Goal: Task Accomplishment & Management: Complete application form

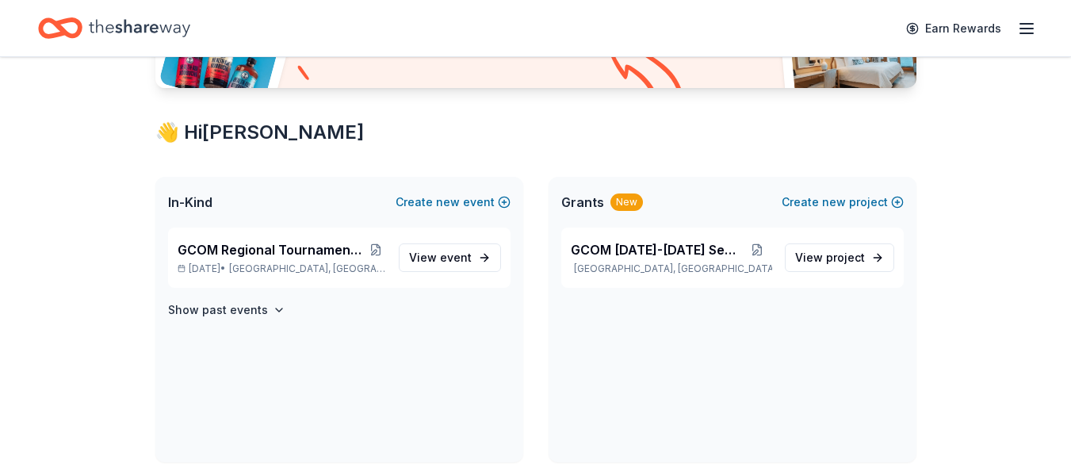
scroll to position [238, 0]
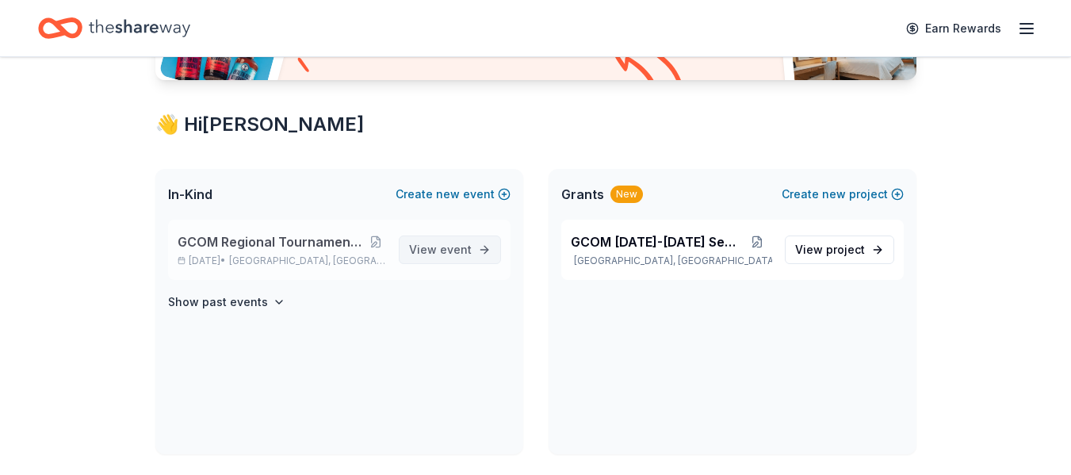
click at [462, 251] on span "event" at bounding box center [456, 249] width 32 height 13
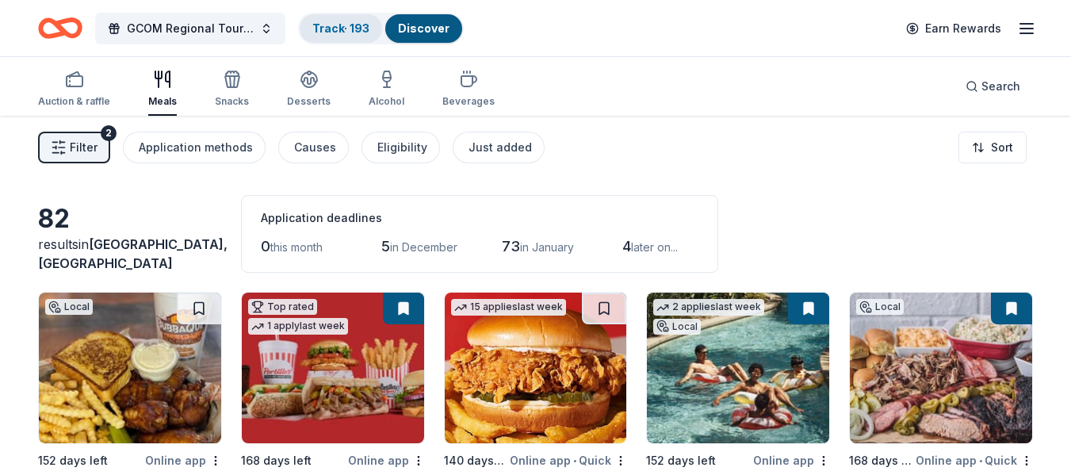
click at [339, 33] on link "Track · 193" at bounding box center [340, 27] width 57 height 13
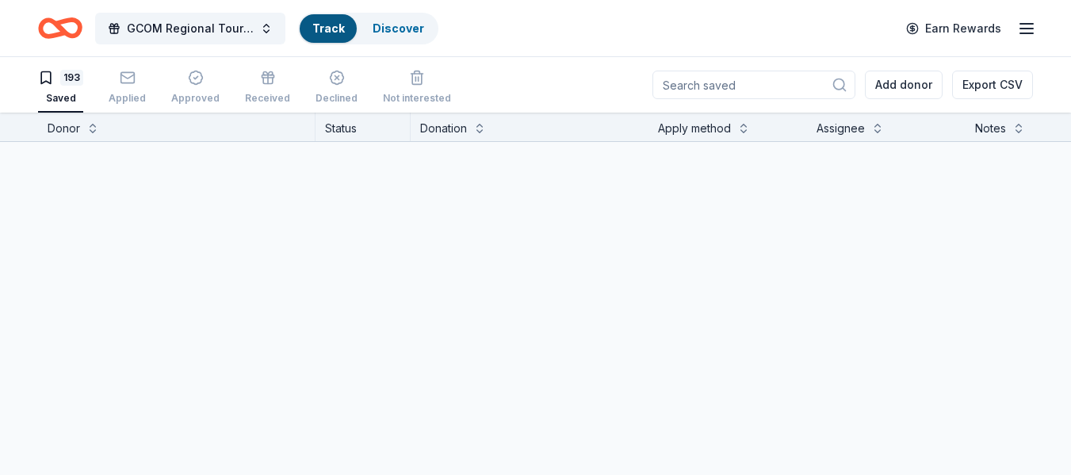
scroll to position [1, 0]
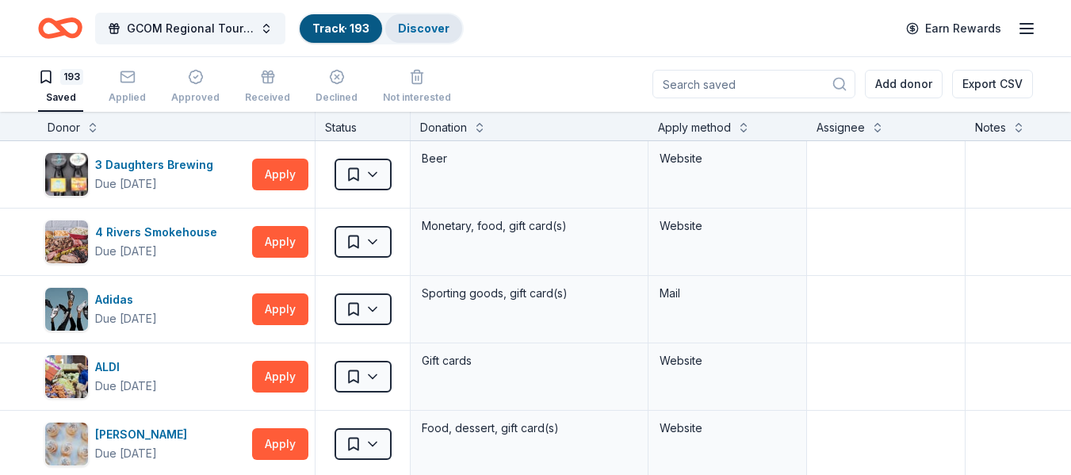
click at [423, 31] on link "Discover" at bounding box center [424, 27] width 52 height 13
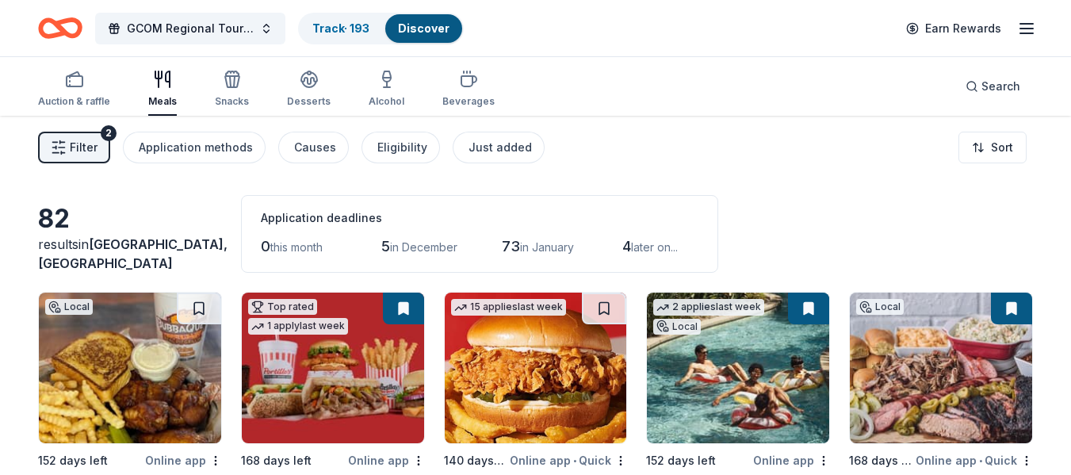
click at [70, 137] on button "Filter 2" at bounding box center [74, 148] width 72 height 32
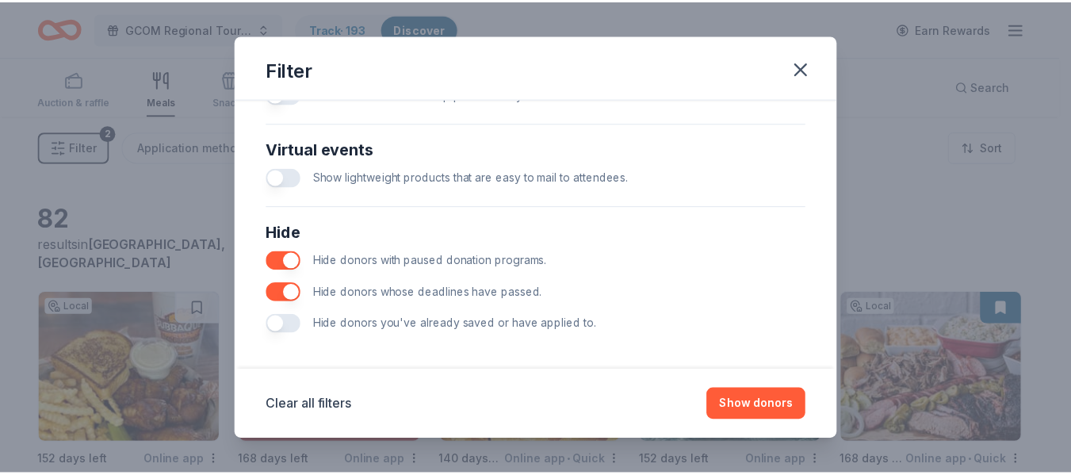
scroll to position [774, 0]
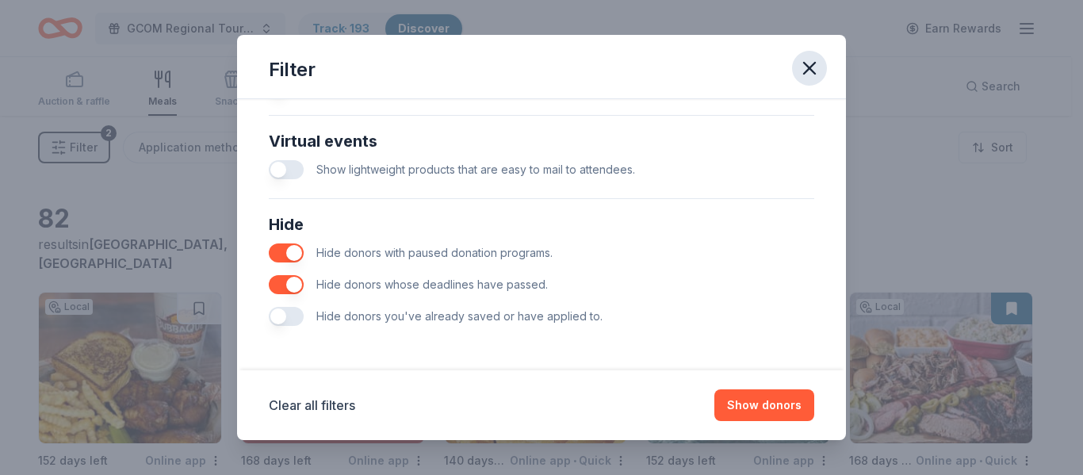
click at [804, 72] on icon "button" at bounding box center [809, 68] width 22 height 22
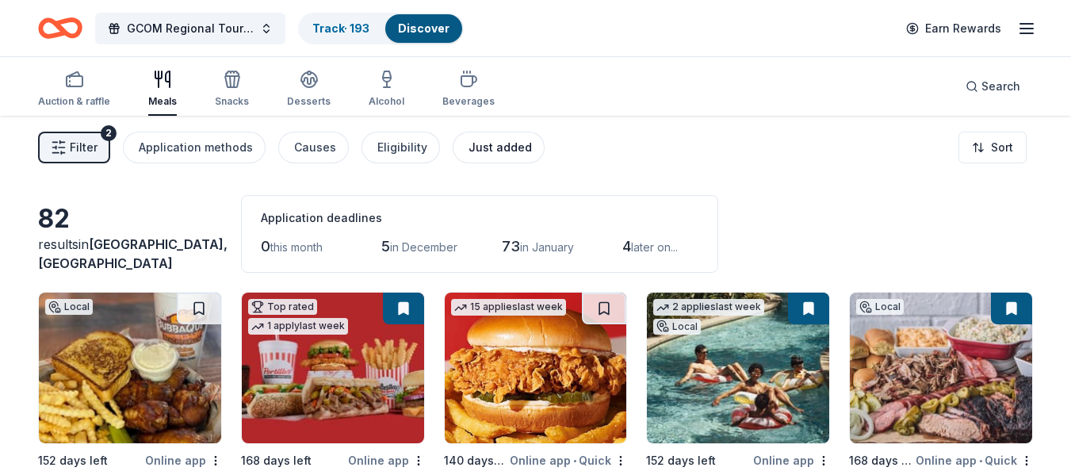
click at [499, 144] on div "Just added" at bounding box center [500, 147] width 63 height 19
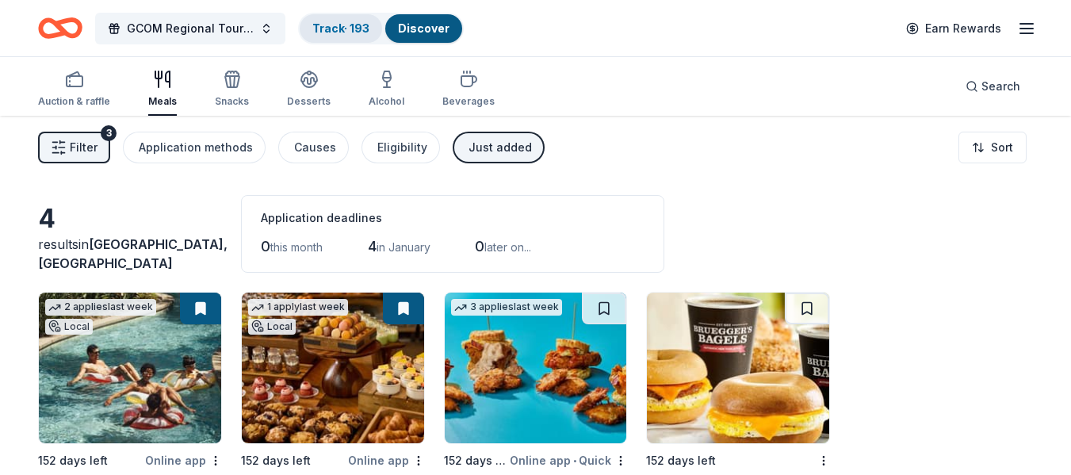
click at [339, 23] on link "Track · 193" at bounding box center [340, 27] width 57 height 13
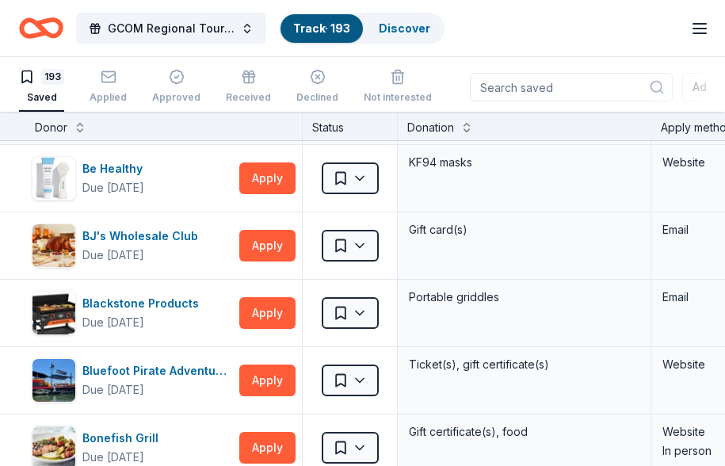
scroll to position [951, 0]
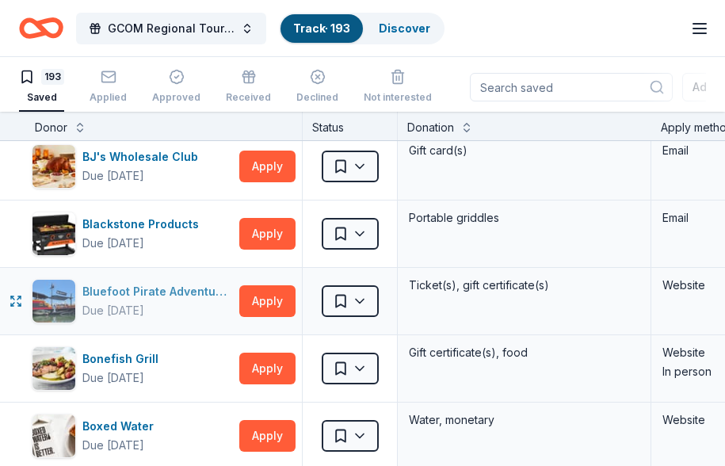
click at [189, 292] on div "Bluefoot Pirate Adventures" at bounding box center [157, 291] width 151 height 19
click at [364, 300] on html "GCOM Regional Tournament Fundraiser & Event Track · 193 Discover Earn Rewards 1…" at bounding box center [362, 232] width 725 height 466
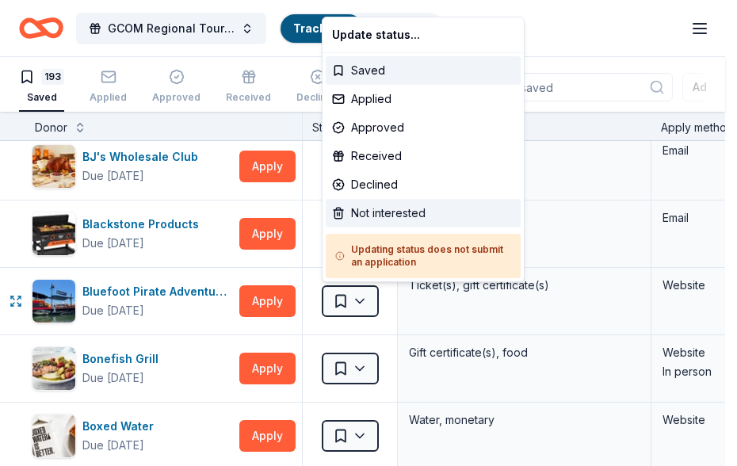
click at [369, 216] on div "Not interested" at bounding box center [423, 213] width 195 height 29
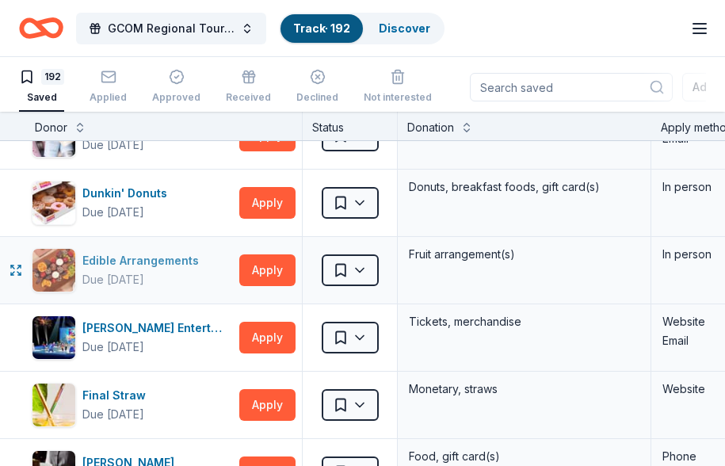
scroll to position [3568, 0]
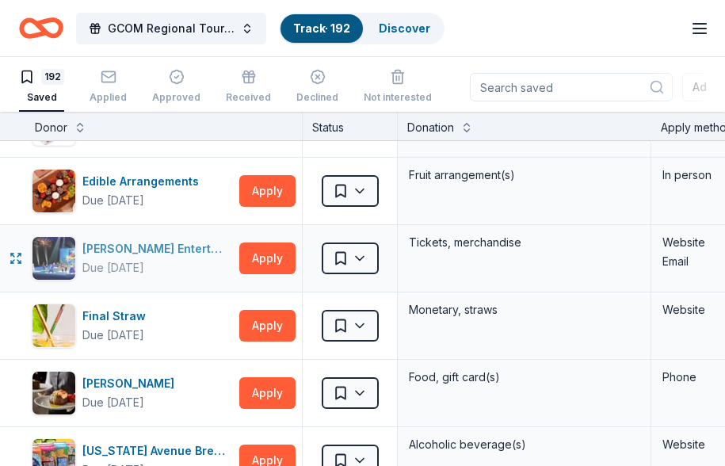
click at [105, 249] on div "Feld Entertainment" at bounding box center [157, 248] width 151 height 19
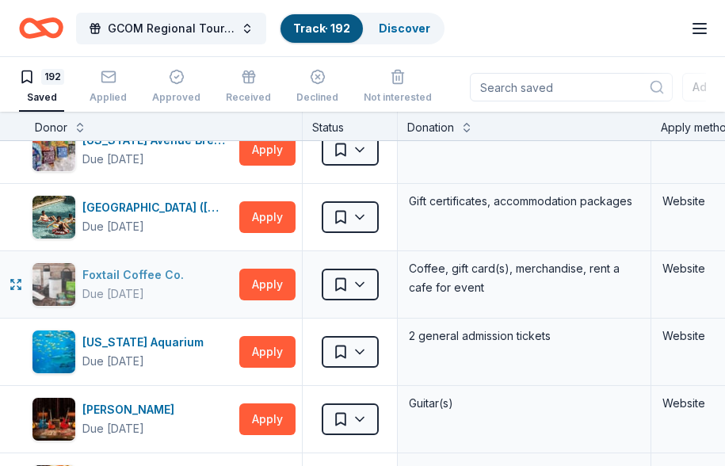
scroll to position [3885, 0]
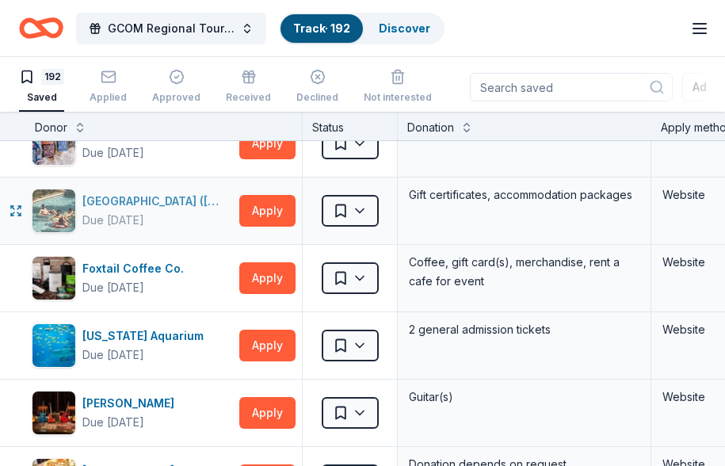
drag, startPoint x: 186, startPoint y: 196, endPoint x: 222, endPoint y: 210, distance: 39.2
click at [186, 196] on div "Four Seasons Resort (Orlando)" at bounding box center [157, 201] width 151 height 19
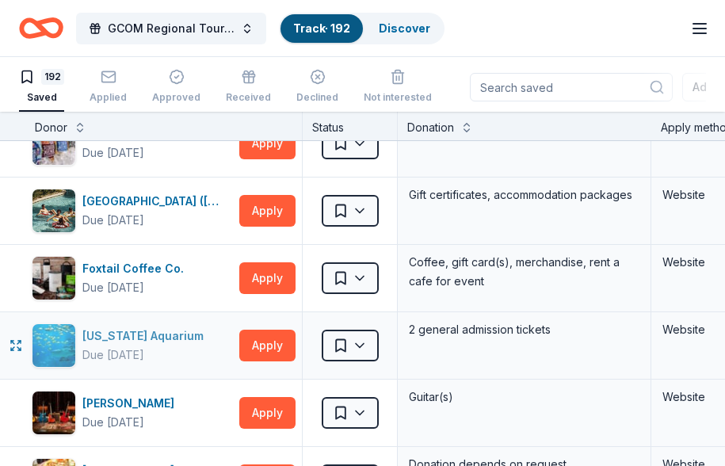
click at [124, 331] on div "Georgia Aquarium" at bounding box center [146, 336] width 128 height 19
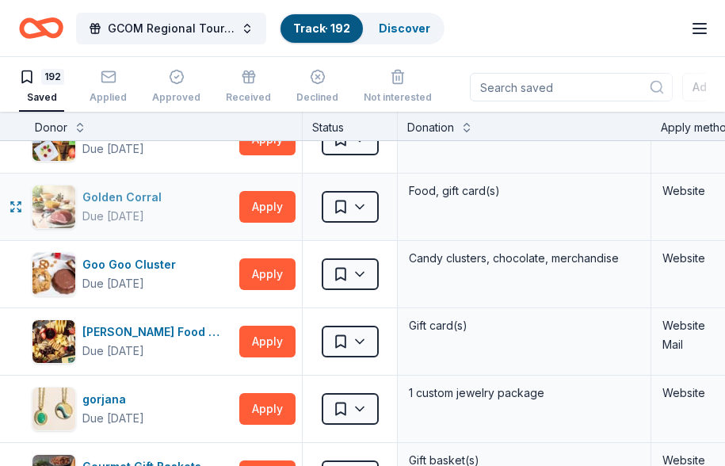
scroll to position [4281, 0]
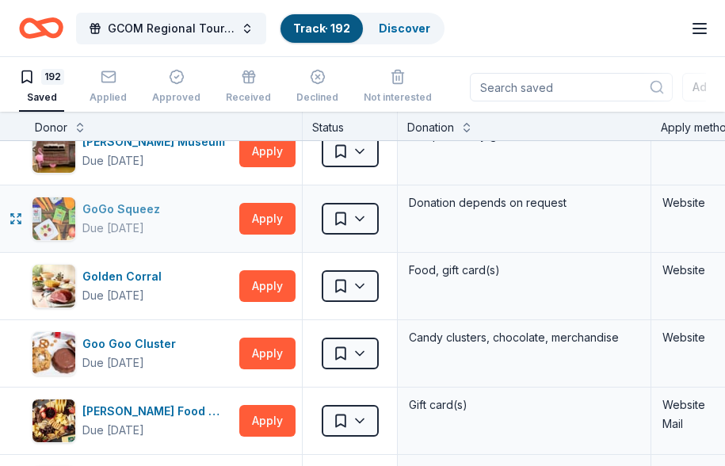
drag, startPoint x: 117, startPoint y: 205, endPoint x: 167, endPoint y: 220, distance: 52.2
click at [117, 205] on div "GoGo Squeez" at bounding box center [124, 209] width 84 height 19
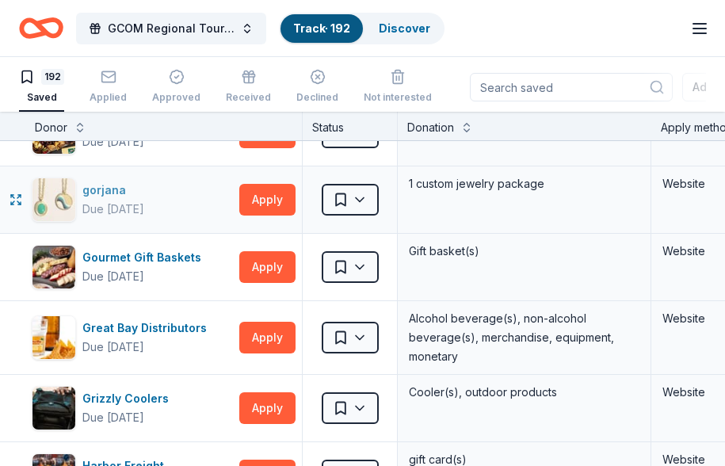
scroll to position [4598, 0]
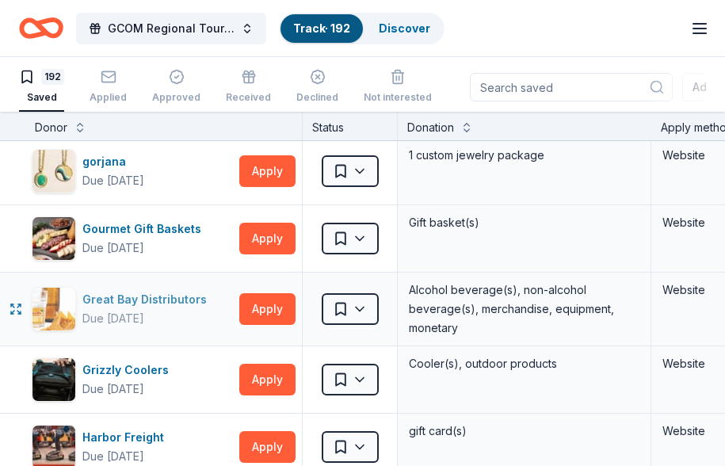
click at [173, 295] on div "Great Bay Distributors" at bounding box center [147, 299] width 131 height 19
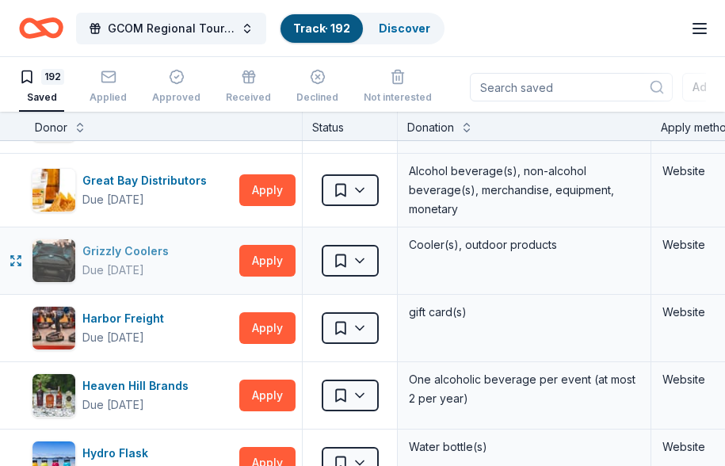
scroll to position [4757, 0]
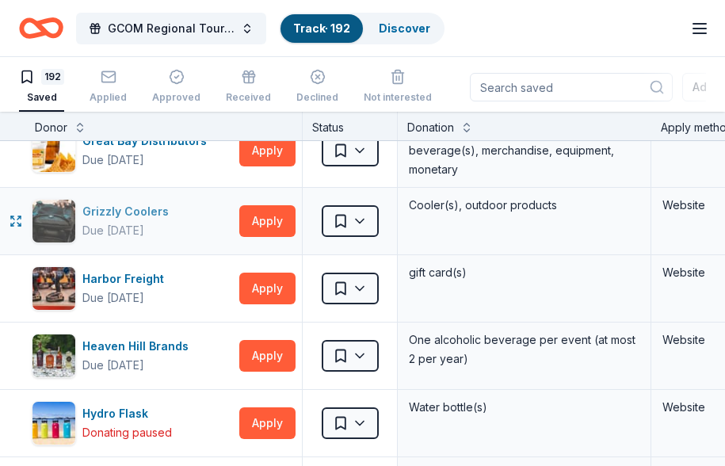
click at [126, 210] on div "Grizzly Coolers" at bounding box center [128, 211] width 93 height 19
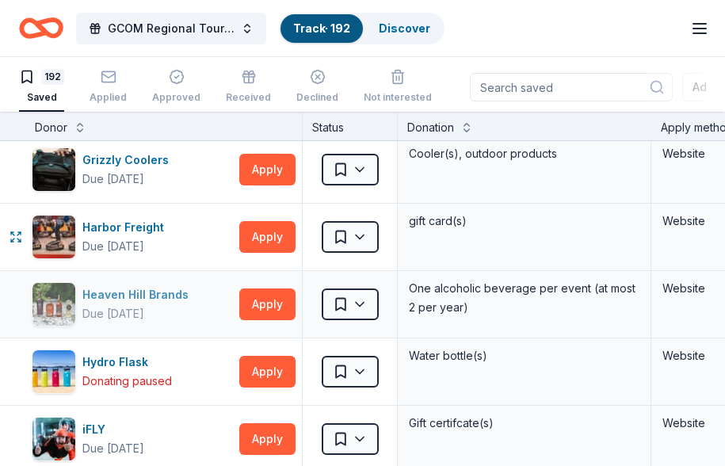
scroll to position [4836, 0]
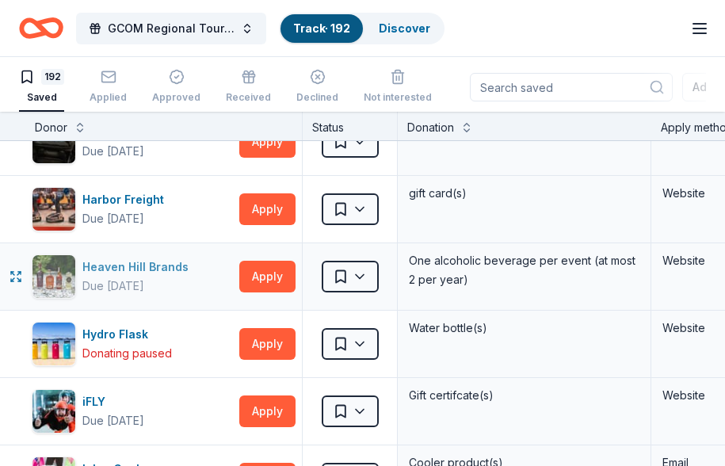
drag, startPoint x: 155, startPoint y: 263, endPoint x: 166, endPoint y: 265, distance: 10.4
click at [155, 263] on div "Heaven Hill Brands" at bounding box center [138, 267] width 113 height 19
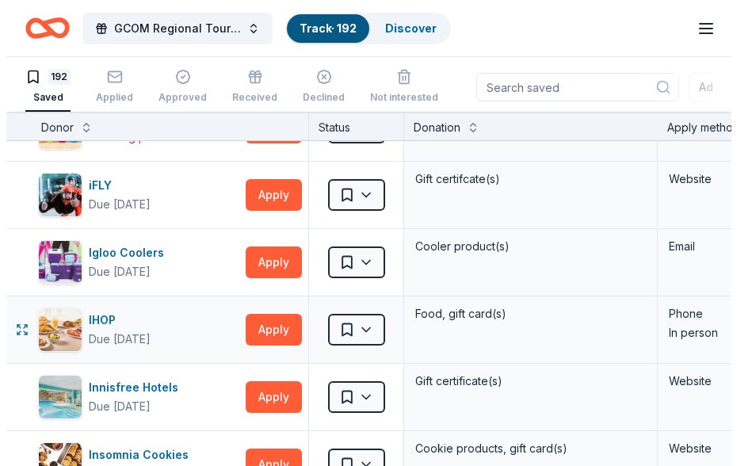
scroll to position [5074, 0]
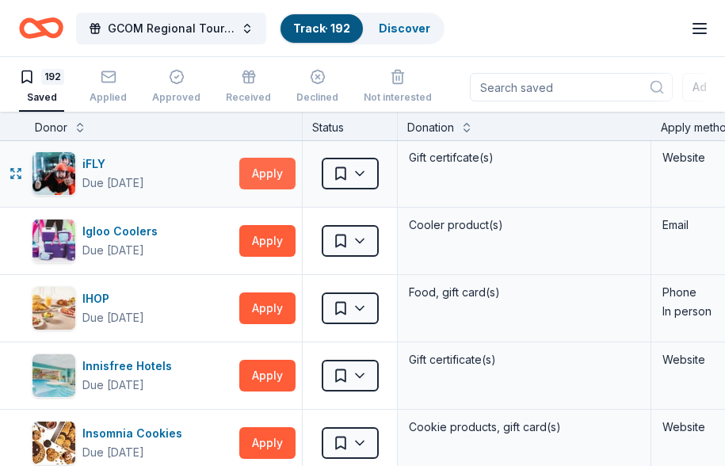
click at [267, 170] on button "Apply" at bounding box center [267, 174] width 56 height 32
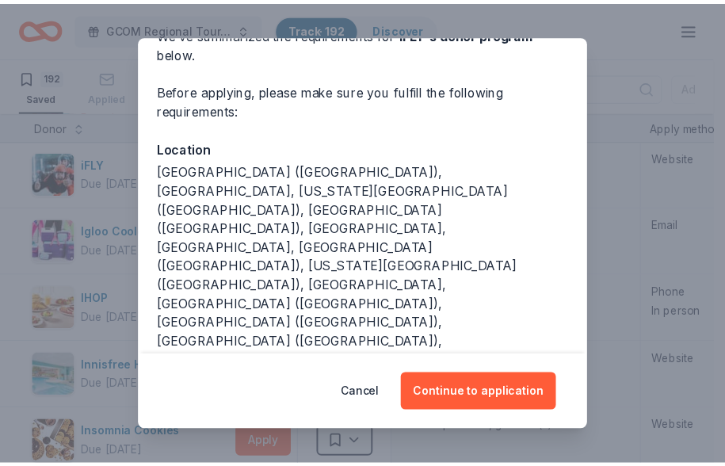
scroll to position [97, 0]
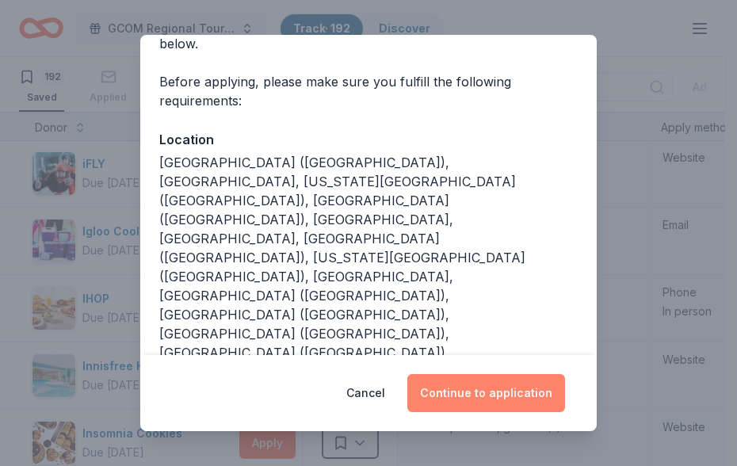
click at [465, 385] on button "Continue to application" at bounding box center [487, 393] width 158 height 38
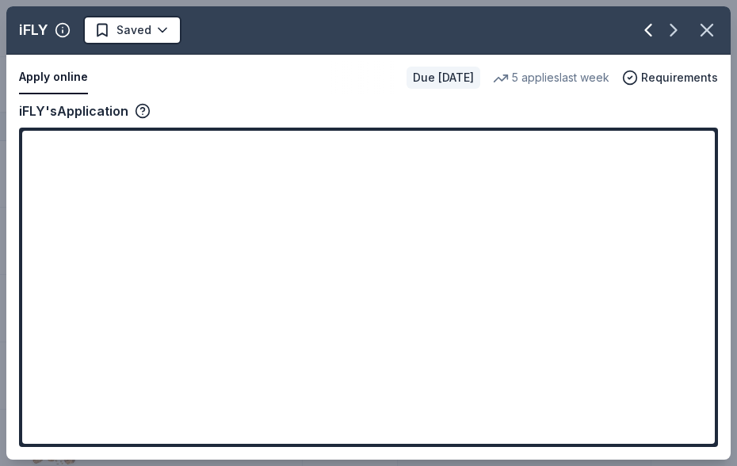
click at [710, 20] on icon "button" at bounding box center [707, 30] width 22 height 22
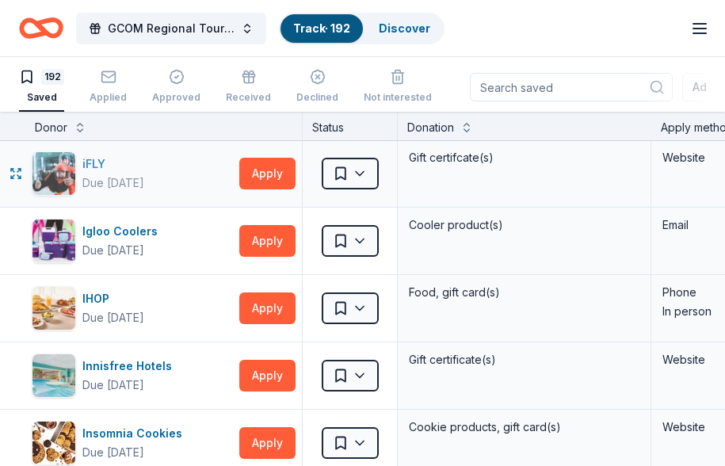
scroll to position [5153, 0]
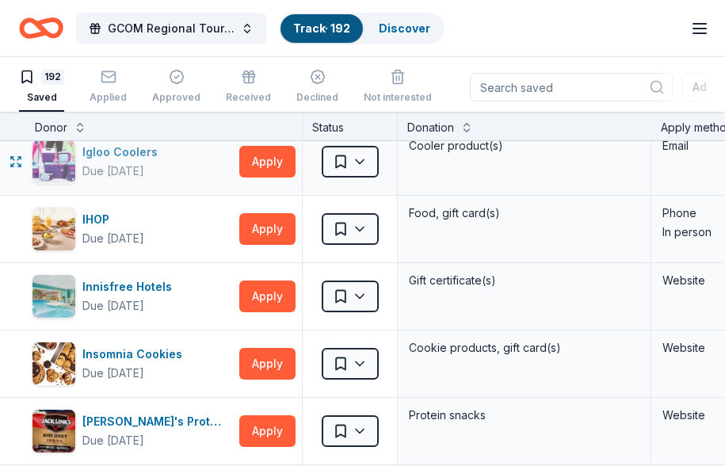
click at [139, 150] on div "Igloo Coolers" at bounding box center [123, 152] width 82 height 19
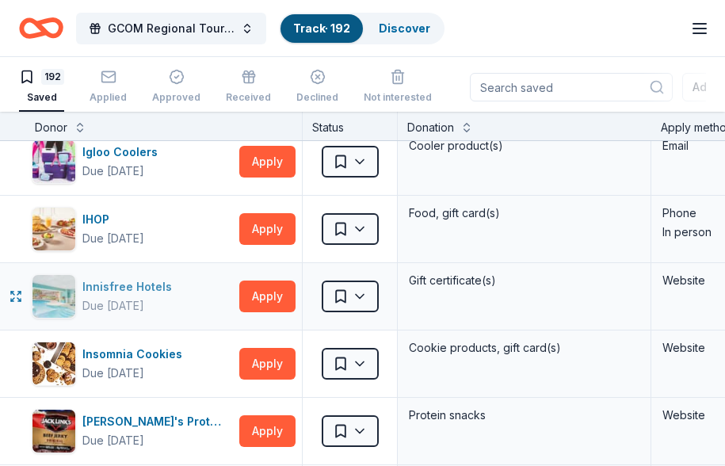
click at [139, 285] on div "Innisfree Hotels" at bounding box center [130, 286] width 96 height 19
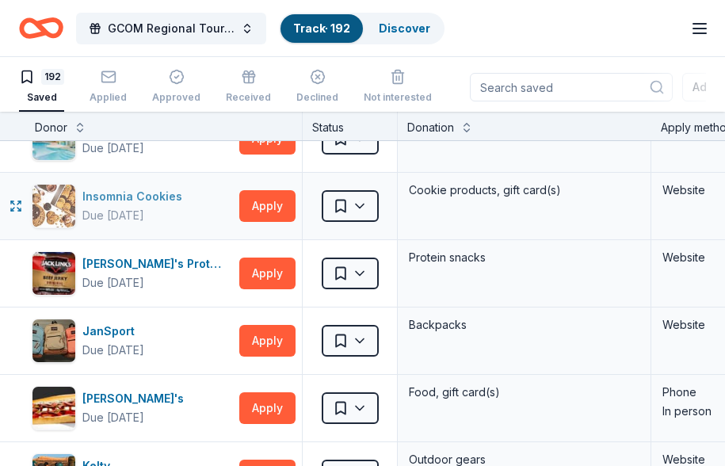
scroll to position [5312, 0]
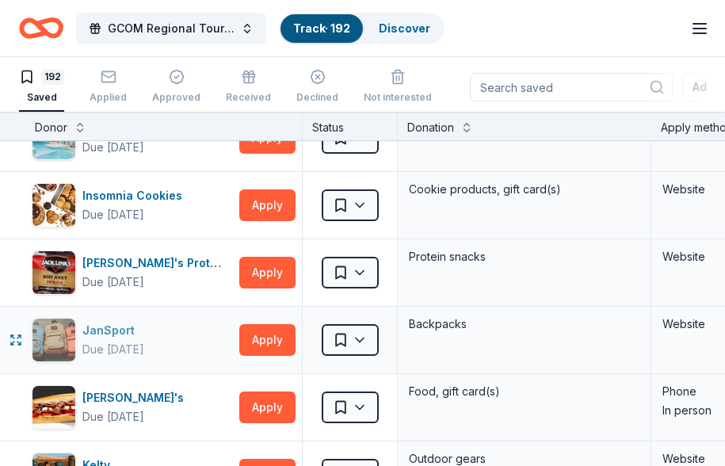
click at [113, 327] on div "JanSport" at bounding box center [113, 330] width 62 height 19
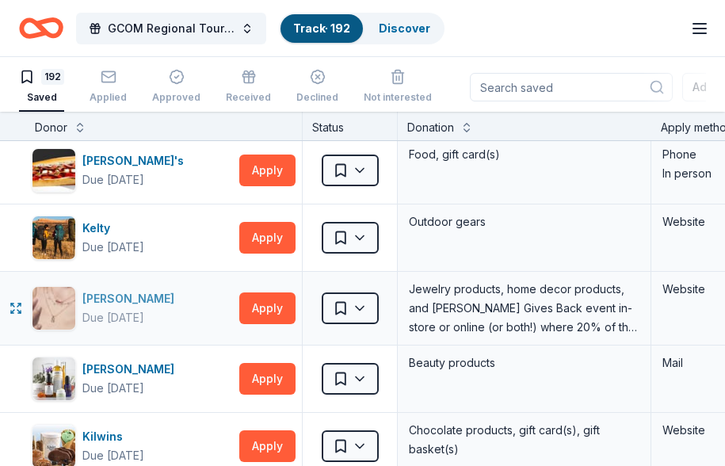
scroll to position [5550, 0]
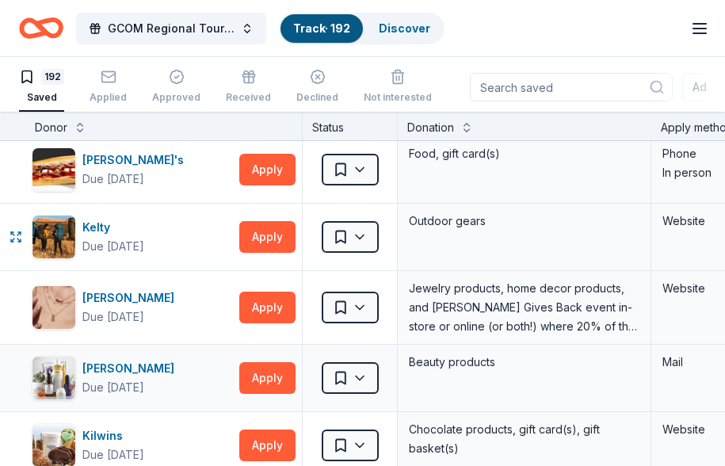
drag, startPoint x: 98, startPoint y: 225, endPoint x: 591, endPoint y: 359, distance: 510.3
click at [98, 225] on div "Kelty" at bounding box center [113, 227] width 62 height 19
click at [105, 365] on div "Kiehl's" at bounding box center [131, 368] width 98 height 19
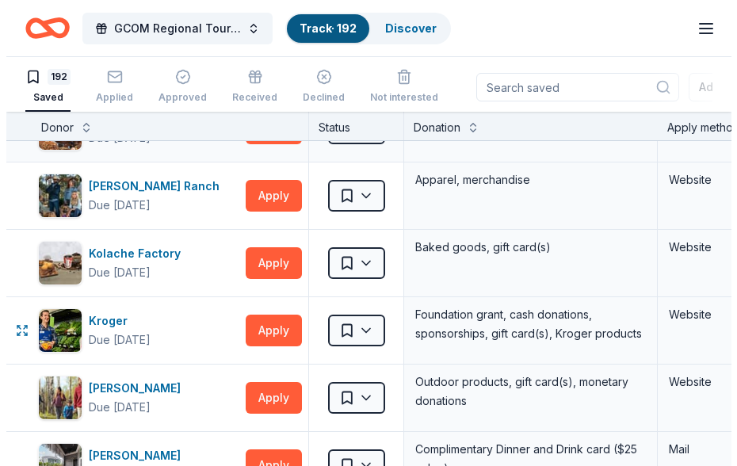
scroll to position [5788, 0]
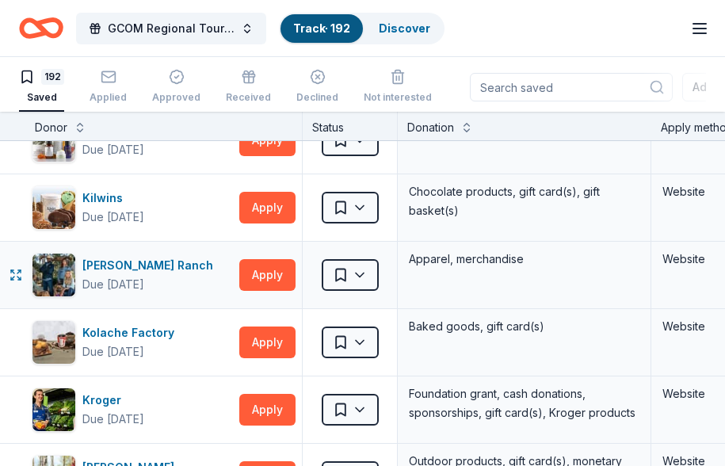
click at [645, 272] on div "Apparel, merchandise" at bounding box center [525, 275] width 254 height 67
click at [201, 194] on div "Kilwins Due in 152 days" at bounding box center [132, 208] width 201 height 44
click at [262, 212] on button "Apply" at bounding box center [267, 208] width 56 height 32
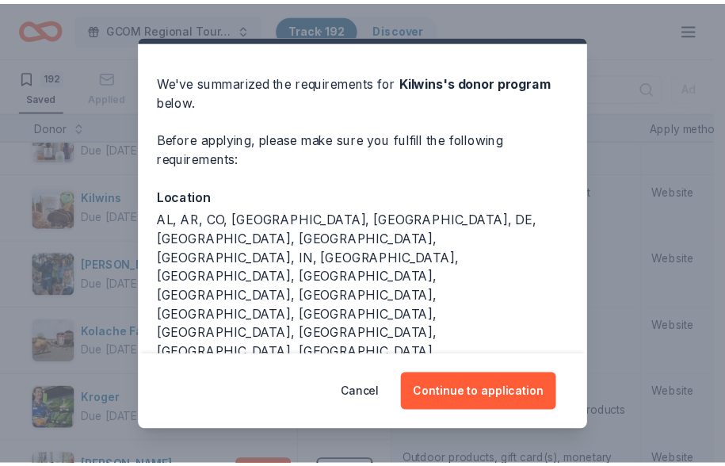
scroll to position [0, 0]
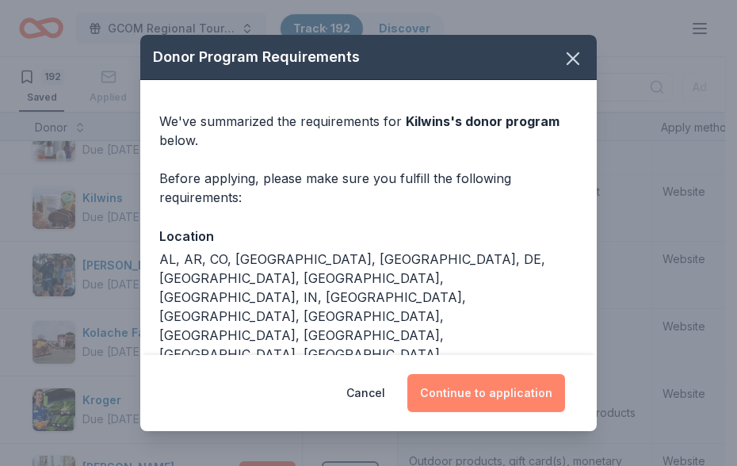
click at [489, 386] on button "Continue to application" at bounding box center [487, 393] width 158 height 38
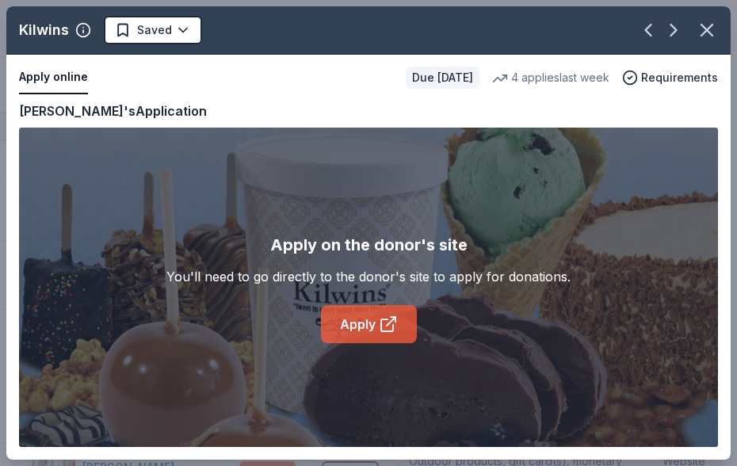
click at [367, 320] on link "Apply" at bounding box center [369, 324] width 96 height 38
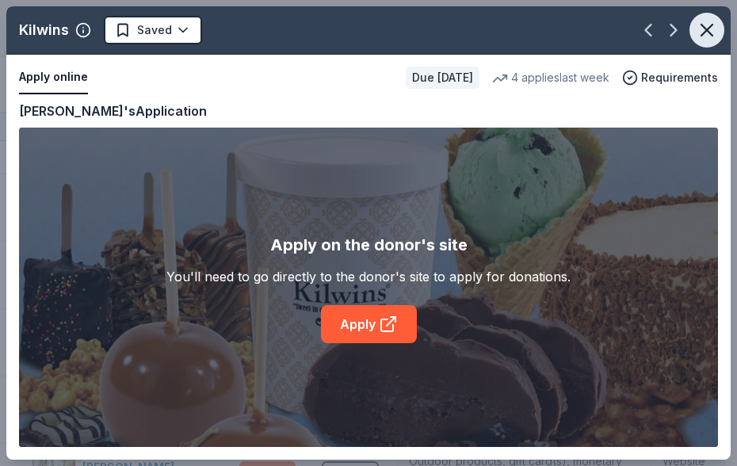
click at [703, 24] on icon "button" at bounding box center [707, 30] width 22 height 22
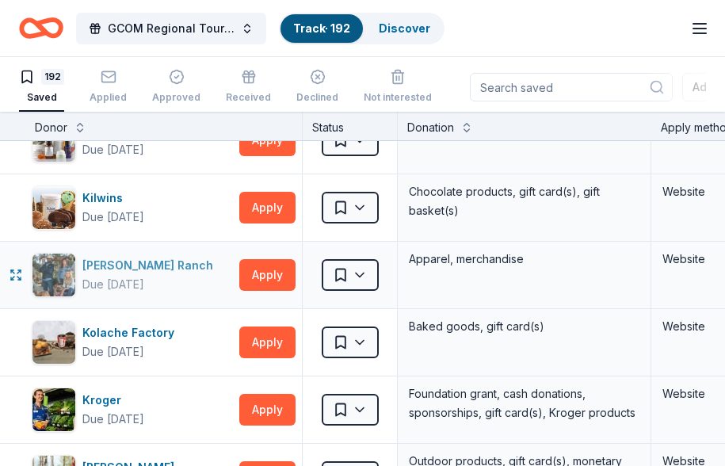
click at [121, 264] on div "Kimes Ranch" at bounding box center [150, 265] width 137 height 19
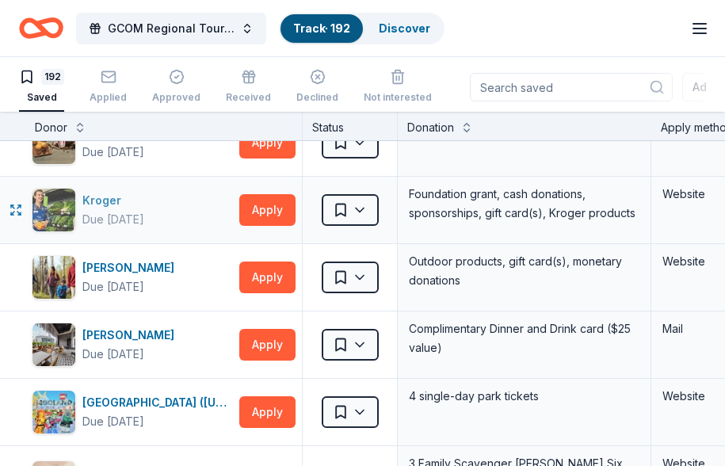
scroll to position [6025, 0]
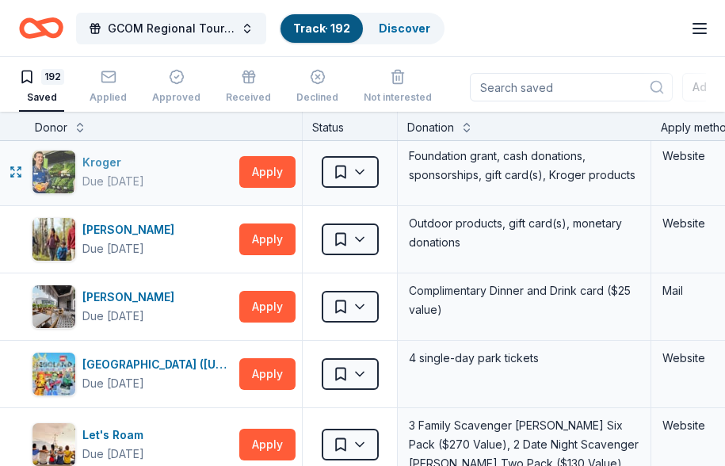
click at [190, 157] on div "Kroger Due in 154 days" at bounding box center [132, 172] width 201 height 44
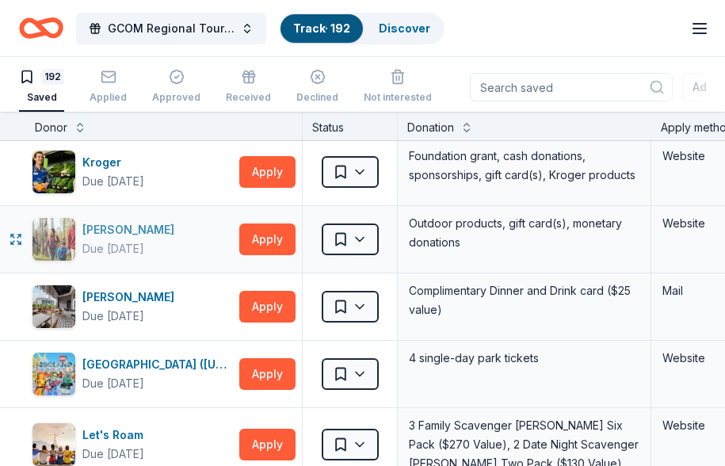
click at [117, 225] on div "L.L.Bean" at bounding box center [131, 229] width 98 height 19
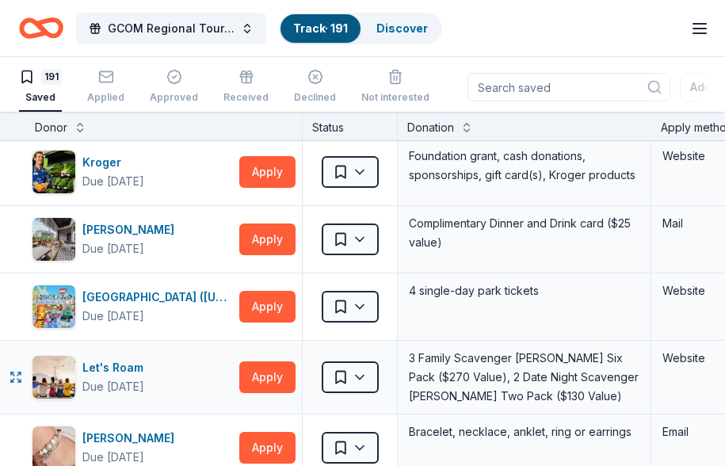
click at [132, 365] on div "Let's Roam" at bounding box center [115, 367] width 67 height 19
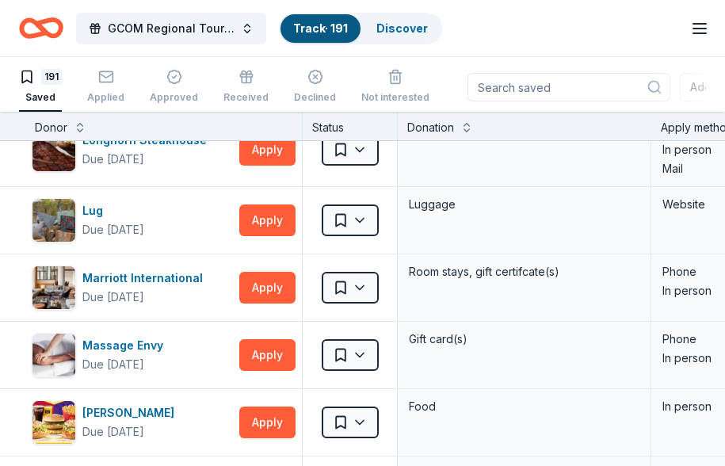
scroll to position [6422, 0]
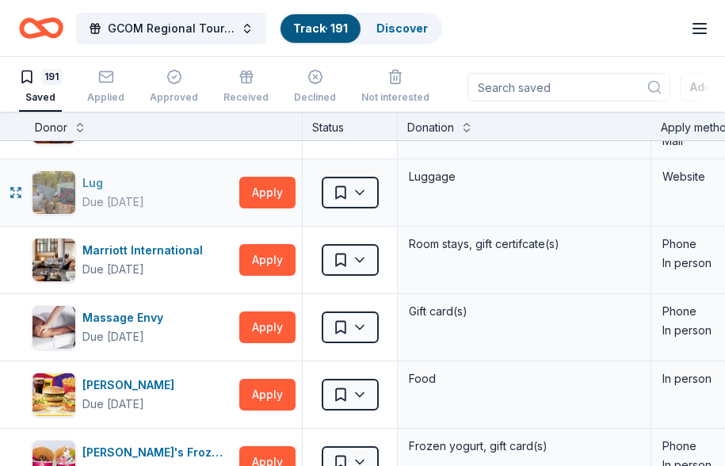
drag, startPoint x: 94, startPoint y: 181, endPoint x: 103, endPoint y: 194, distance: 16.5
click at [94, 181] on div "Lug" at bounding box center [113, 183] width 62 height 19
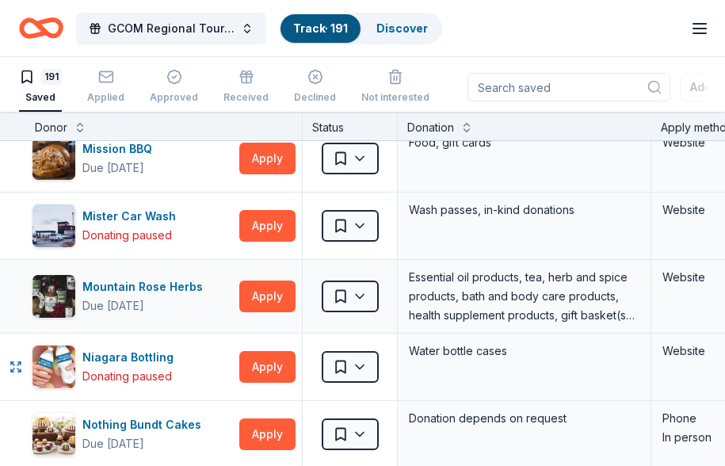
scroll to position [6818, 0]
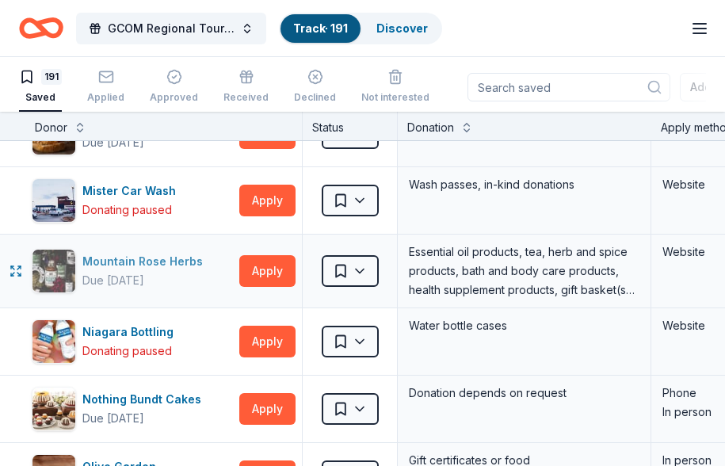
click at [124, 262] on div "Mountain Rose Herbs" at bounding box center [145, 261] width 127 height 19
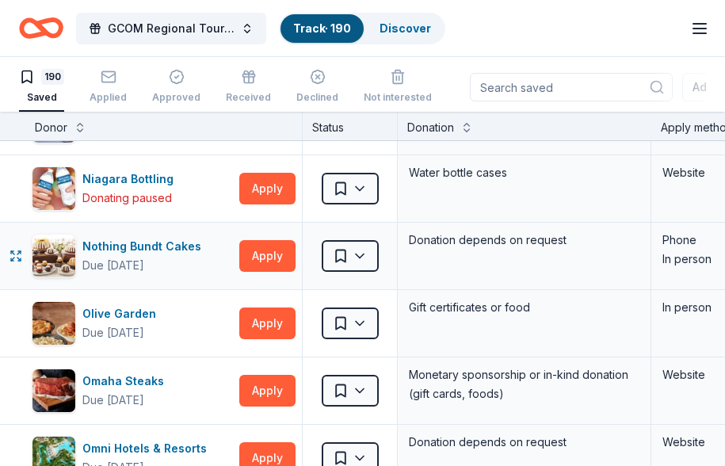
scroll to position [6977, 0]
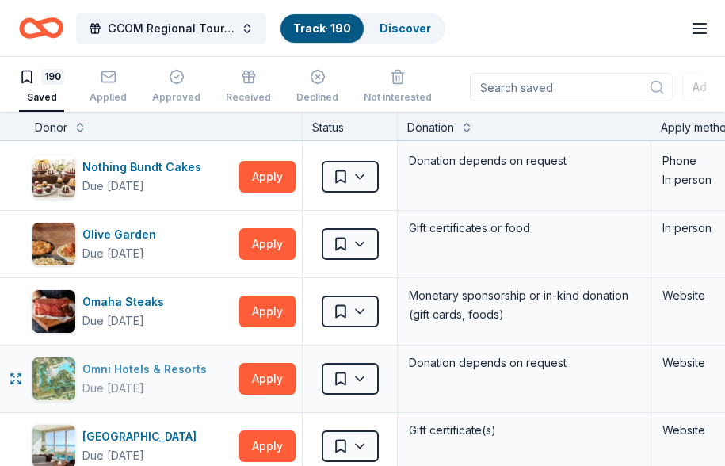
drag, startPoint x: 164, startPoint y: 366, endPoint x: 192, endPoint y: 393, distance: 38.7
click at [164, 366] on div "Omni Hotels & Resorts" at bounding box center [147, 369] width 131 height 19
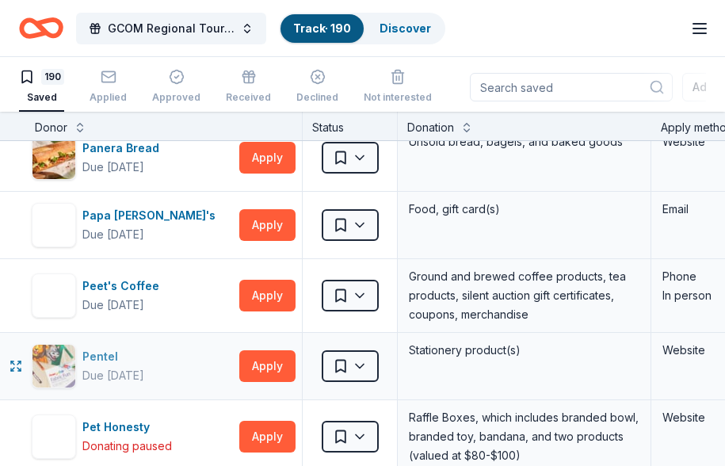
scroll to position [7849, 0]
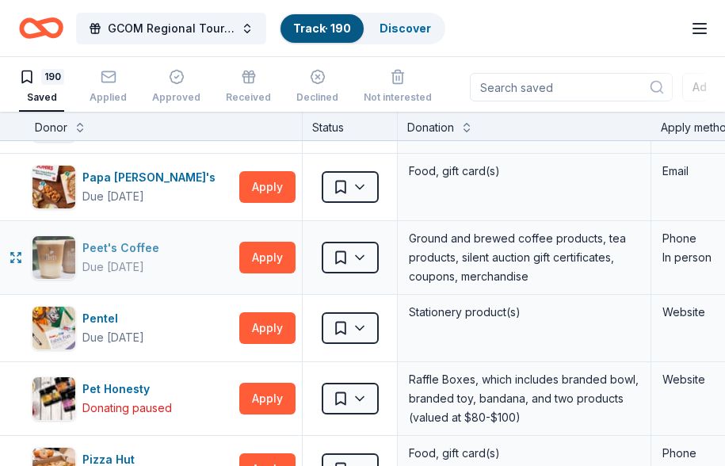
click at [124, 244] on div "Peet's Coffee" at bounding box center [123, 248] width 83 height 19
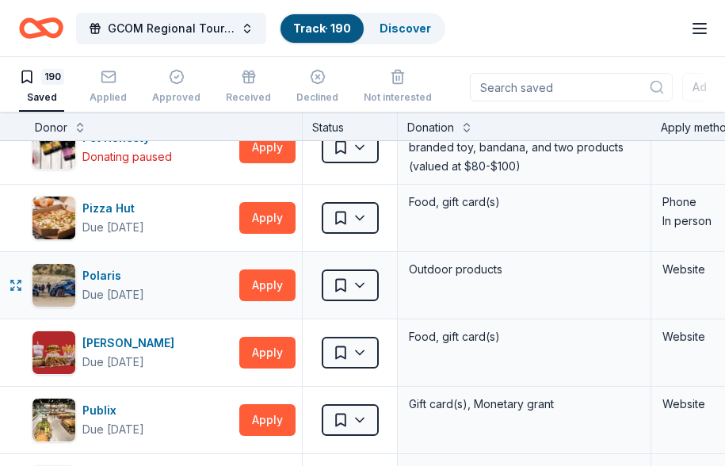
scroll to position [8166, 0]
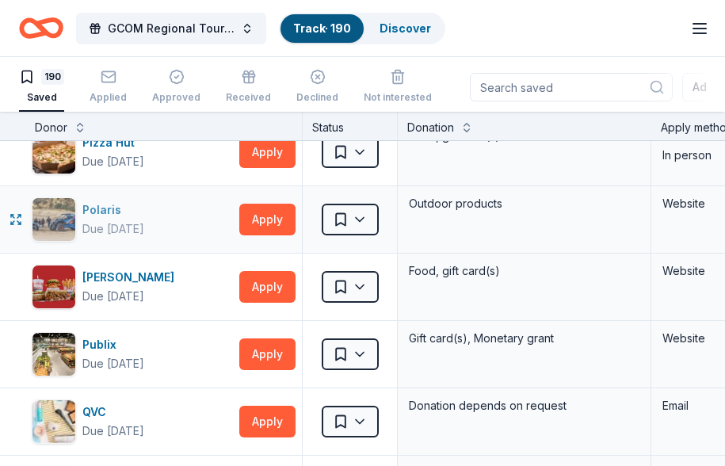
click at [101, 209] on div "Polaris" at bounding box center [113, 210] width 62 height 19
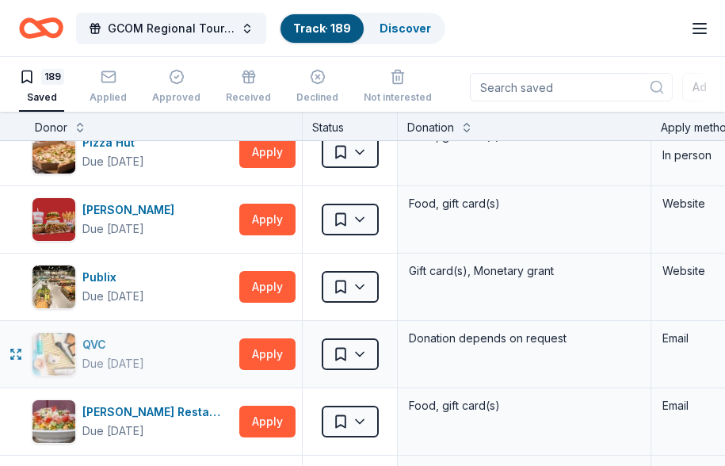
drag, startPoint x: 100, startPoint y: 343, endPoint x: 113, endPoint y: 346, distance: 13.8
click at [99, 343] on div "QVC" at bounding box center [113, 344] width 62 height 19
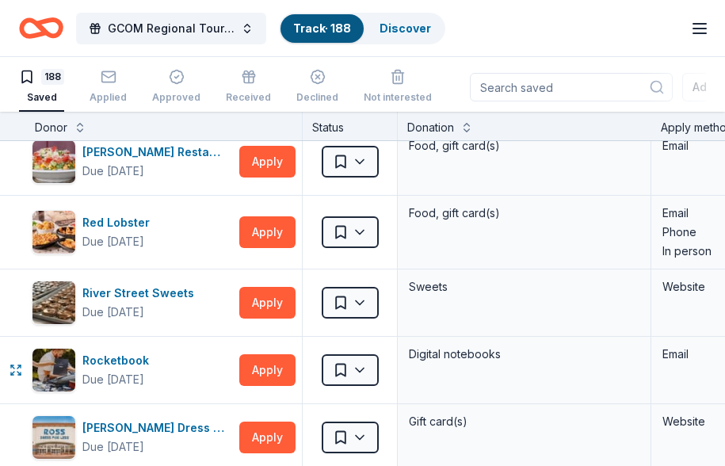
scroll to position [8325, 0]
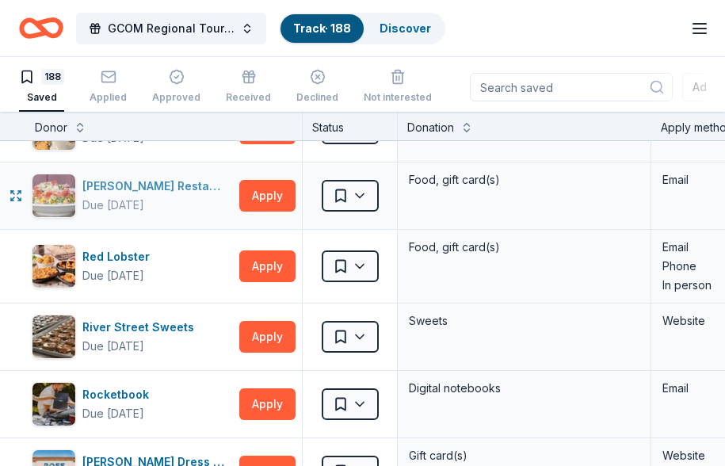
click at [180, 185] on div "Rapoport's Restaurant Group" at bounding box center [157, 186] width 151 height 19
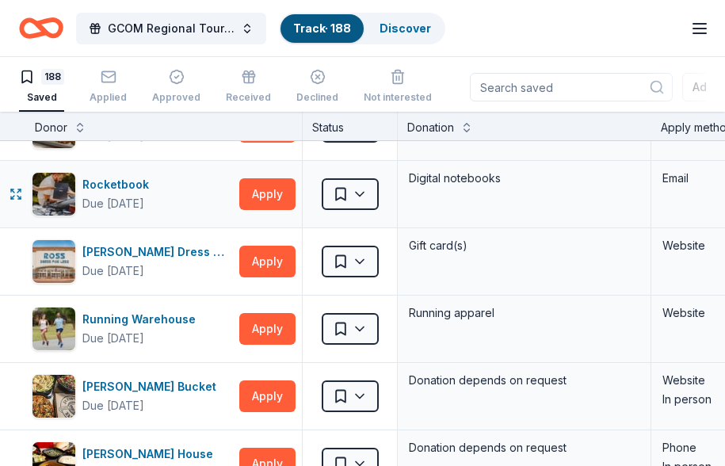
scroll to position [8563, 0]
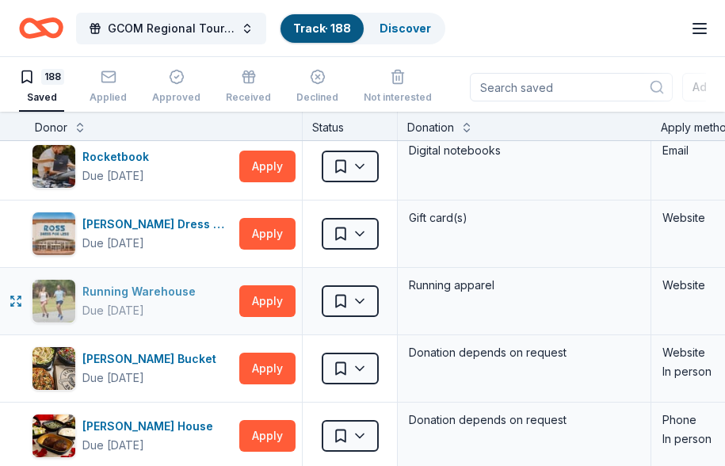
click at [163, 293] on div "Running Warehouse" at bounding box center [142, 291] width 120 height 19
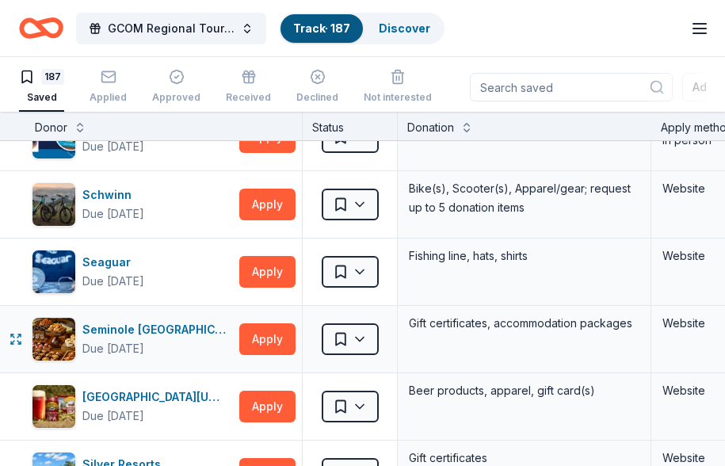
scroll to position [8880, 0]
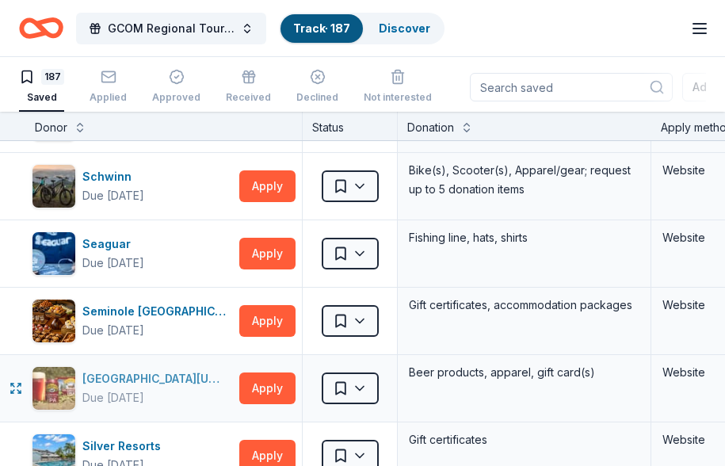
drag, startPoint x: 109, startPoint y: 373, endPoint x: 116, endPoint y: 368, distance: 9.0
click at [109, 373] on div "Sierra Nevada" at bounding box center [157, 378] width 151 height 19
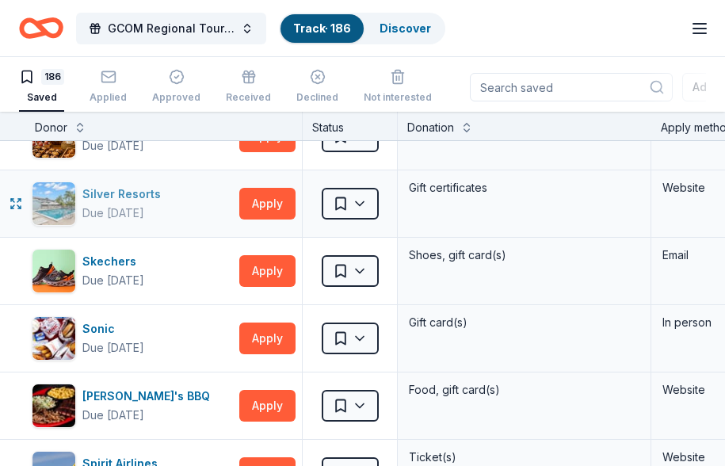
scroll to position [9038, 0]
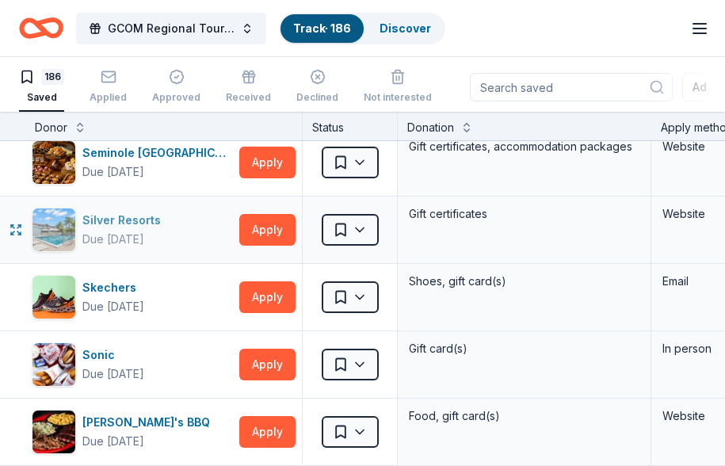
drag, startPoint x: 124, startPoint y: 220, endPoint x: 133, endPoint y: 221, distance: 8.8
click at [124, 220] on div "Silver Resorts" at bounding box center [124, 220] width 85 height 19
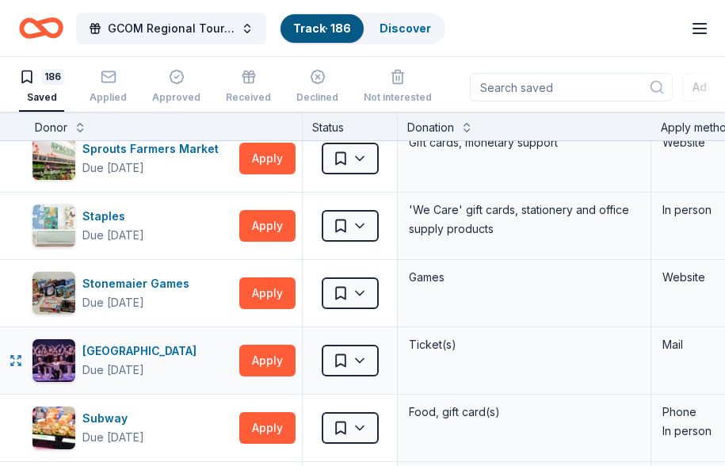
scroll to position [9593, 0]
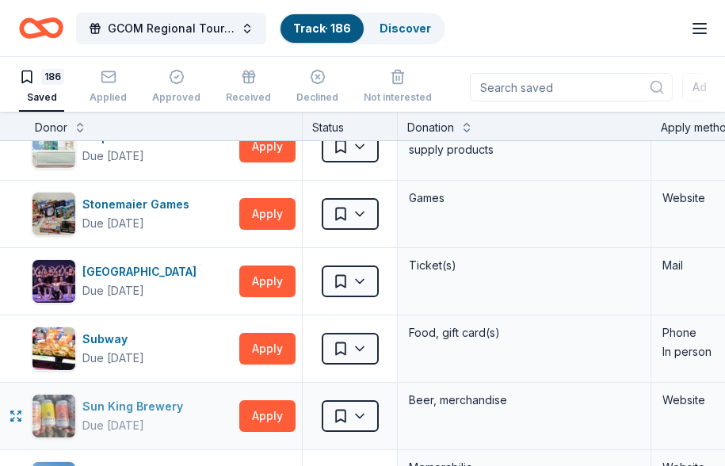
click at [109, 403] on div "Sun King Brewery" at bounding box center [135, 406] width 107 height 19
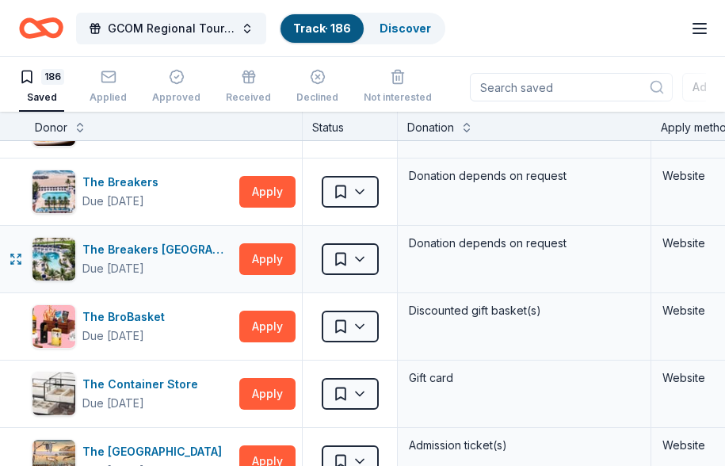
scroll to position [10465, 0]
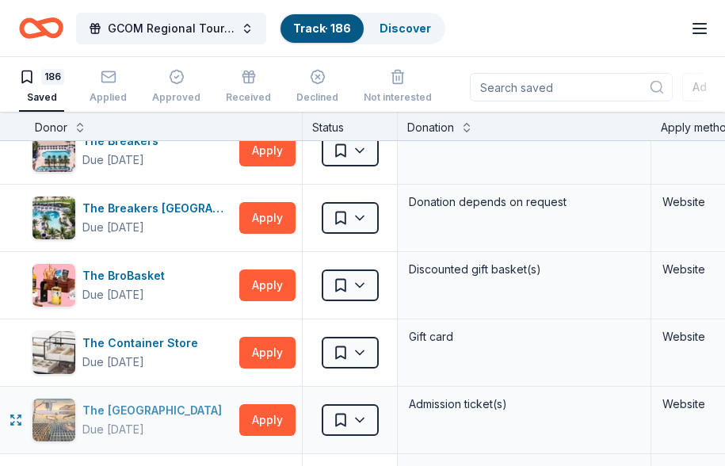
click at [144, 415] on div "The Dalí Museum" at bounding box center [155, 410] width 146 height 19
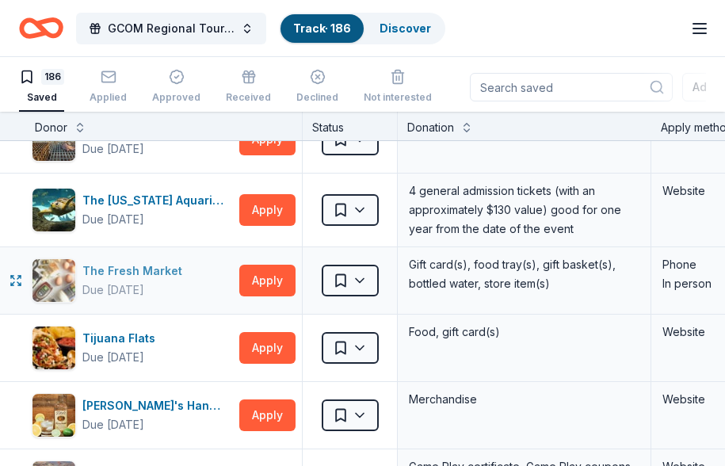
scroll to position [10782, 0]
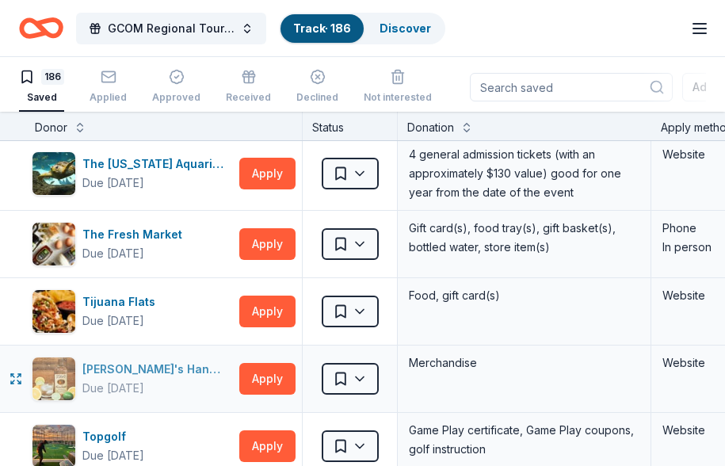
click at [164, 365] on div "Tito's Handmade Vodka" at bounding box center [157, 369] width 151 height 19
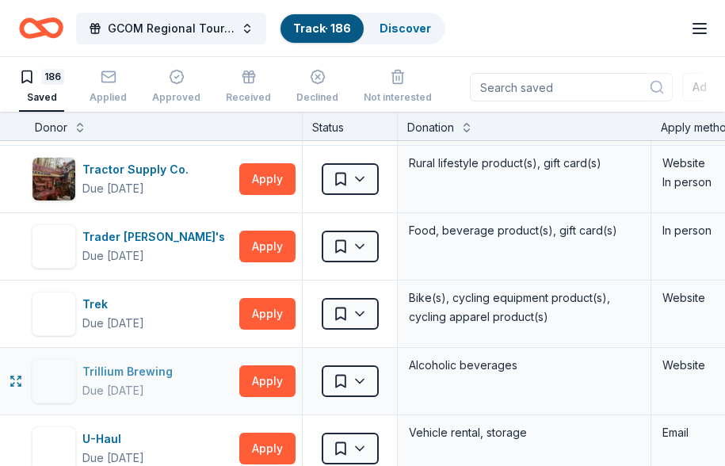
scroll to position [11337, 0]
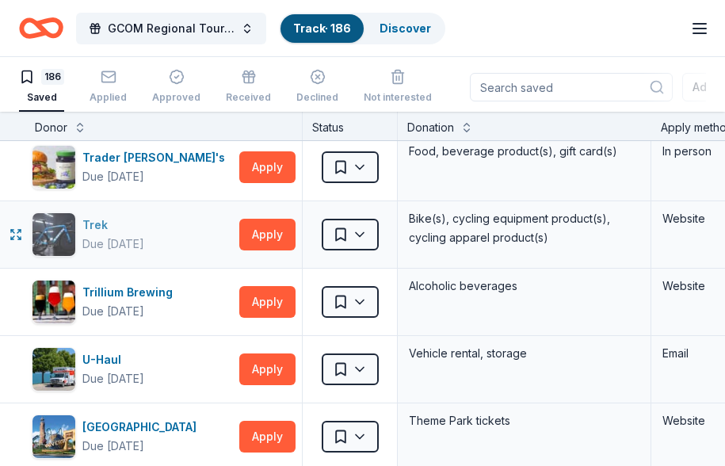
drag, startPoint x: 66, startPoint y: 232, endPoint x: 63, endPoint y: 223, distance: 9.3
click at [66, 232] on img "button" at bounding box center [54, 234] width 43 height 43
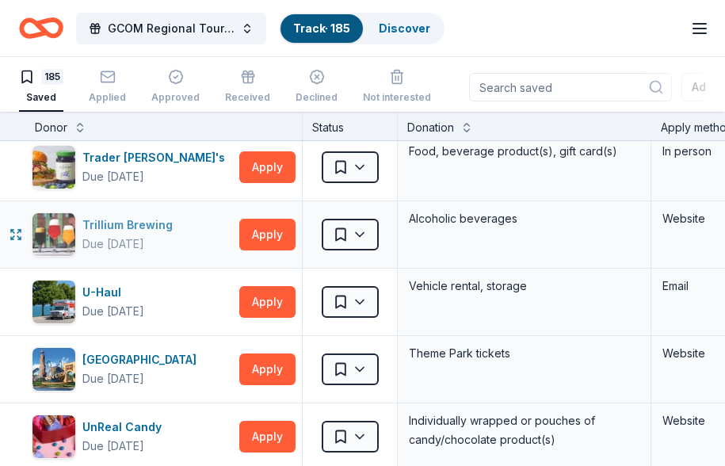
click at [117, 223] on div "Trillium Brewing" at bounding box center [130, 225] width 97 height 19
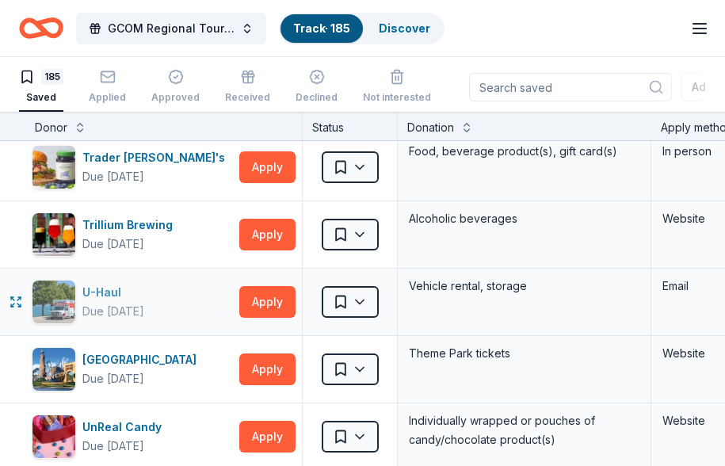
click at [104, 291] on div "U-Haul" at bounding box center [113, 292] width 62 height 19
click at [366, 301] on html "GCOM Regional Tournament Fundraiser & Event Track · 185 Discover Earn Rewards 1…" at bounding box center [362, 232] width 725 height 466
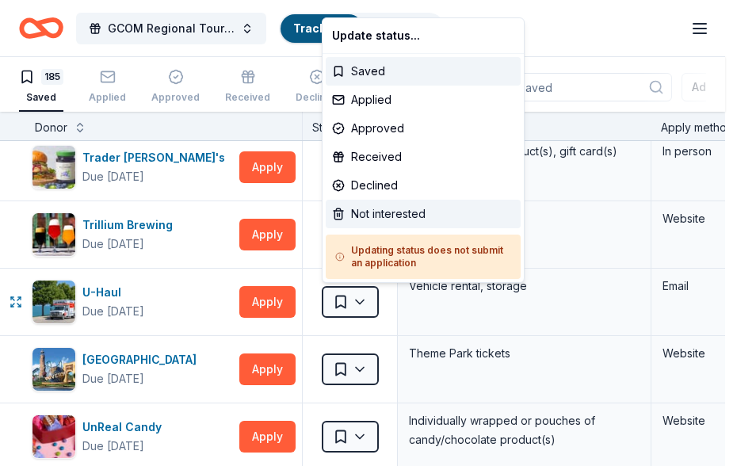
click at [403, 211] on div "Not interested" at bounding box center [423, 214] width 195 height 29
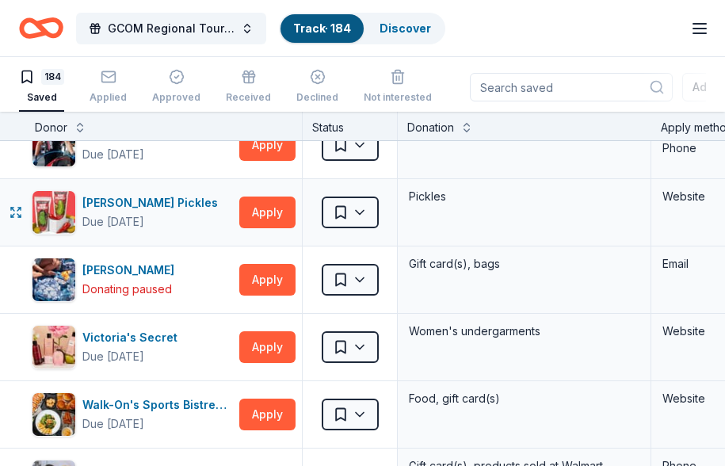
scroll to position [11655, 0]
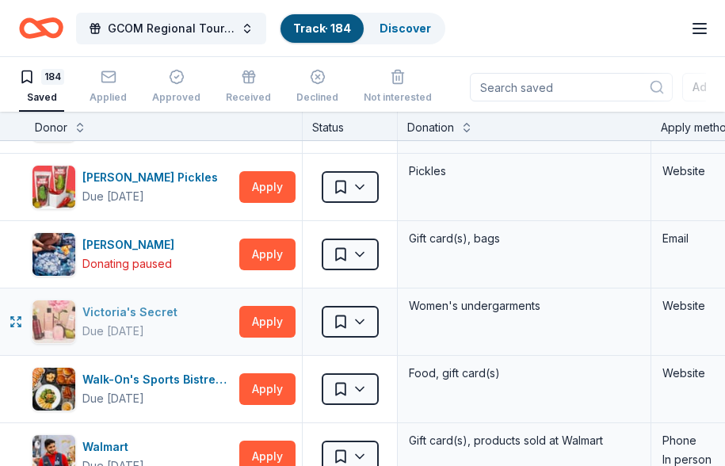
click at [117, 306] on div "Victoria's Secret" at bounding box center [132, 312] width 101 height 19
click at [363, 323] on html "GCOM Regional Tournament Fundraiser & Event Track · 184 Discover Earn Rewards 1…" at bounding box center [362, 232] width 725 height 466
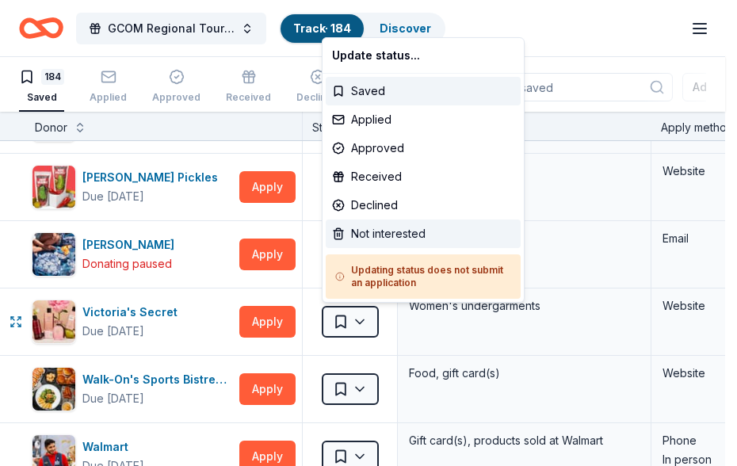
click at [386, 235] on div "Not interested" at bounding box center [423, 234] width 195 height 29
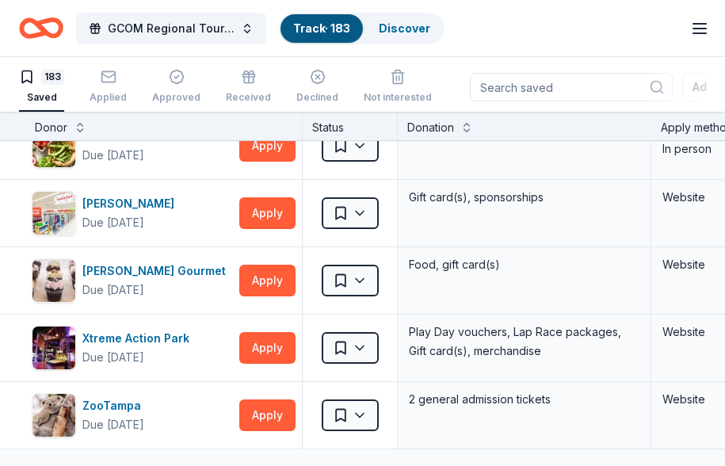
scroll to position [12130, 0]
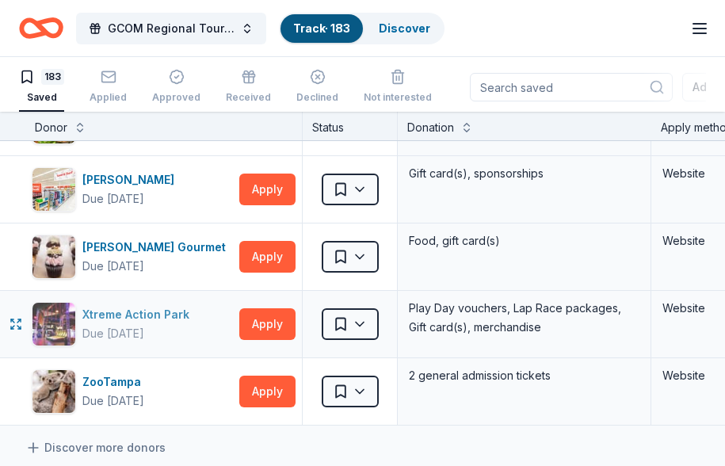
click at [157, 312] on div "Xtreme Action Park" at bounding box center [138, 314] width 113 height 19
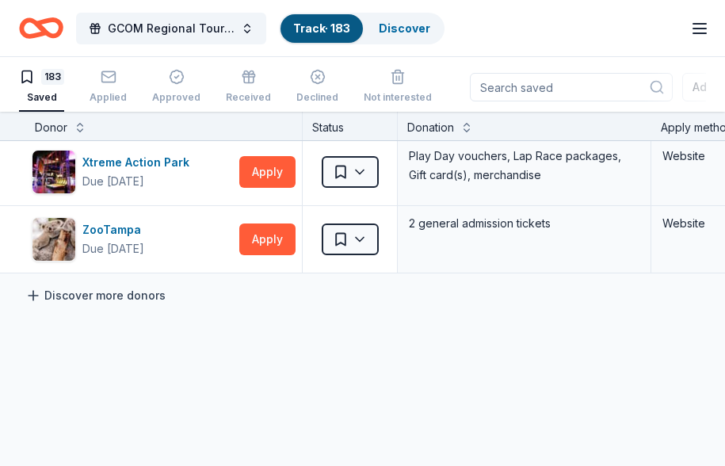
scroll to position [12289, 0]
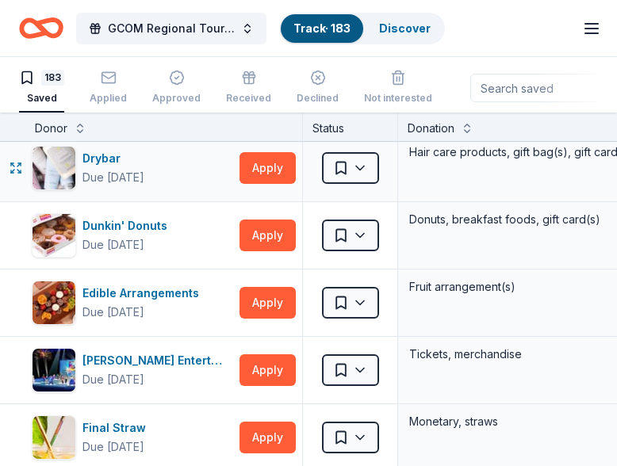
scroll to position [3647, 0]
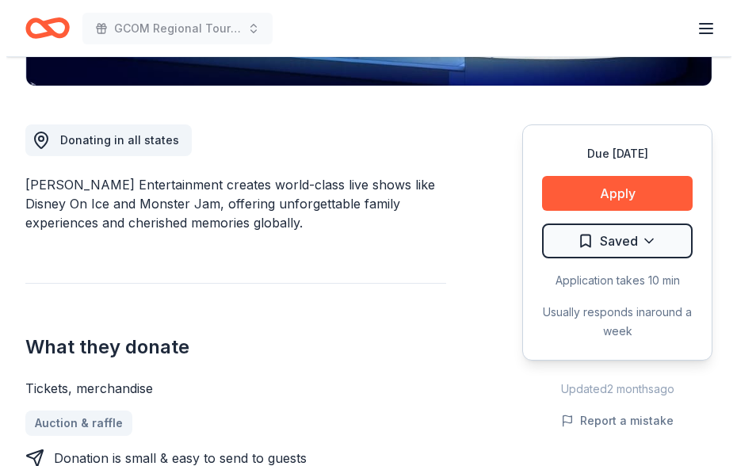
scroll to position [396, 0]
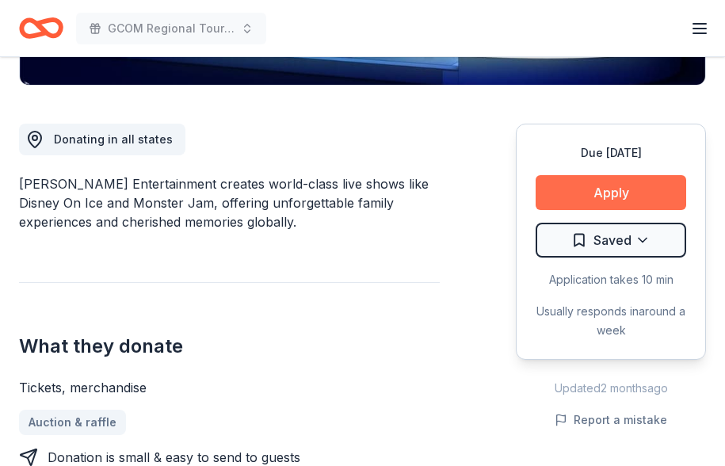
click at [584, 189] on button "Apply" at bounding box center [611, 192] width 151 height 35
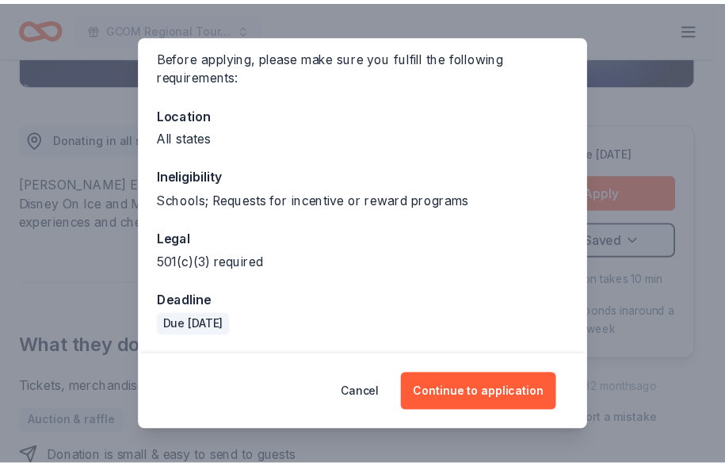
scroll to position [0, 0]
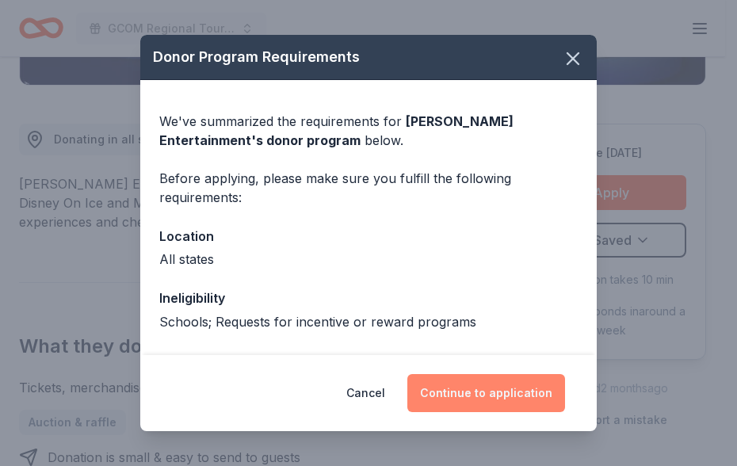
click at [476, 383] on button "Continue to application" at bounding box center [487, 393] width 158 height 38
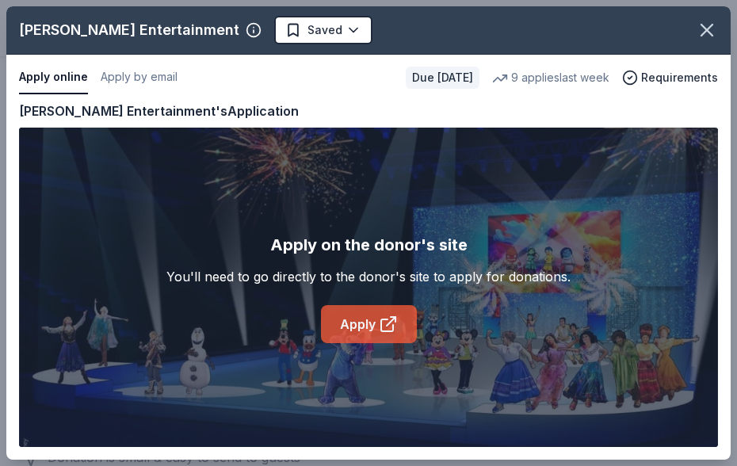
click at [385, 322] on icon at bounding box center [388, 324] width 19 height 19
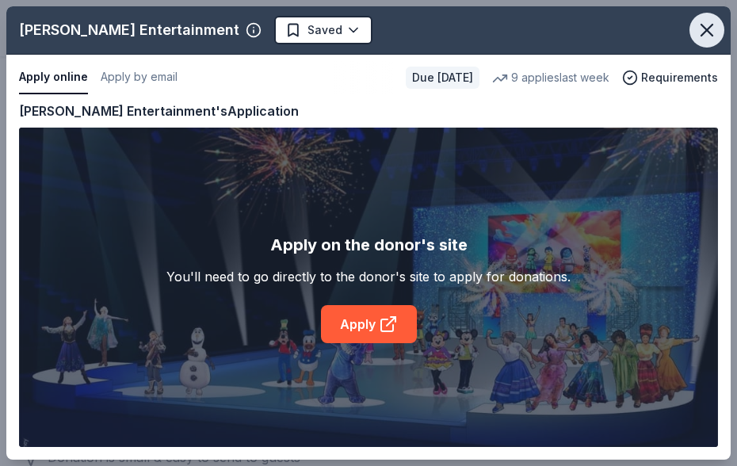
click at [710, 21] on icon "button" at bounding box center [707, 30] width 22 height 22
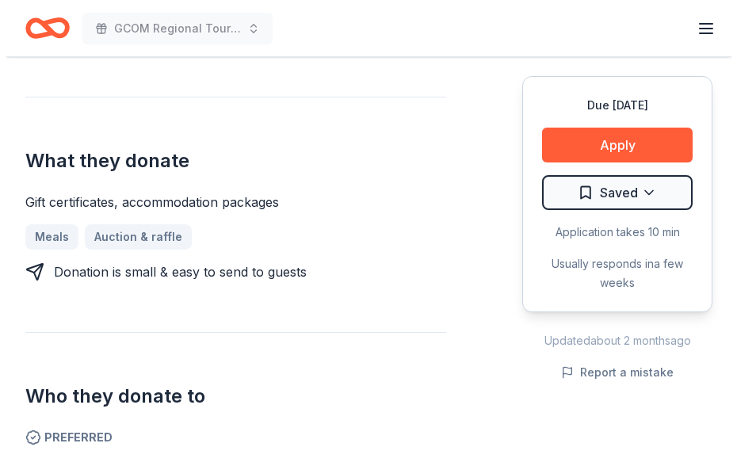
scroll to position [634, 0]
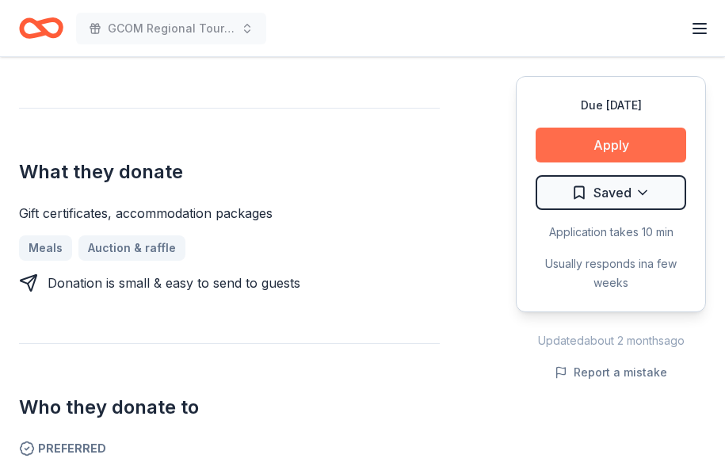
click at [586, 144] on button "Apply" at bounding box center [611, 145] width 151 height 35
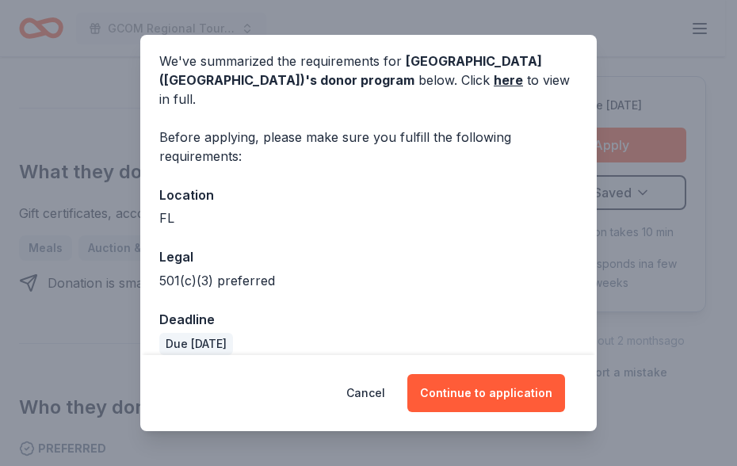
scroll to position [0, 0]
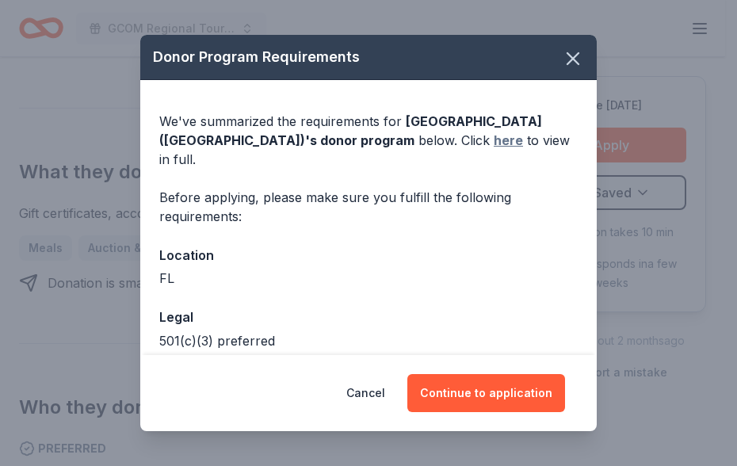
click at [494, 140] on link "here" at bounding box center [508, 140] width 29 height 19
click at [568, 61] on icon "button" at bounding box center [573, 58] width 11 height 11
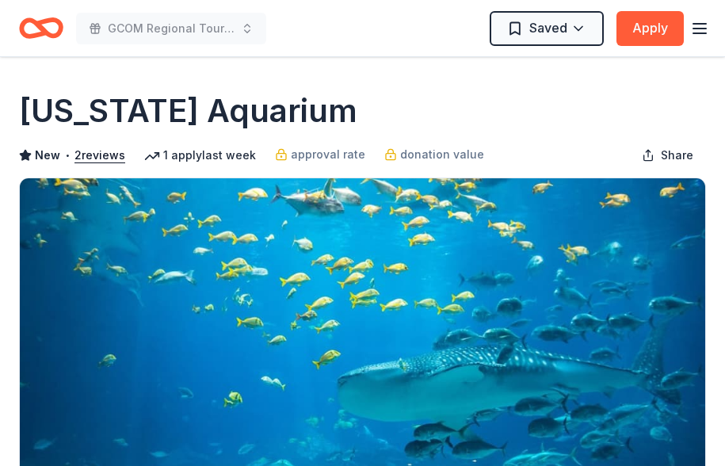
click at [317, 89] on div "[US_STATE] Aquarium" at bounding box center [362, 111] width 687 height 44
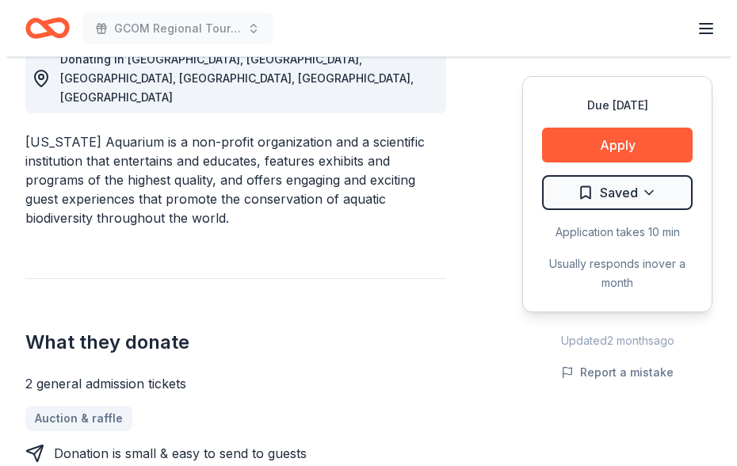
scroll to position [476, 0]
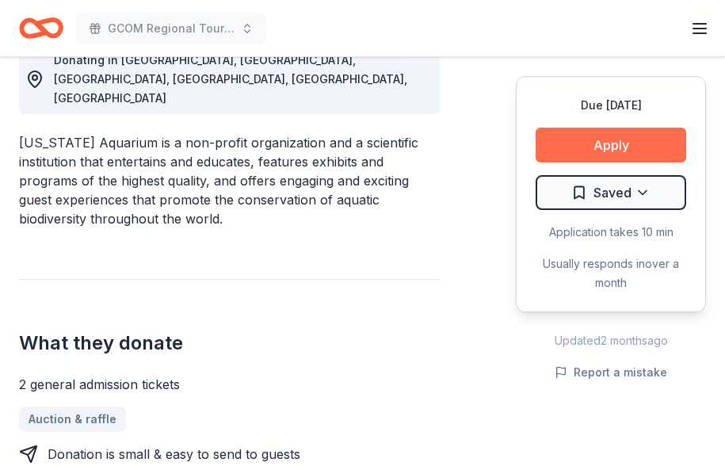
click at [599, 143] on button "Apply" at bounding box center [611, 145] width 151 height 35
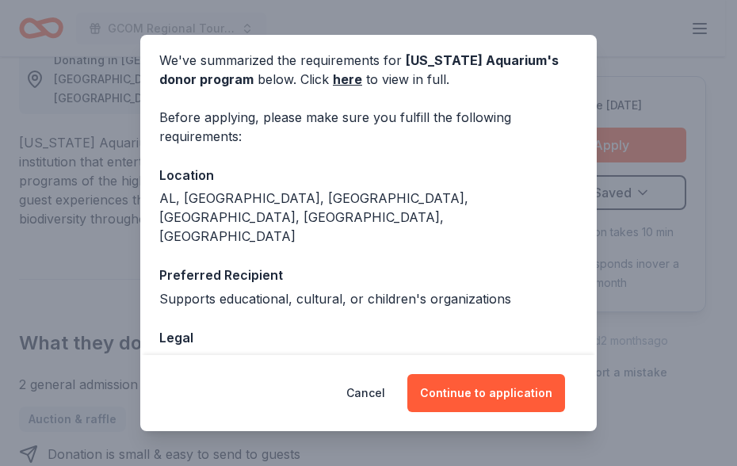
scroll to position [0, 0]
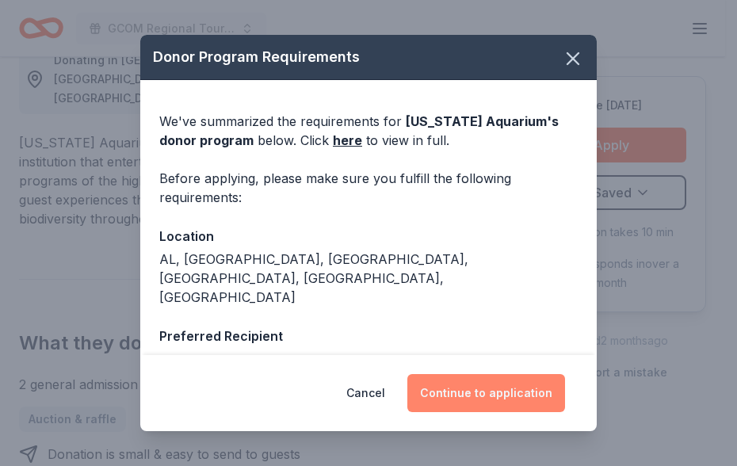
click at [477, 387] on button "Continue to application" at bounding box center [487, 393] width 158 height 38
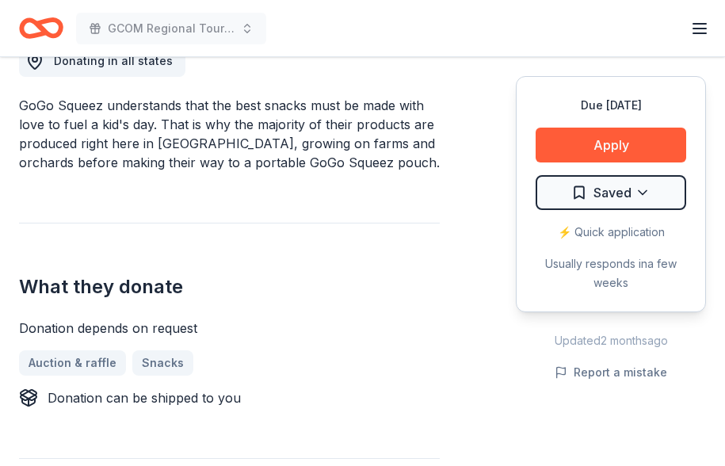
scroll to position [476, 0]
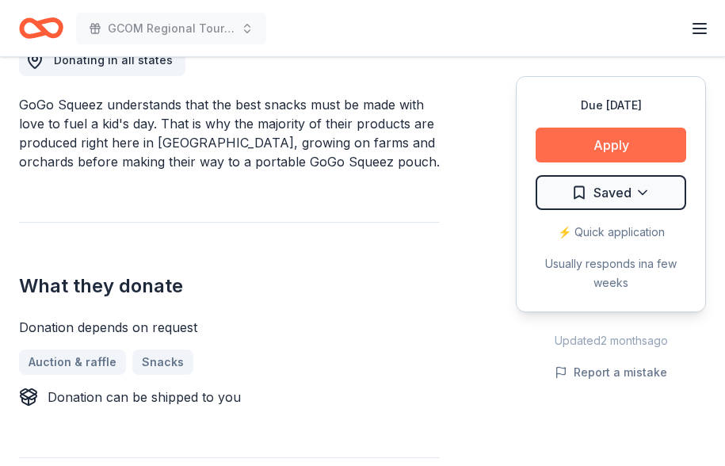
click at [572, 137] on button "Apply" at bounding box center [611, 145] width 151 height 35
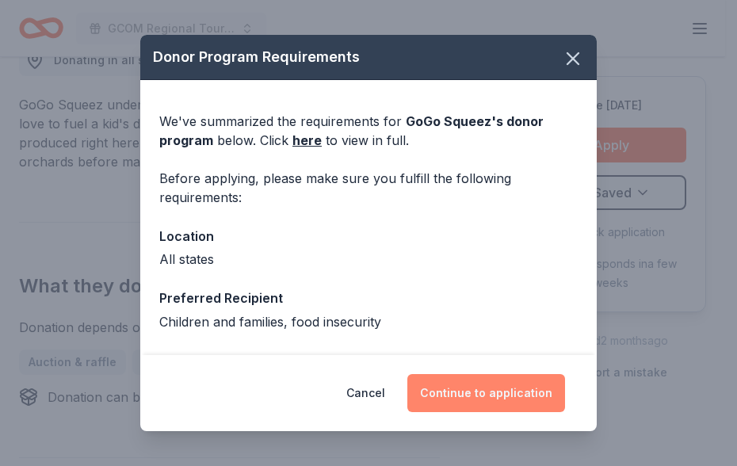
click at [474, 385] on button "Continue to application" at bounding box center [487, 393] width 158 height 38
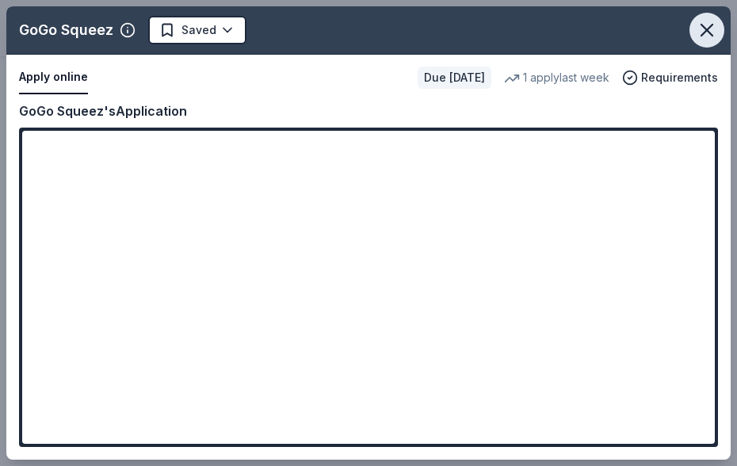
click at [711, 19] on icon "button" at bounding box center [707, 30] width 22 height 22
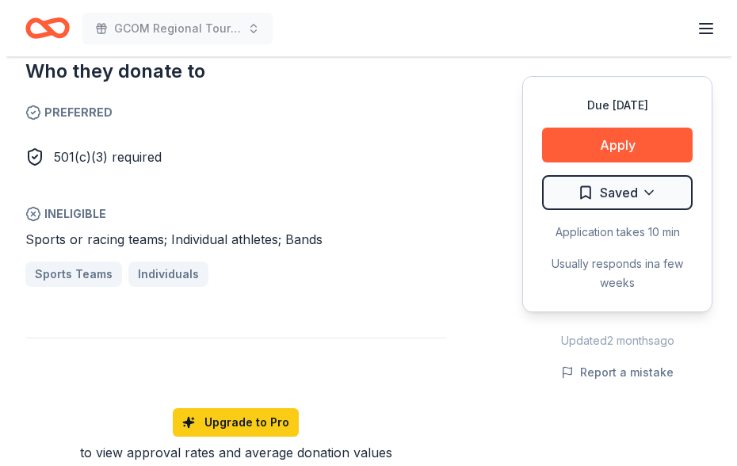
scroll to position [872, 0]
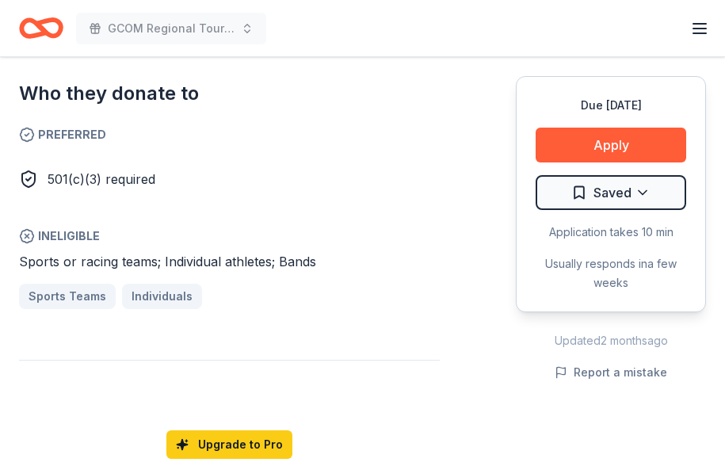
click at [355, 170] on div "501(c)(3) required" at bounding box center [229, 179] width 421 height 19
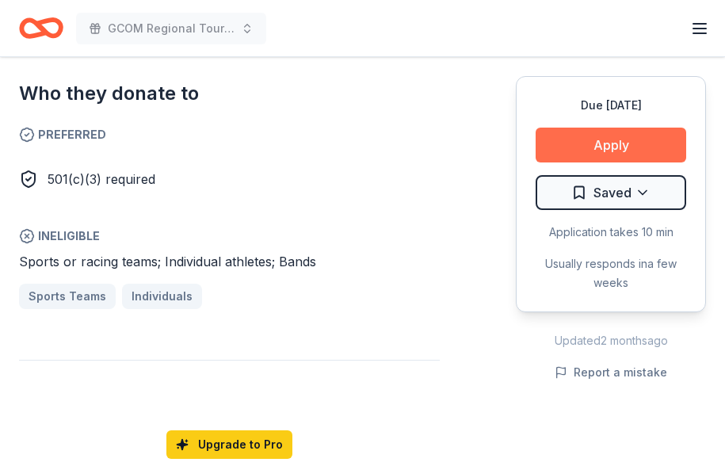
click at [584, 142] on button "Apply" at bounding box center [611, 145] width 151 height 35
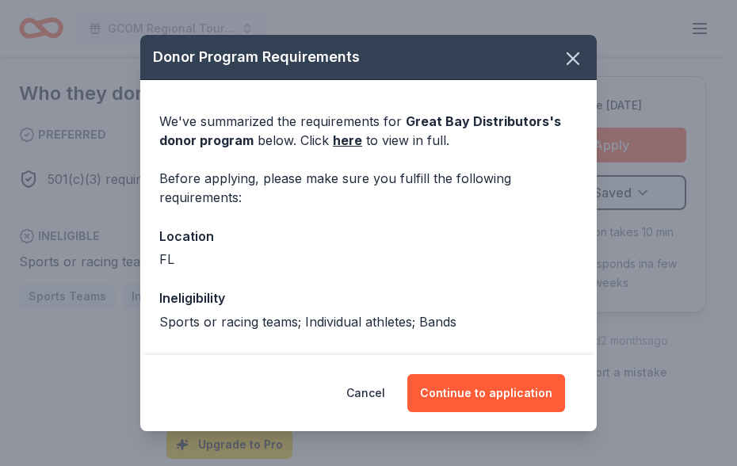
scroll to position [122, 0]
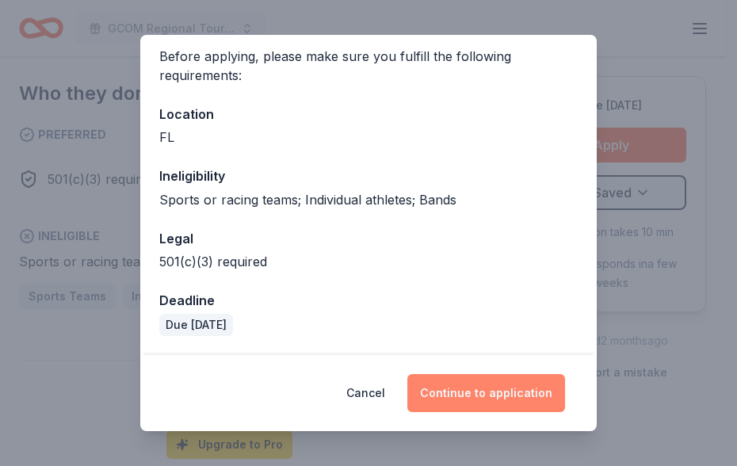
click at [471, 384] on button "Continue to application" at bounding box center [487, 393] width 158 height 38
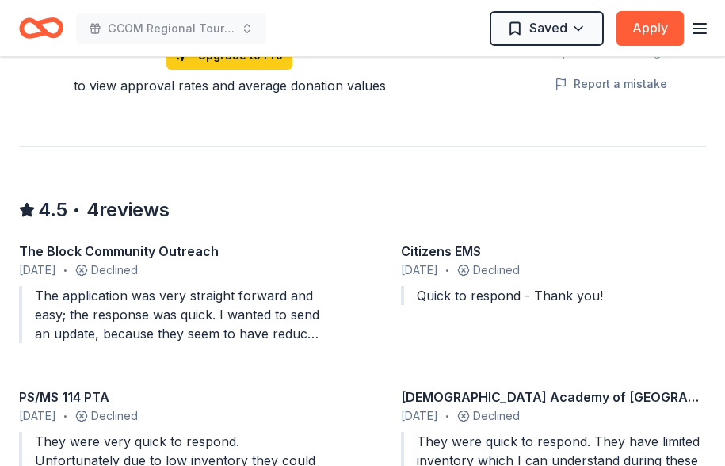
scroll to position [1269, 0]
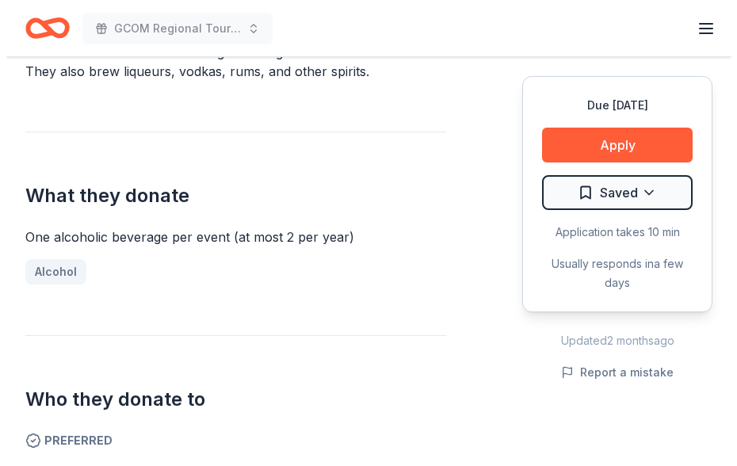
scroll to position [555, 0]
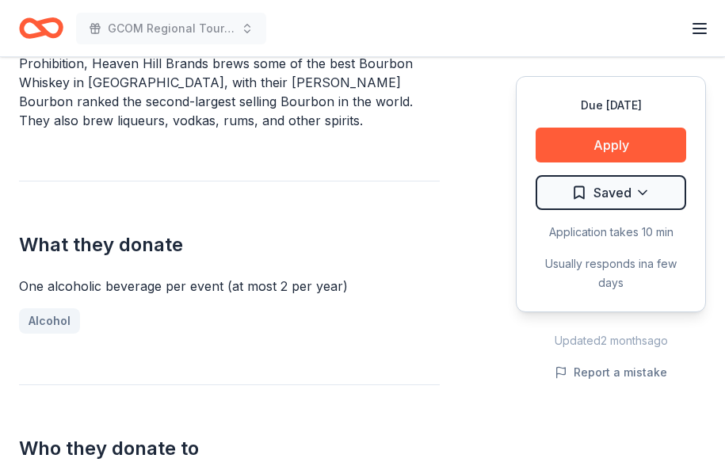
click at [335, 199] on div "What they donate One alcoholic beverage per event (at most 2 per year) Alcohol" at bounding box center [229, 257] width 421 height 153
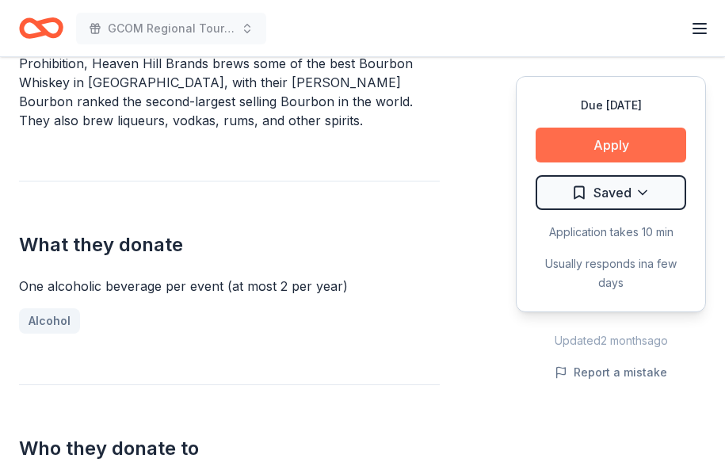
click at [588, 143] on button "Apply" at bounding box center [611, 145] width 151 height 35
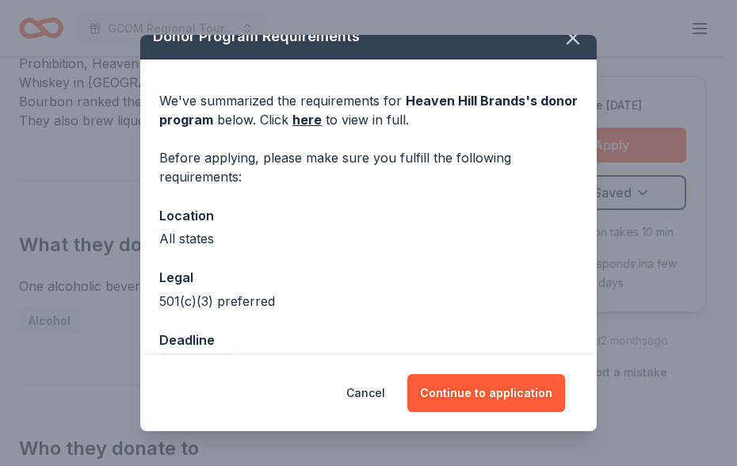
scroll to position [0, 0]
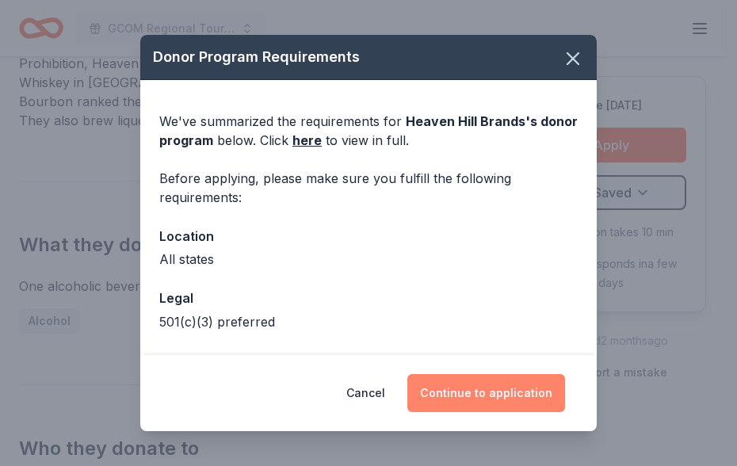
click at [461, 383] on button "Continue to application" at bounding box center [487, 393] width 158 height 38
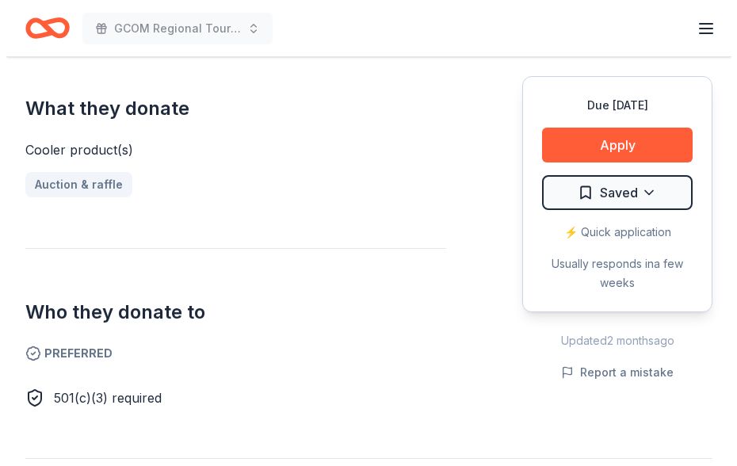
scroll to position [555, 0]
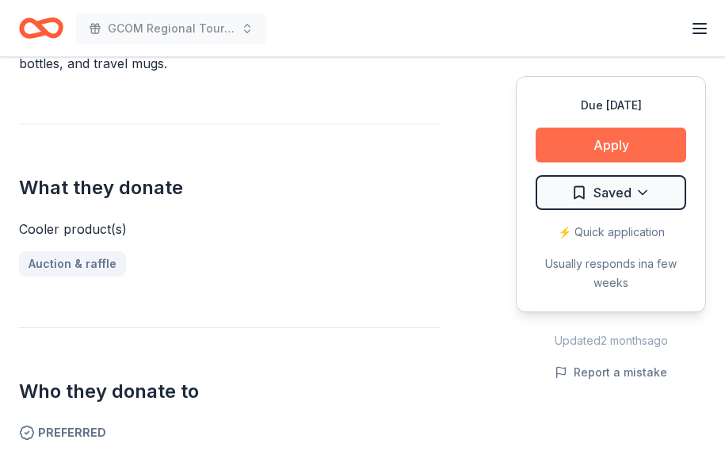
click at [595, 140] on button "Apply" at bounding box center [611, 145] width 151 height 35
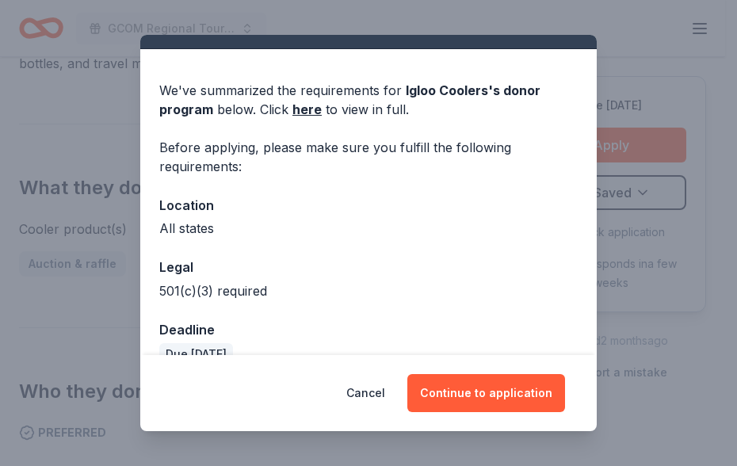
scroll to position [60, 0]
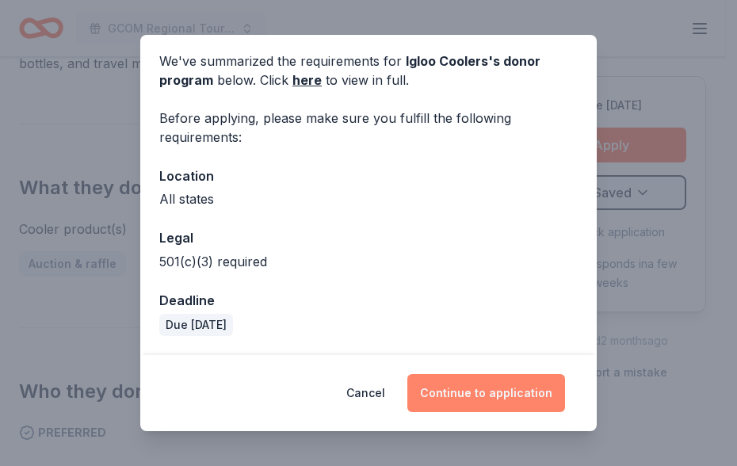
click at [471, 390] on button "Continue to application" at bounding box center [487, 393] width 158 height 38
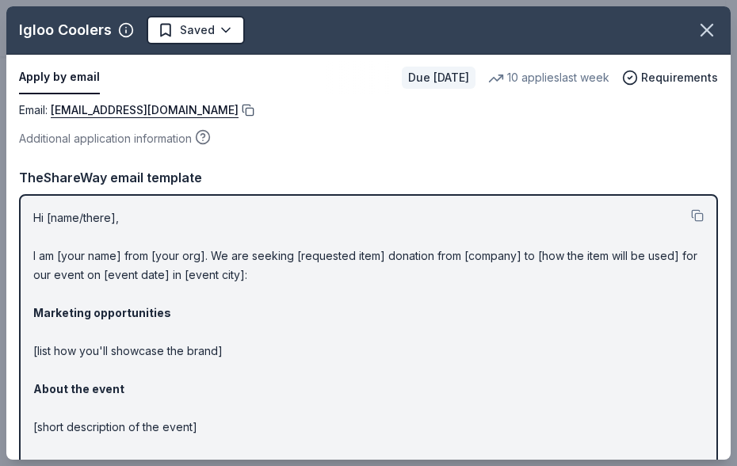
click at [239, 105] on button at bounding box center [247, 110] width 16 height 13
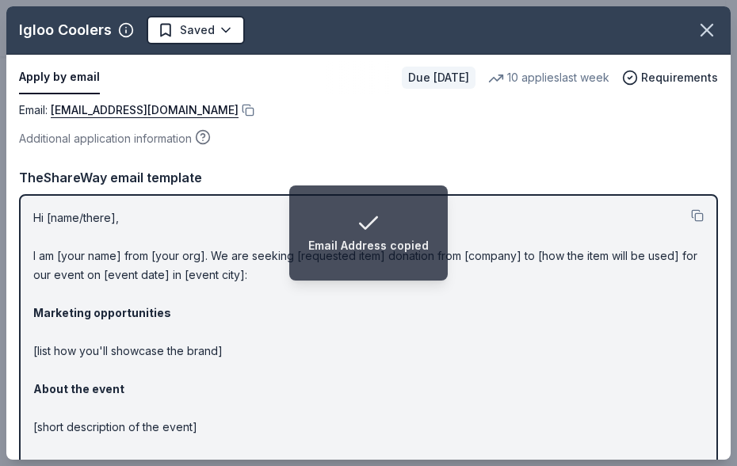
click at [442, 320] on p "Hi [name/there], I am [your name] from [your org]. We are seeking [requested it…" at bounding box center [368, 409] width 671 height 400
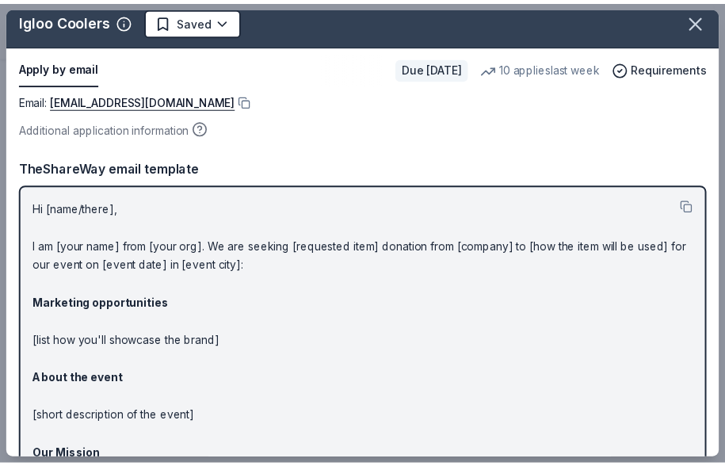
scroll to position [0, 0]
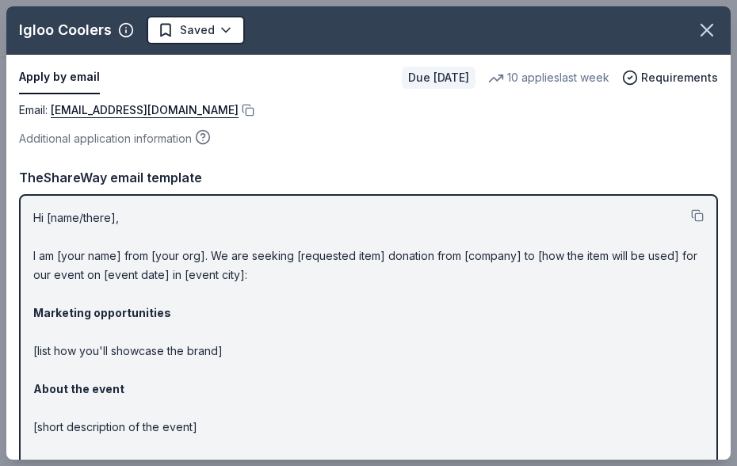
click at [407, 163] on div "Email : donations@igloocorp.com Additional application information Email : dona…" at bounding box center [368, 368] width 725 height 534
click at [702, 28] on icon "button" at bounding box center [707, 30] width 11 height 11
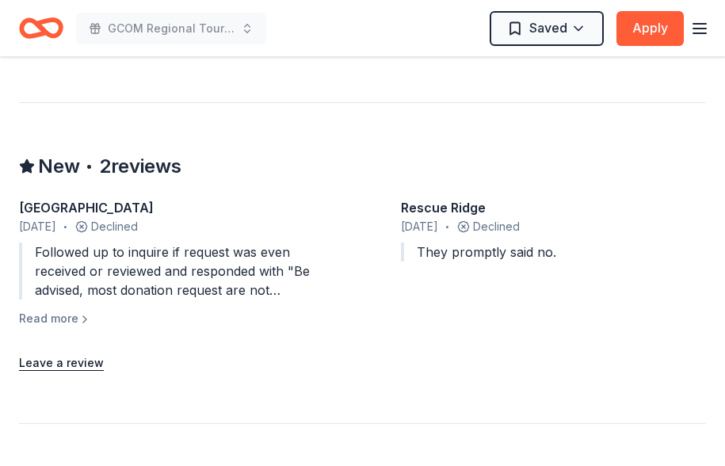
scroll to position [1427, 0]
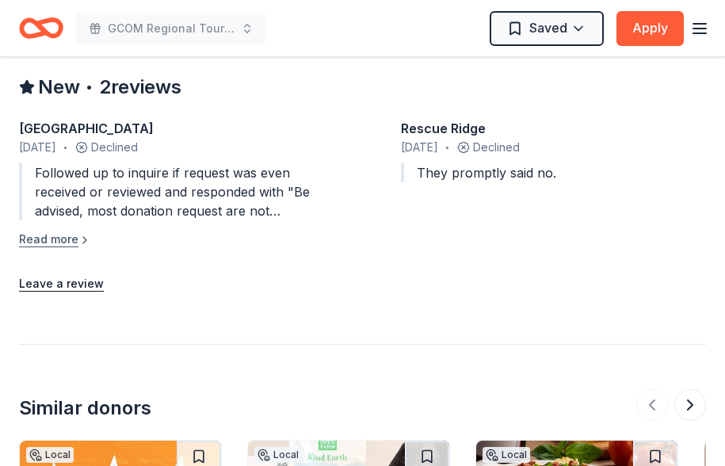
click at [65, 237] on button "Read more" at bounding box center [55, 239] width 72 height 19
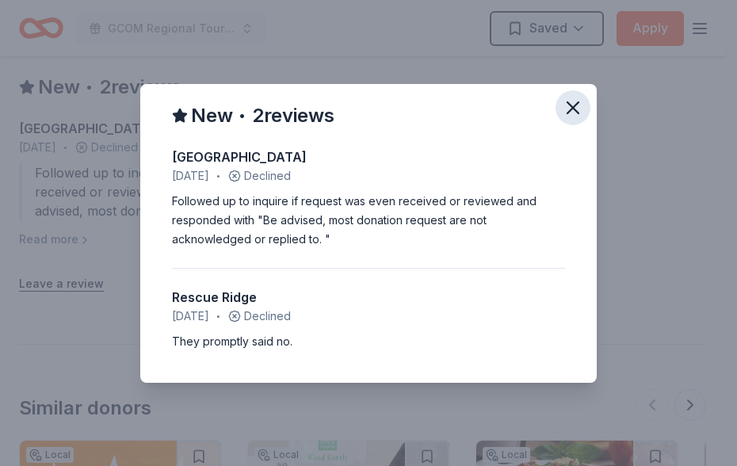
click at [576, 102] on icon "button" at bounding box center [573, 108] width 22 height 22
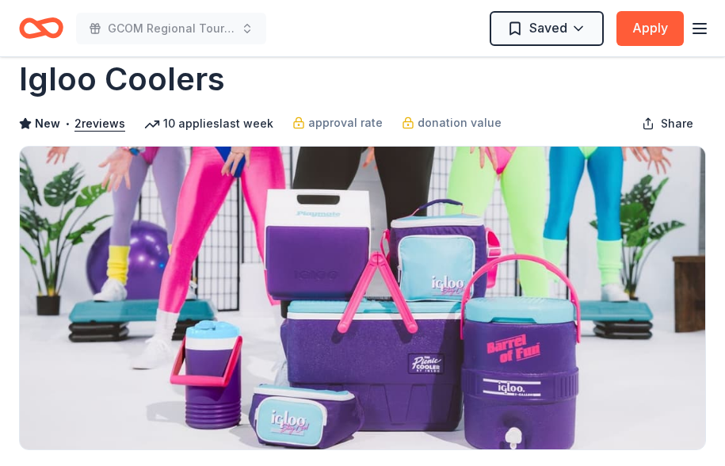
scroll to position [0, 0]
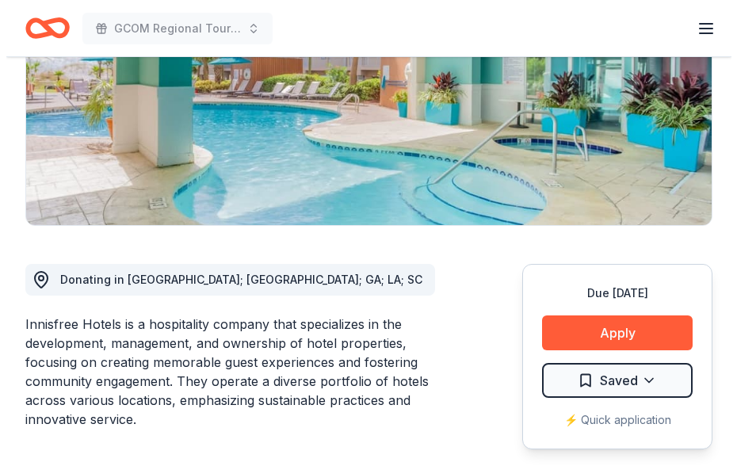
scroll to position [317, 0]
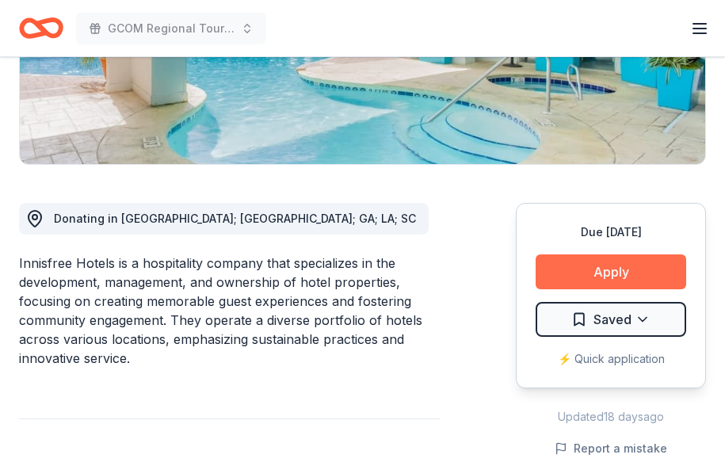
click at [588, 270] on button "Apply" at bounding box center [611, 271] width 151 height 35
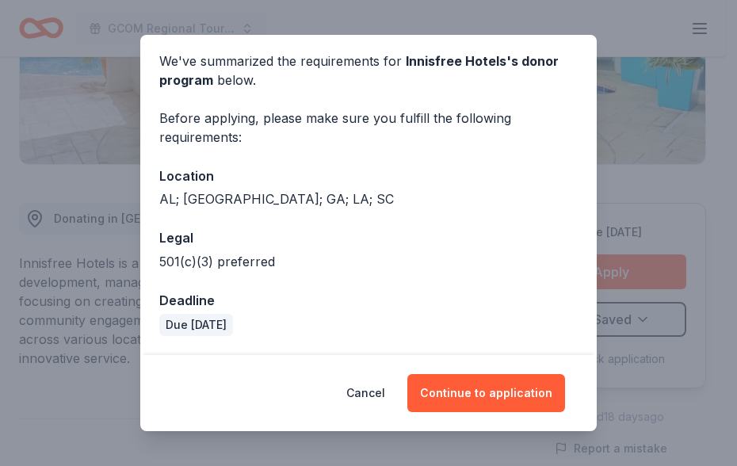
scroll to position [0, 0]
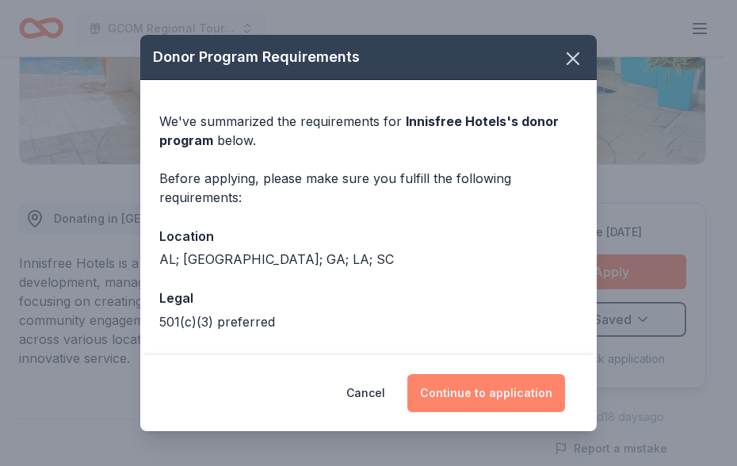
click at [495, 390] on button "Continue to application" at bounding box center [487, 393] width 158 height 38
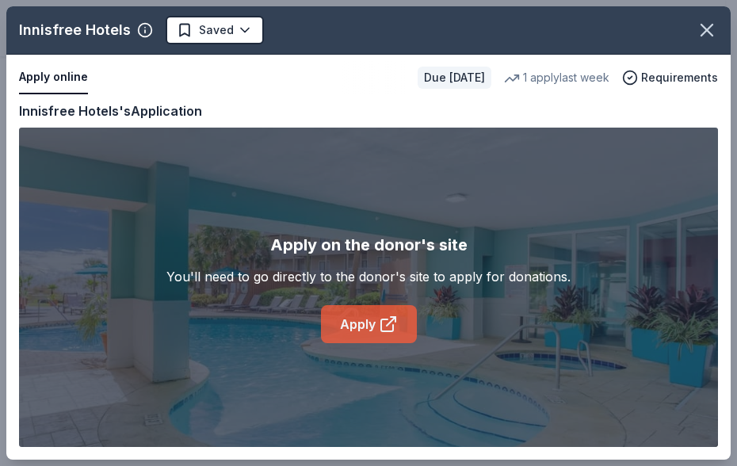
click at [358, 316] on link "Apply" at bounding box center [369, 324] width 96 height 38
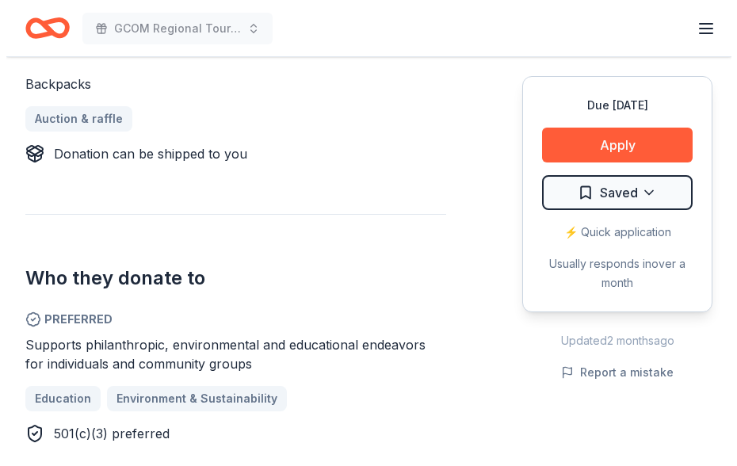
scroll to position [634, 0]
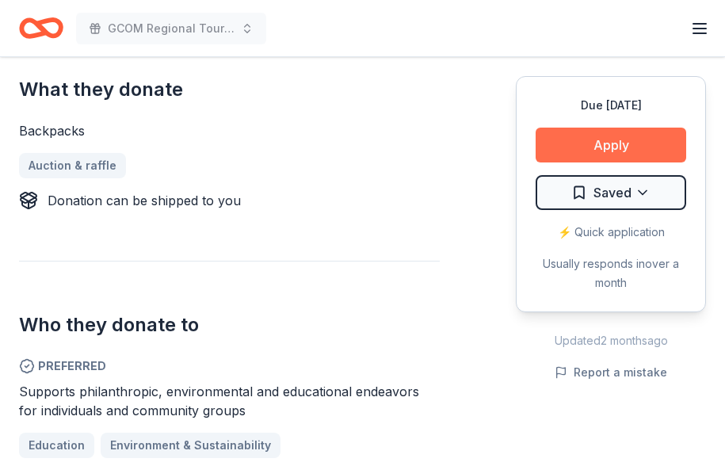
click at [576, 138] on button "Apply" at bounding box center [611, 145] width 151 height 35
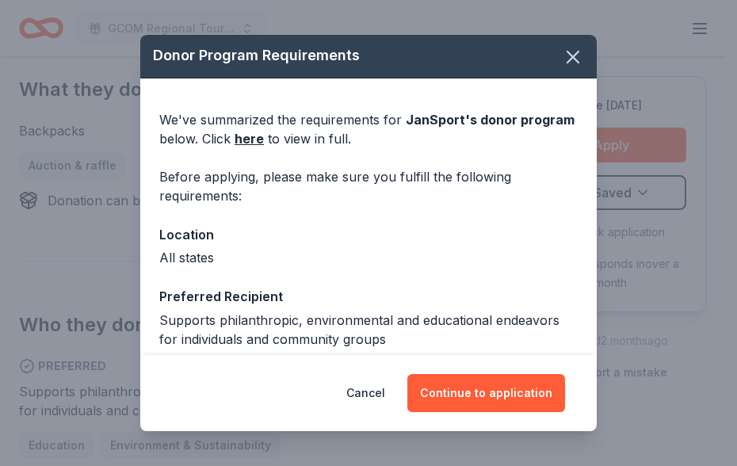
scroll to position [0, 0]
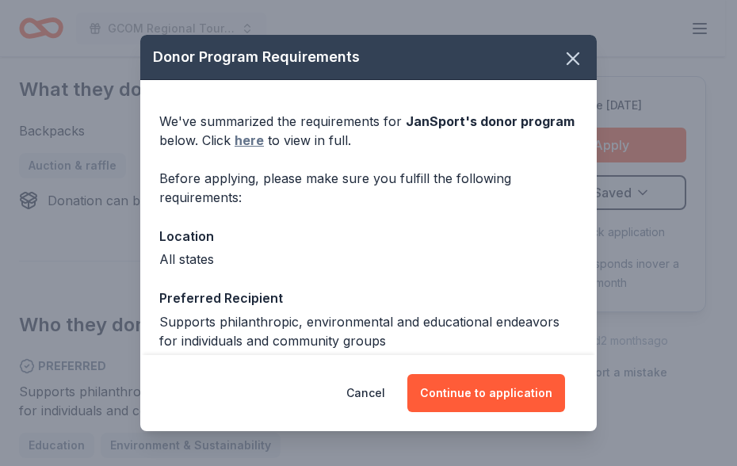
click at [250, 139] on link "here" at bounding box center [249, 140] width 29 height 19
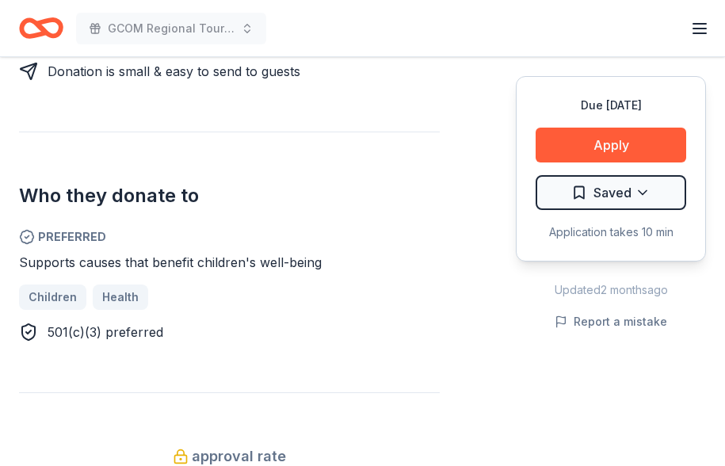
scroll to position [793, 0]
click at [356, 141] on div "Who they donate to Preferred Supports causes that benefit children's well-being…" at bounding box center [229, 236] width 421 height 210
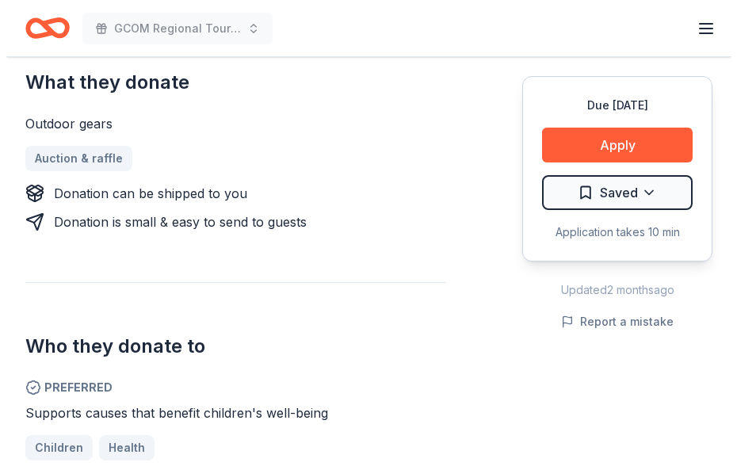
scroll to position [317, 0]
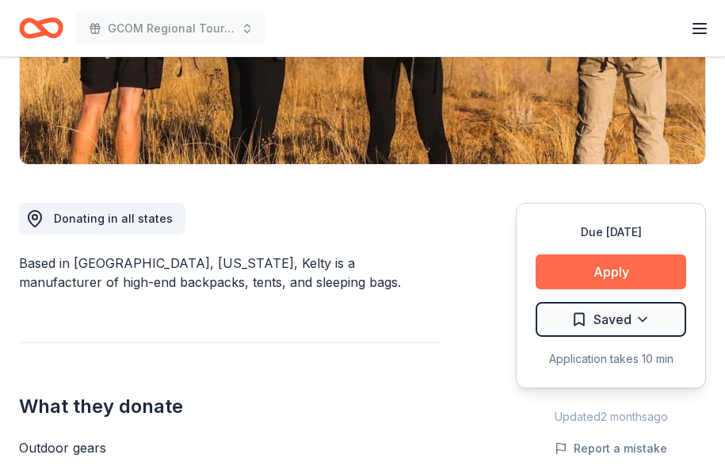
click at [582, 265] on button "Apply" at bounding box center [611, 271] width 151 height 35
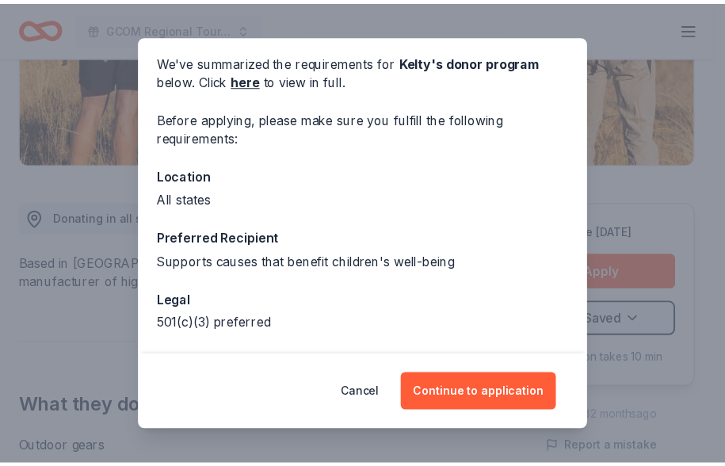
scroll to position [0, 0]
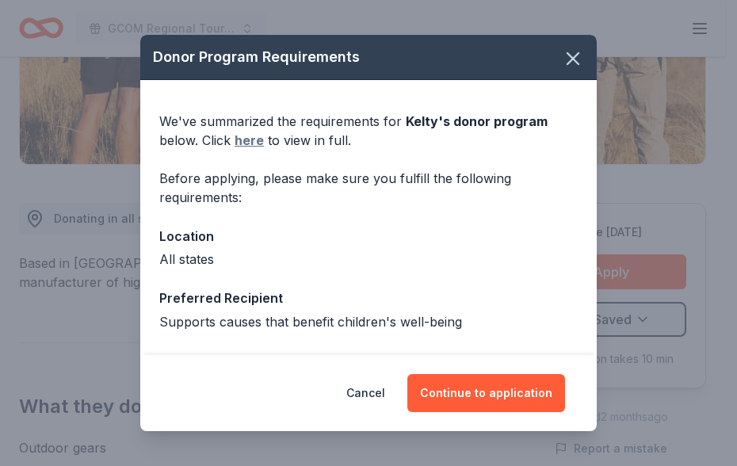
click at [247, 137] on link "here" at bounding box center [249, 140] width 29 height 19
click at [562, 48] on icon "button" at bounding box center [573, 59] width 22 height 22
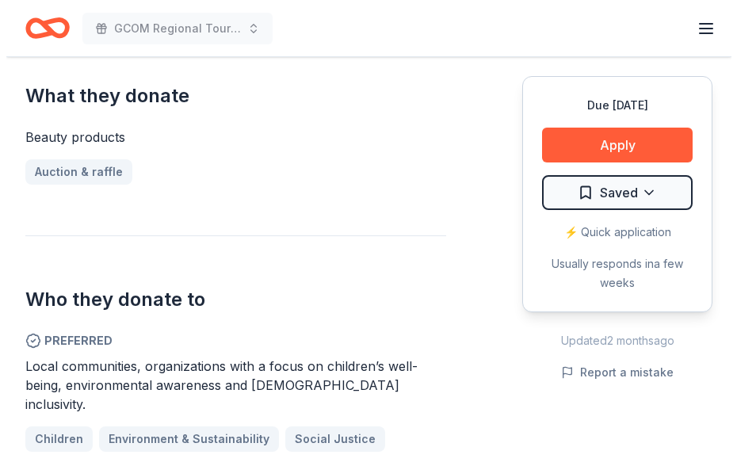
scroll to position [634, 0]
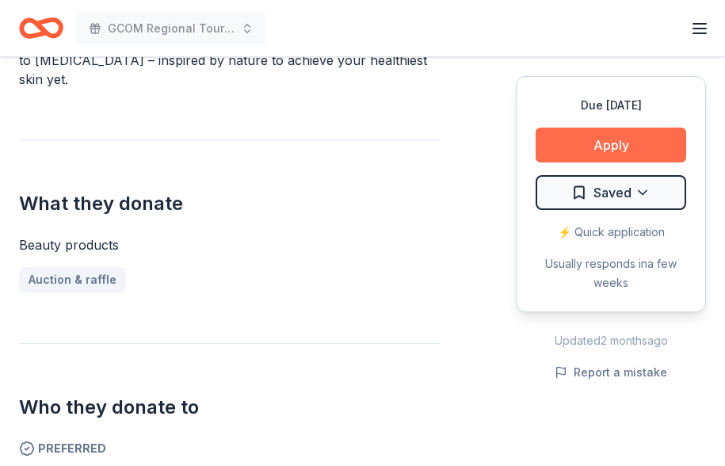
click at [587, 144] on button "Apply" at bounding box center [611, 145] width 151 height 35
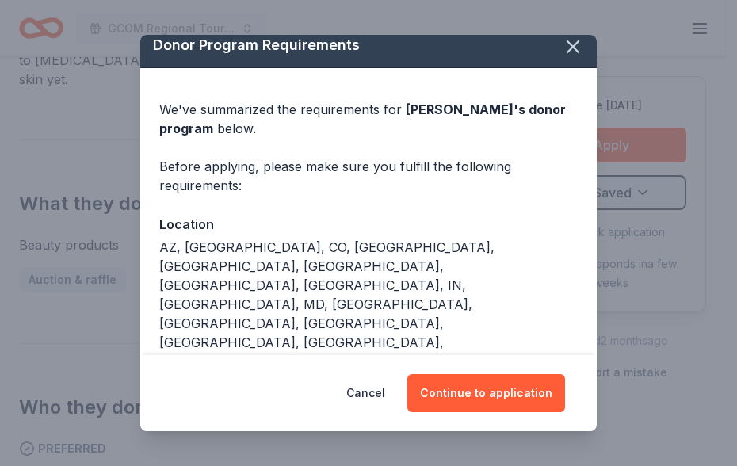
scroll to position [0, 0]
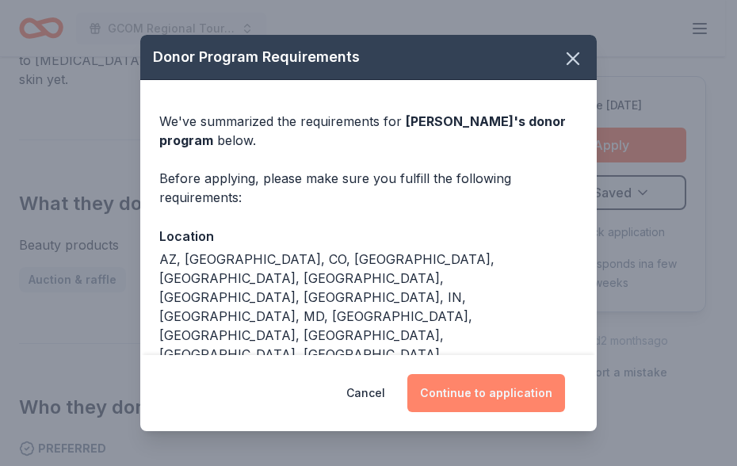
click at [506, 395] on button "Continue to application" at bounding box center [487, 393] width 158 height 38
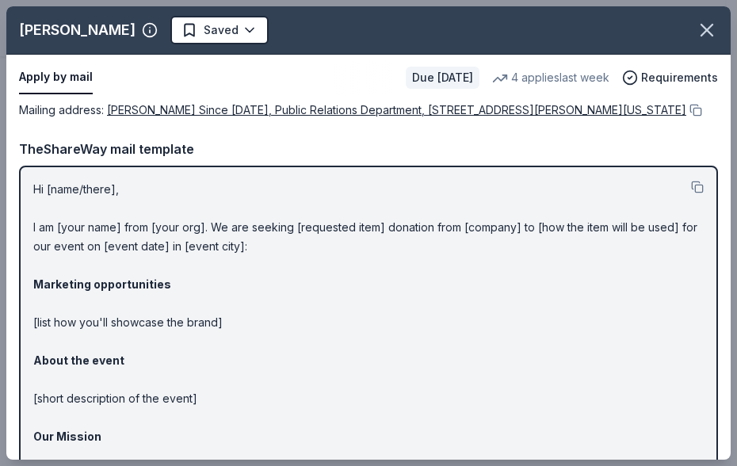
click at [280, 141] on div "TheShareWay mail template" at bounding box center [368, 149] width 699 height 21
click at [687, 106] on button at bounding box center [695, 110] width 16 height 13
click at [247, 135] on div "Mailing address : Kiehl's Since 1851, Public Relations Department, 435 Hudson S…" at bounding box center [368, 354] width 725 height 506
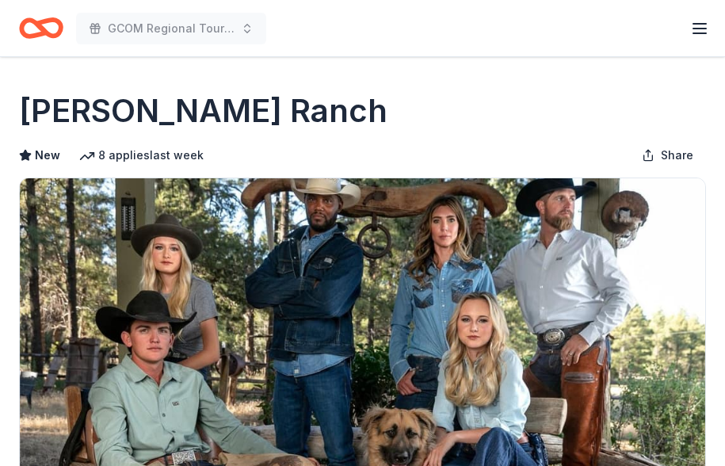
click at [355, 105] on div "Kimes Ranch" at bounding box center [362, 111] width 687 height 44
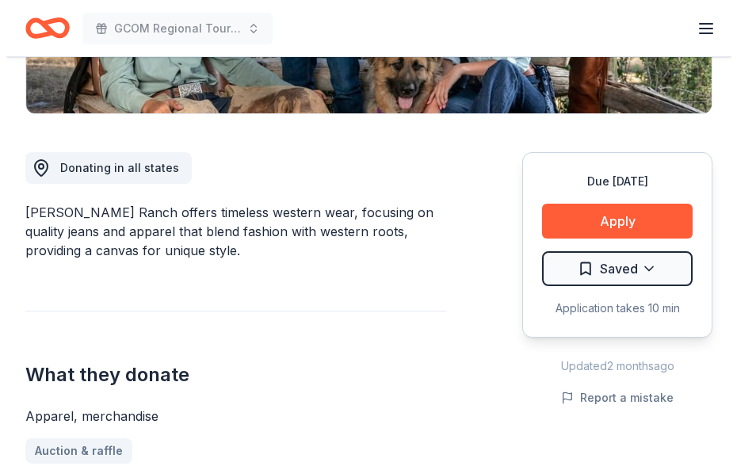
scroll to position [396, 0]
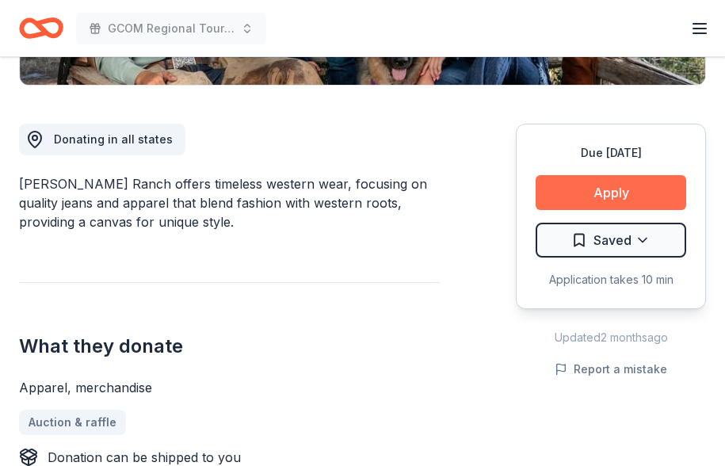
click at [586, 189] on button "Apply" at bounding box center [611, 192] width 151 height 35
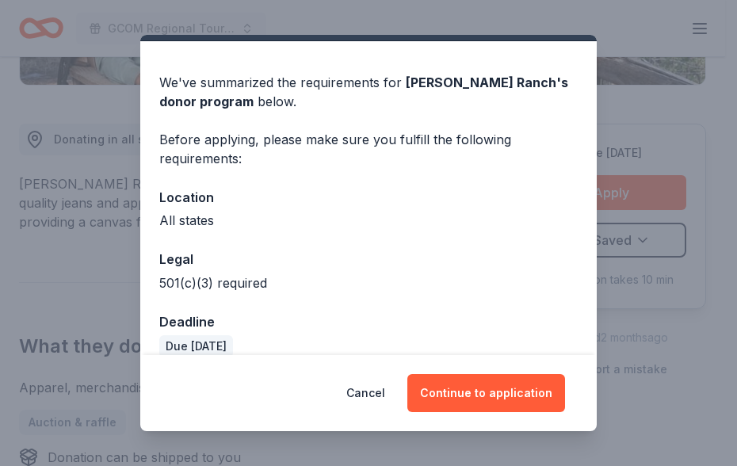
scroll to position [60, 0]
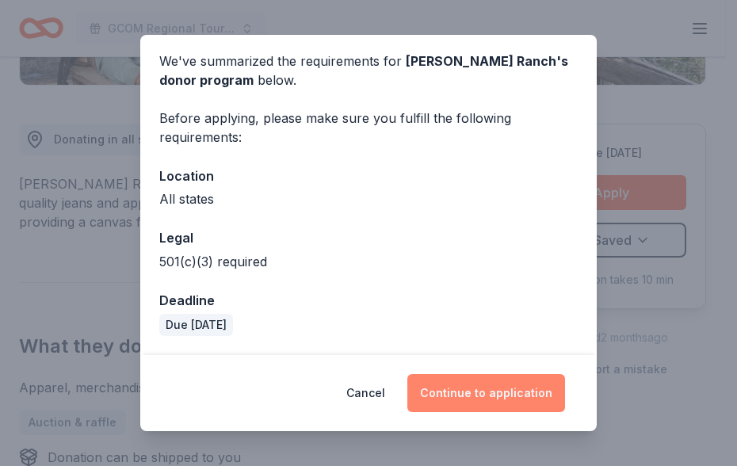
drag, startPoint x: 491, startPoint y: 389, endPoint x: 538, endPoint y: 379, distance: 47.9
click at [492, 389] on button "Continue to application" at bounding box center [487, 393] width 158 height 38
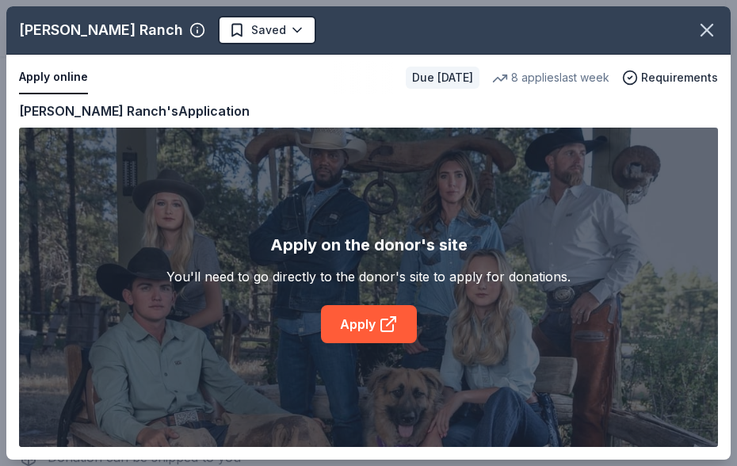
click at [324, 98] on div "Apply online Due in 152 days 8 applies last week Requirements" at bounding box center [368, 78] width 725 height 46
click at [351, 325] on link "Apply" at bounding box center [369, 324] width 96 height 38
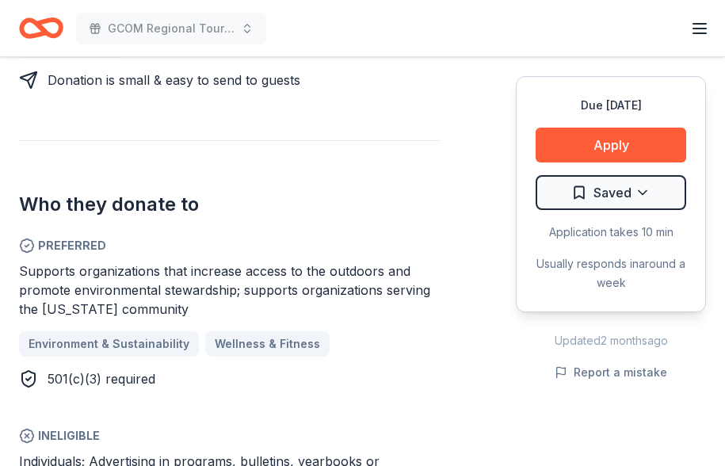
scroll to position [1031, 0]
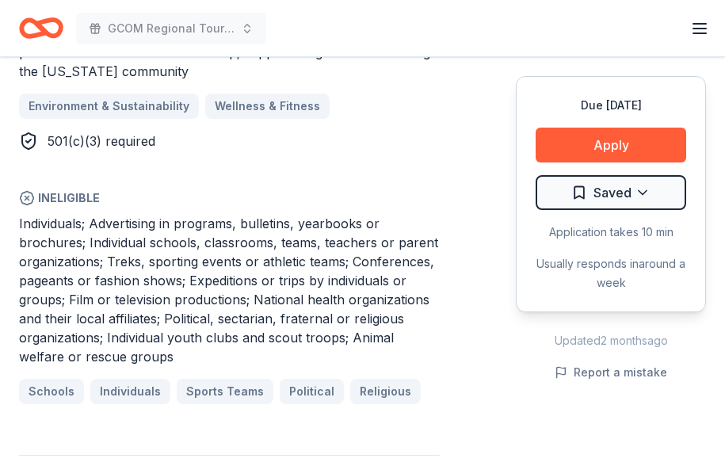
click at [409, 112] on div "Environment & Sustainability Wellness & Fitness" at bounding box center [229, 106] width 421 height 25
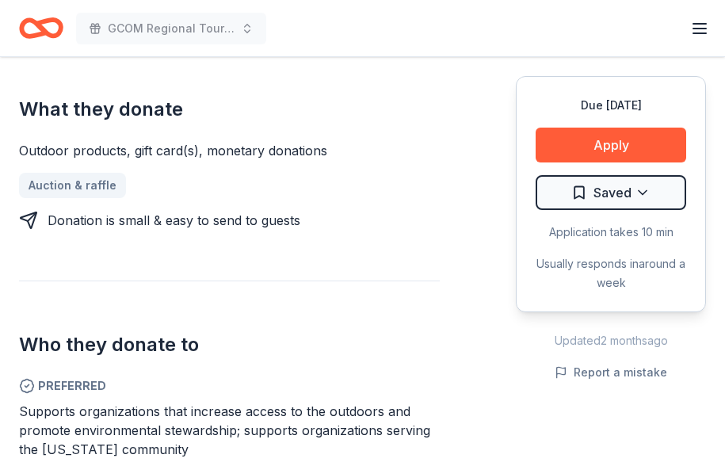
scroll to position [634, 0]
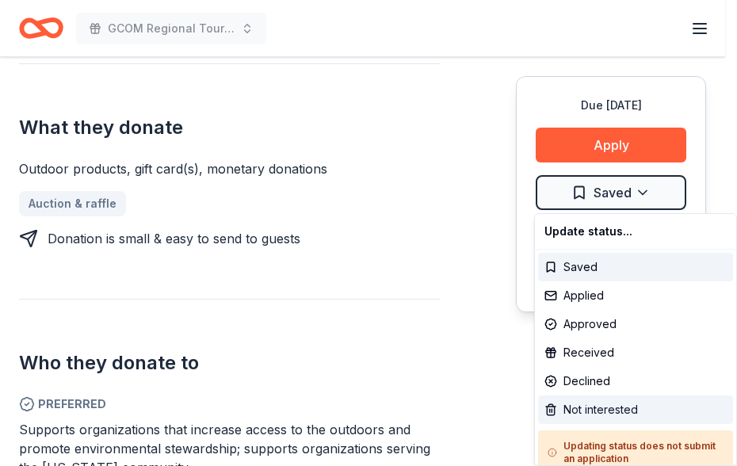
click at [626, 407] on div "Not interested" at bounding box center [635, 410] width 195 height 29
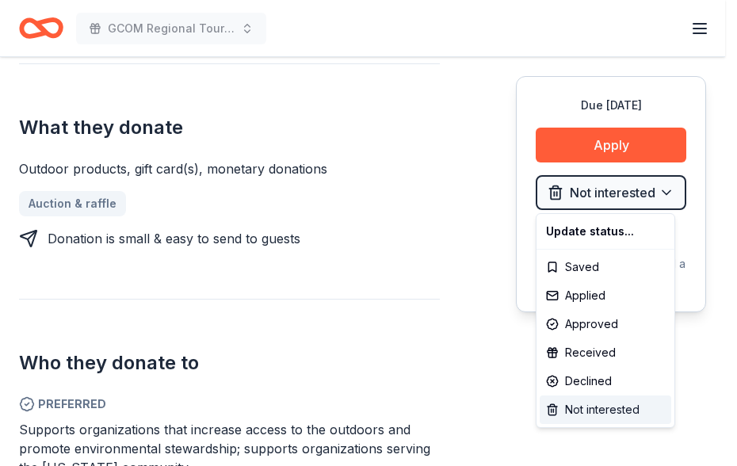
click at [591, 407] on div "Not interested" at bounding box center [606, 410] width 132 height 29
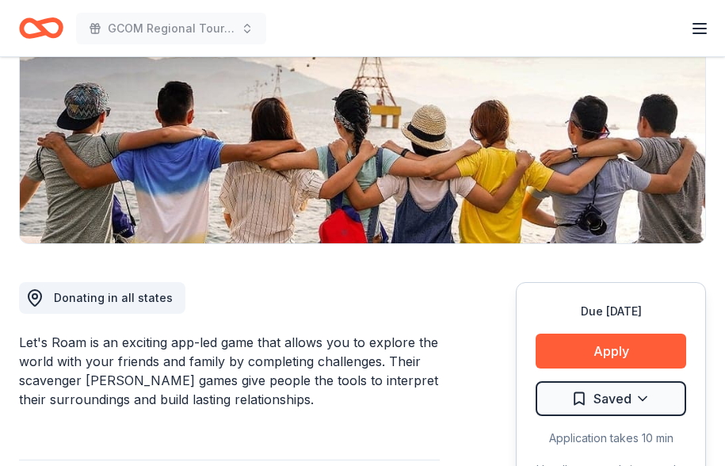
scroll to position [317, 0]
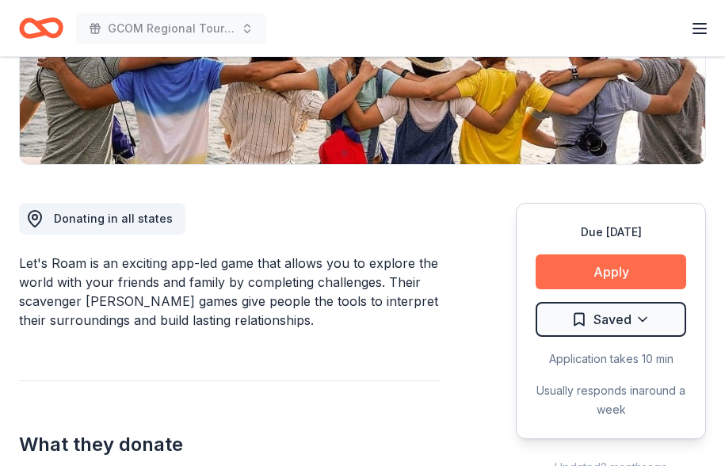
click at [572, 262] on button "Apply" at bounding box center [611, 271] width 151 height 35
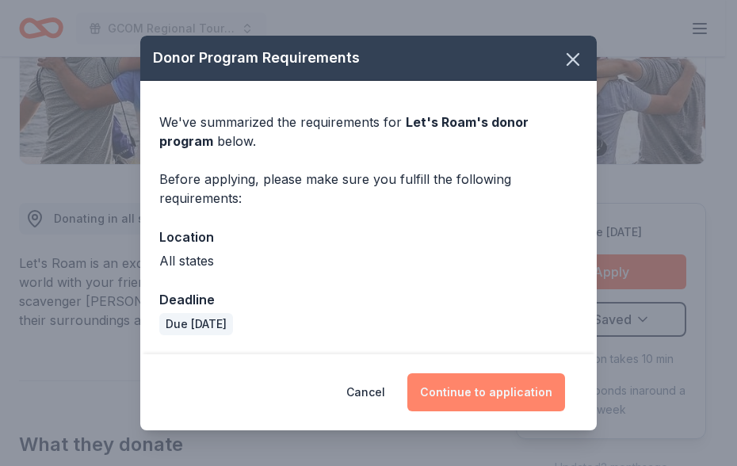
click at [488, 387] on button "Continue to application" at bounding box center [487, 392] width 158 height 38
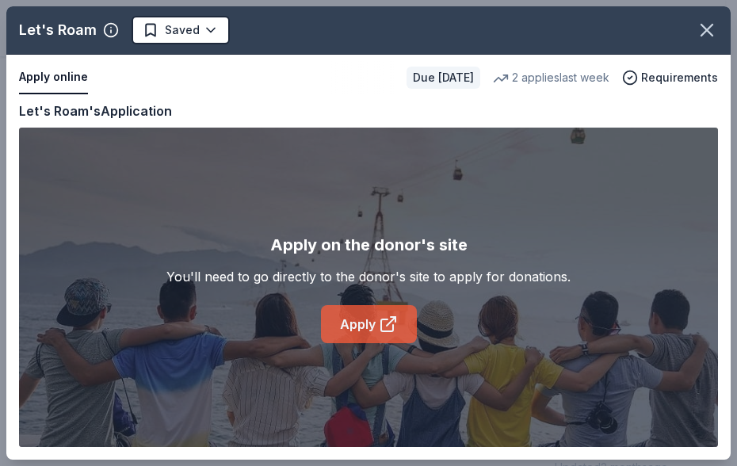
click at [370, 321] on link "Apply" at bounding box center [369, 324] width 96 height 38
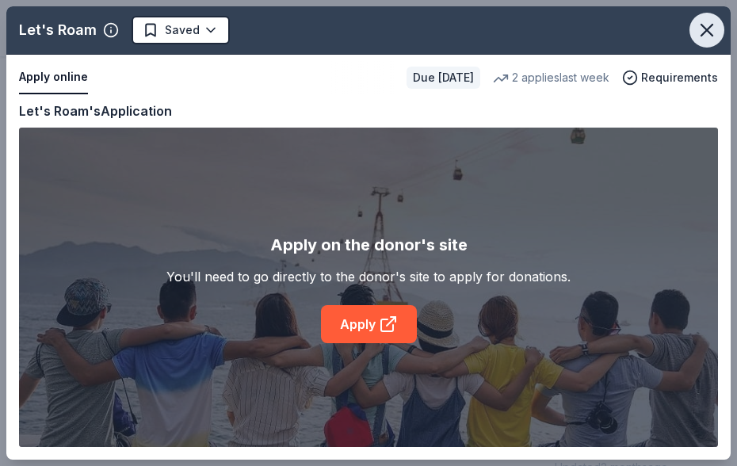
click at [699, 19] on icon "button" at bounding box center [707, 30] width 22 height 22
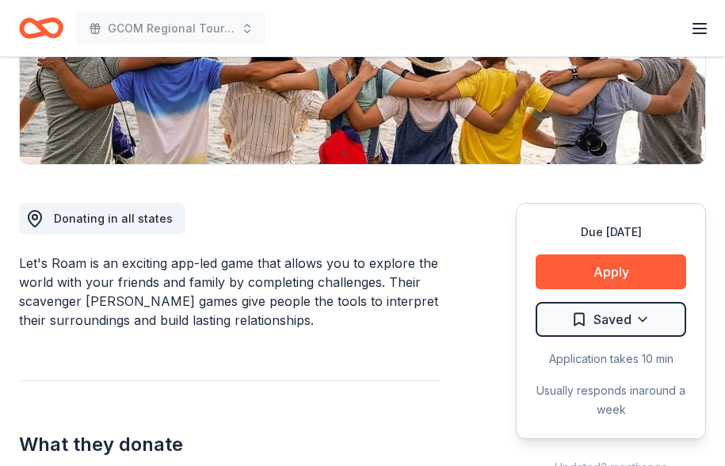
click at [409, 18] on div "GCOM Regional Tournament Fundraiser & Event Earn Rewards" at bounding box center [362, 28] width 687 height 37
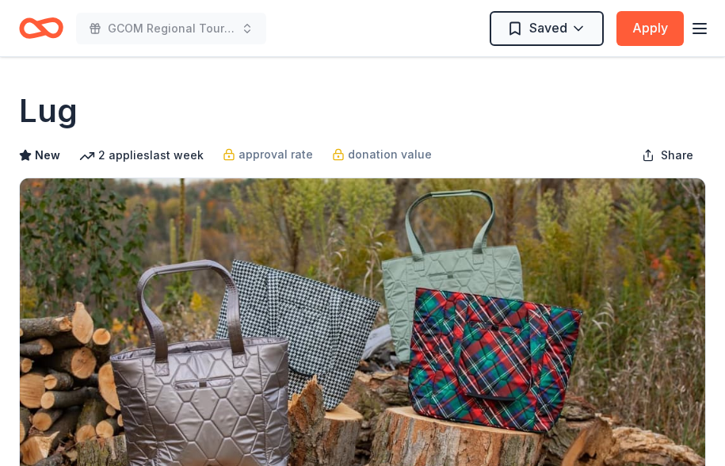
drag, startPoint x: 316, startPoint y: 73, endPoint x: 331, endPoint y: 78, distance: 16.1
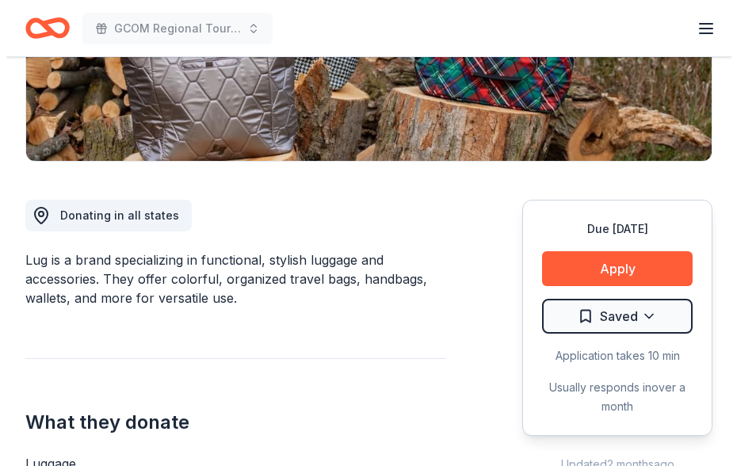
scroll to position [476, 0]
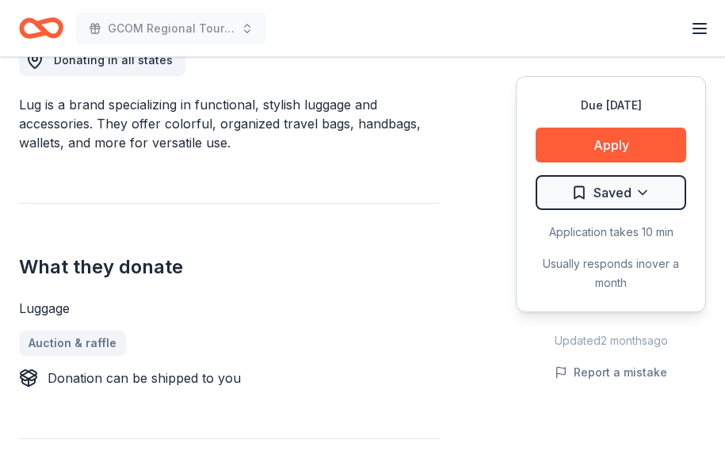
click at [331, 258] on h2 "What they donate" at bounding box center [229, 266] width 421 height 25
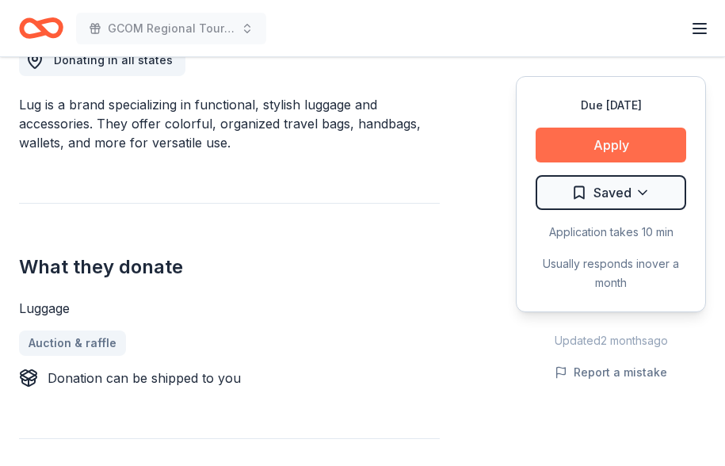
click at [571, 140] on button "Apply" at bounding box center [611, 145] width 151 height 35
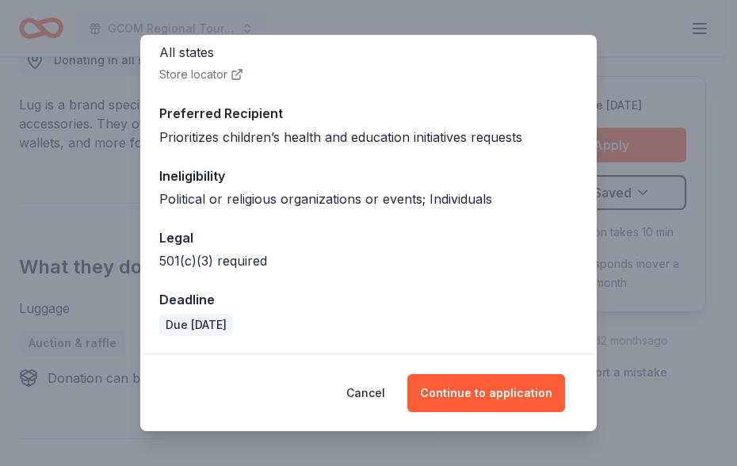
scroll to position [0, 0]
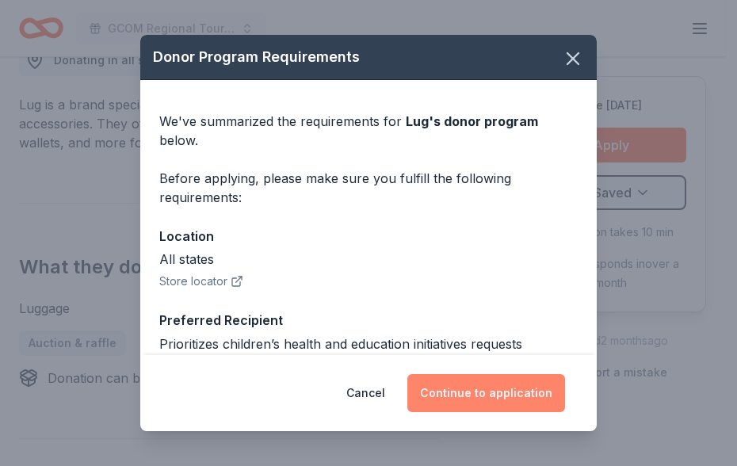
click at [484, 393] on button "Continue to application" at bounding box center [487, 393] width 158 height 38
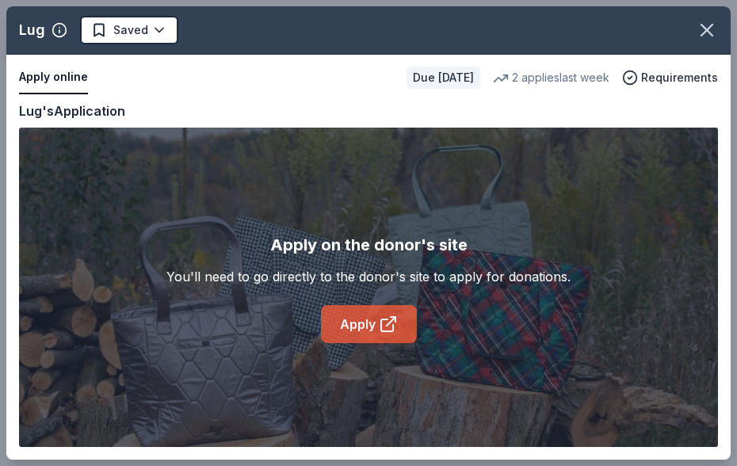
click at [360, 320] on link "Apply" at bounding box center [369, 324] width 96 height 38
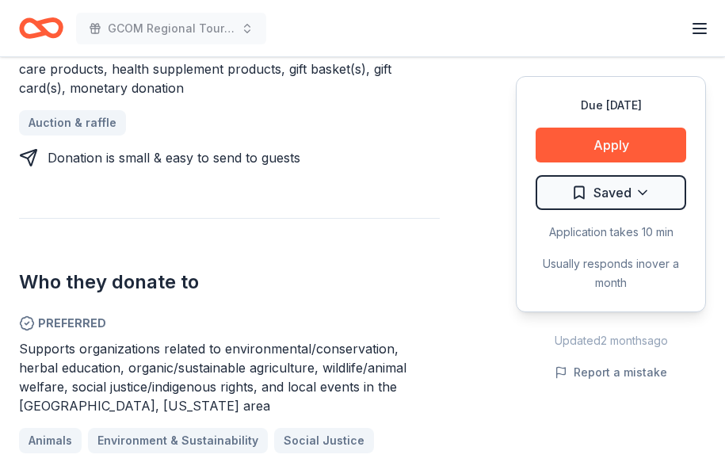
scroll to position [793, 0]
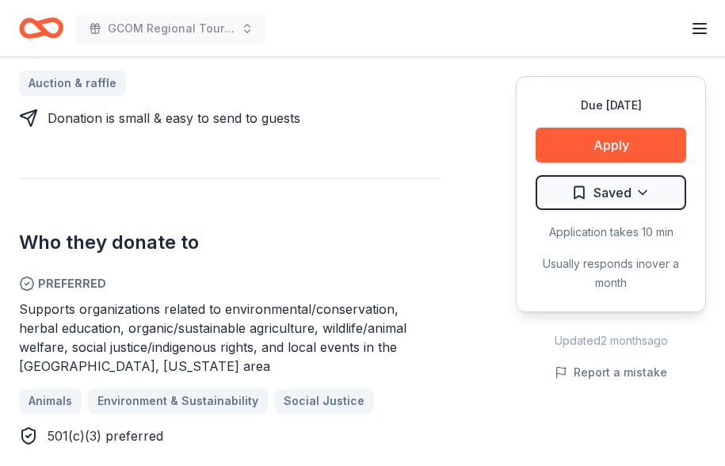
click at [406, 168] on div "Donating in [GEOGRAPHIC_DATA] ([GEOGRAPHIC_DATA]), All states Mountain Rose Her…" at bounding box center [229, 67] width 421 height 756
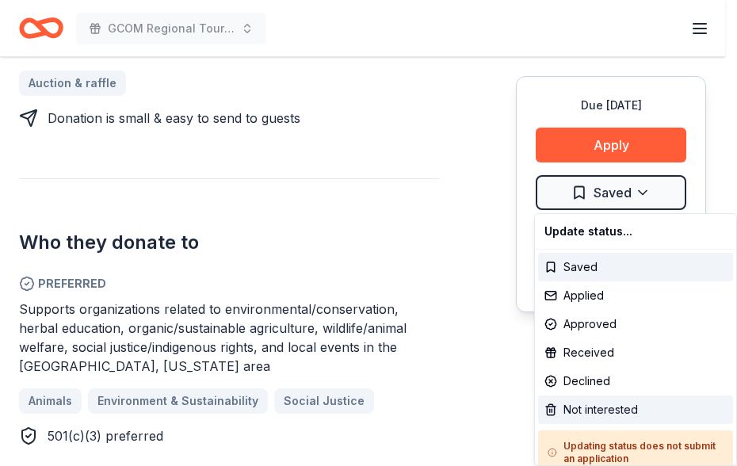
click at [614, 404] on div "Not interested" at bounding box center [635, 410] width 195 height 29
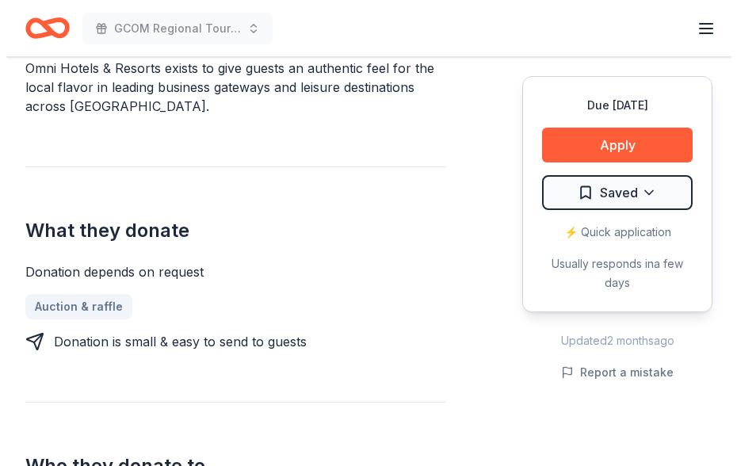
scroll to position [396, 0]
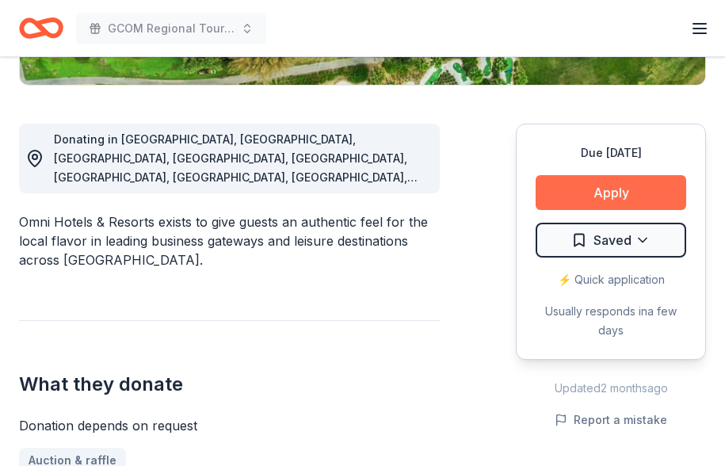
click at [584, 182] on button "Apply" at bounding box center [611, 192] width 151 height 35
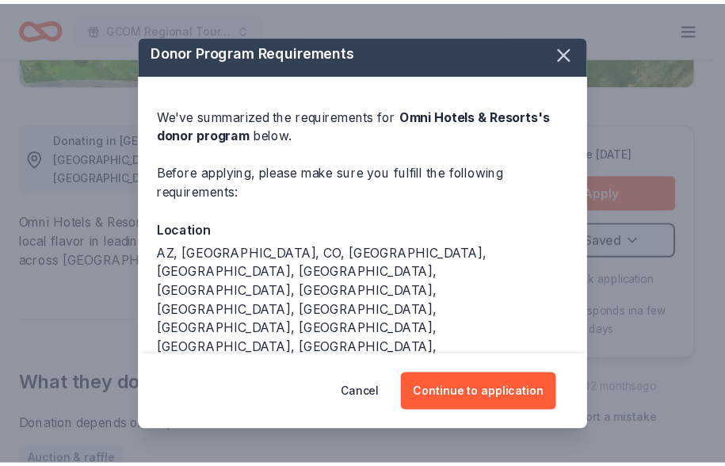
scroll to position [0, 0]
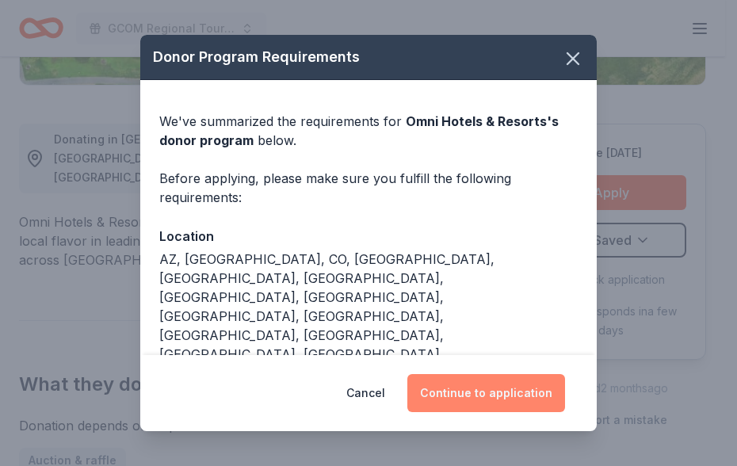
click at [480, 390] on button "Continue to application" at bounding box center [487, 393] width 158 height 38
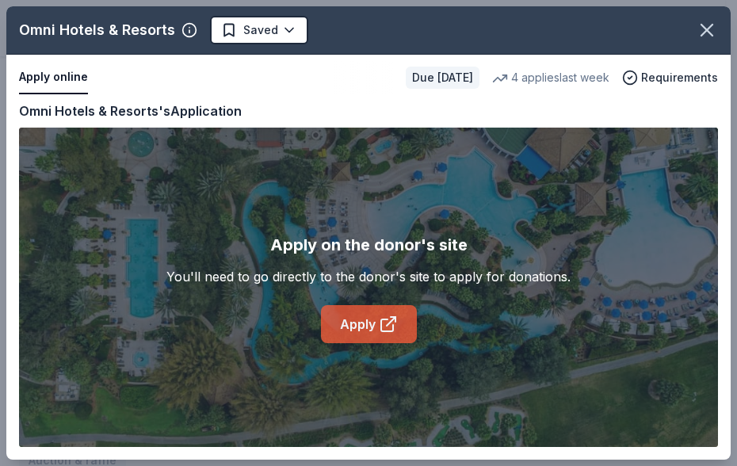
click at [363, 319] on link "Apply" at bounding box center [369, 324] width 96 height 38
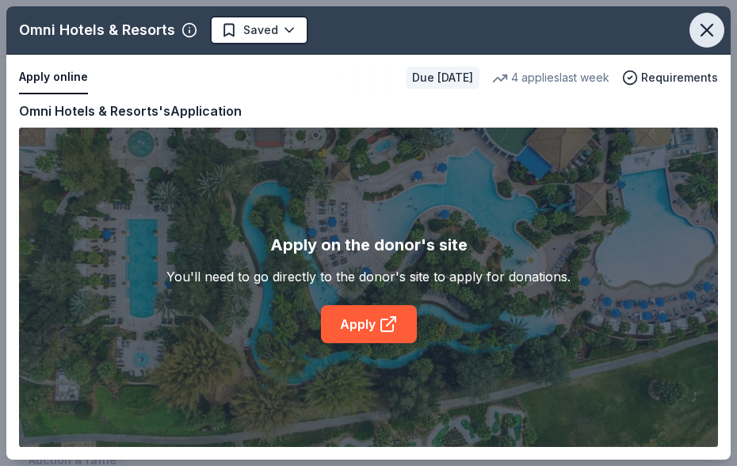
click at [698, 31] on icon "button" at bounding box center [707, 30] width 22 height 22
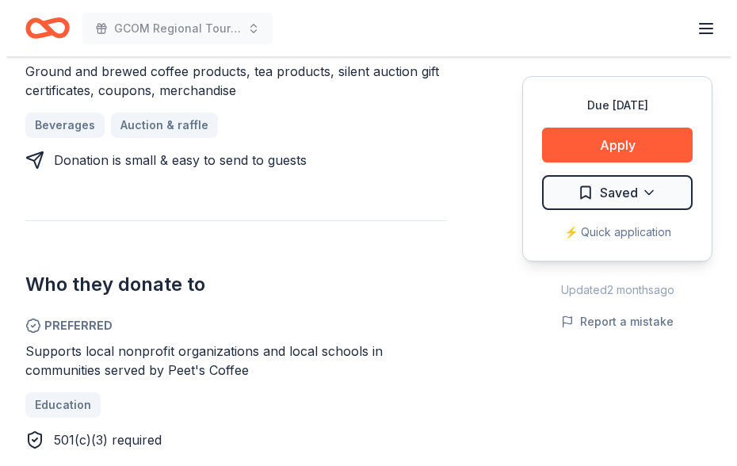
scroll to position [793, 0]
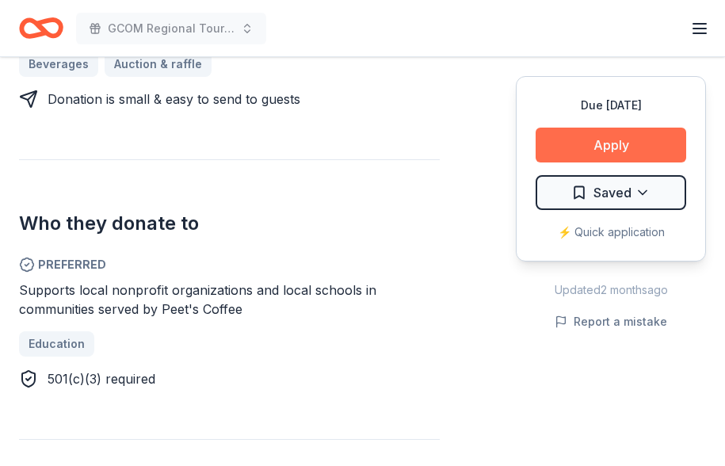
click at [609, 140] on button "Apply" at bounding box center [611, 145] width 151 height 35
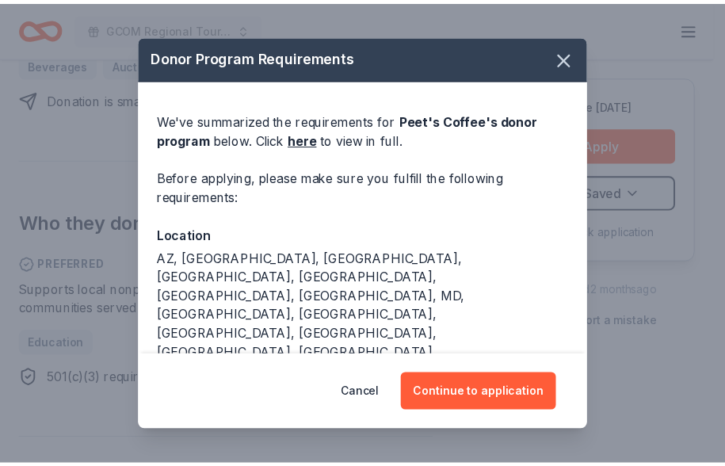
scroll to position [0, 0]
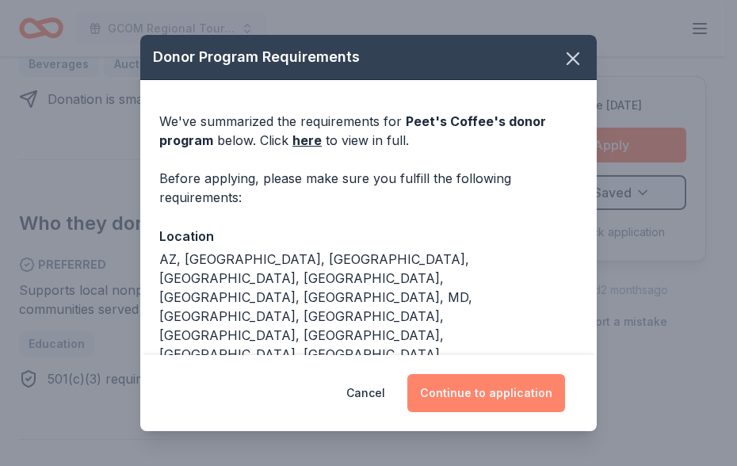
click at [473, 393] on button "Continue to application" at bounding box center [487, 393] width 158 height 38
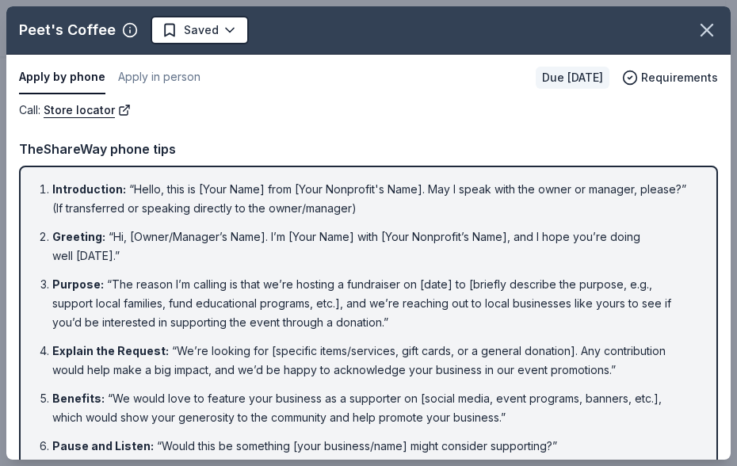
click at [289, 126] on div "Call : Store locator Call : Store locator TheShareWay phone tips Introduction :…" at bounding box center [368, 371] width 725 height 541
click at [389, 96] on div "Apply by phone Apply in person Due in 92 days Requirements" at bounding box center [368, 78] width 725 height 46
click at [696, 25] on icon "button" at bounding box center [707, 30] width 22 height 22
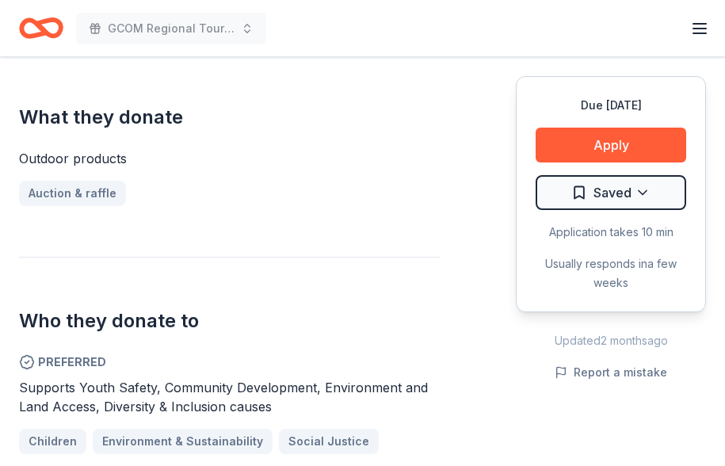
scroll to position [634, 0]
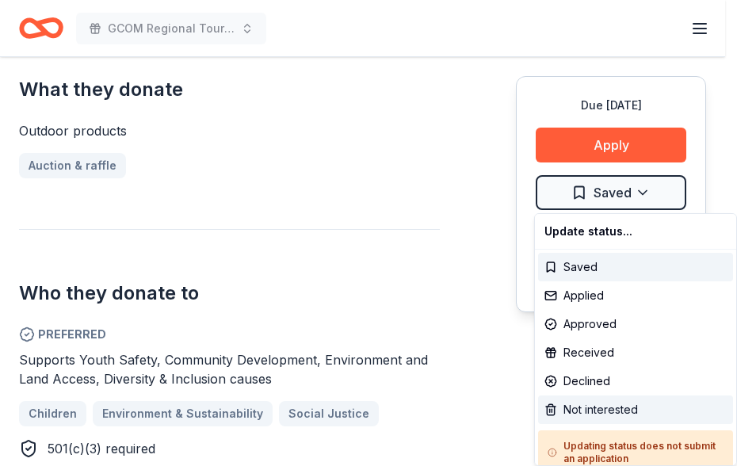
click at [631, 404] on div "Not interested" at bounding box center [635, 410] width 195 height 29
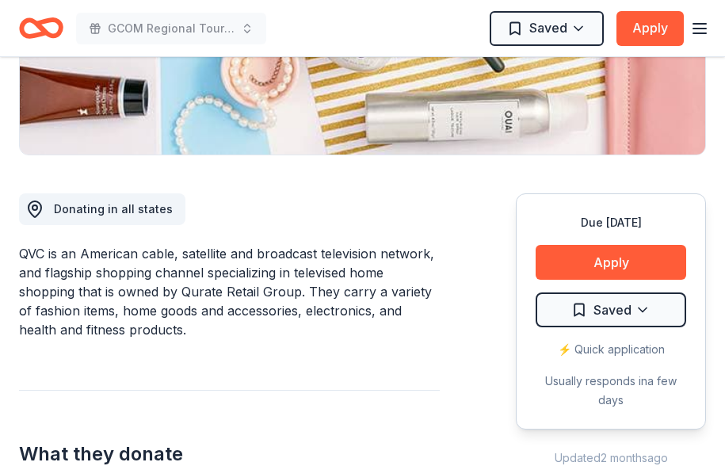
scroll to position [396, 0]
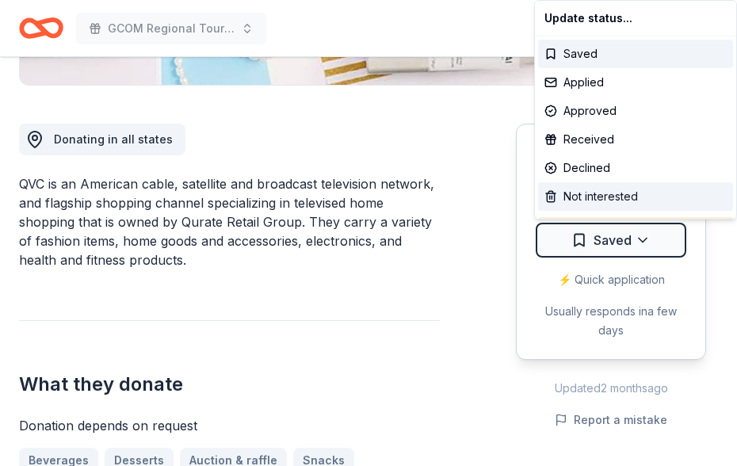
click at [614, 197] on div "Not interested" at bounding box center [635, 196] width 195 height 29
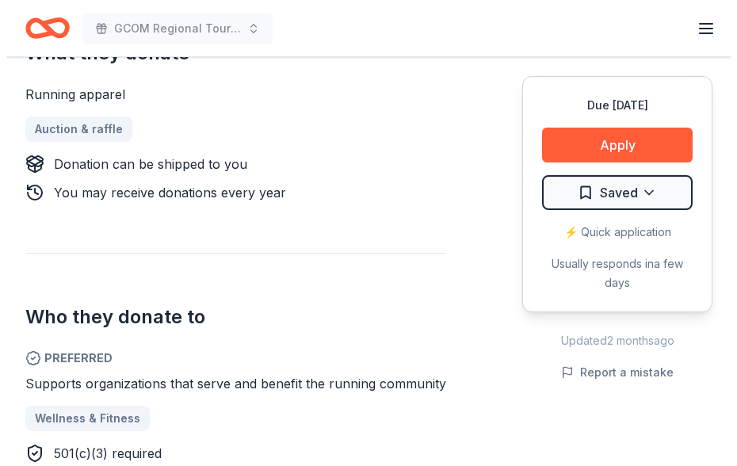
scroll to position [793, 0]
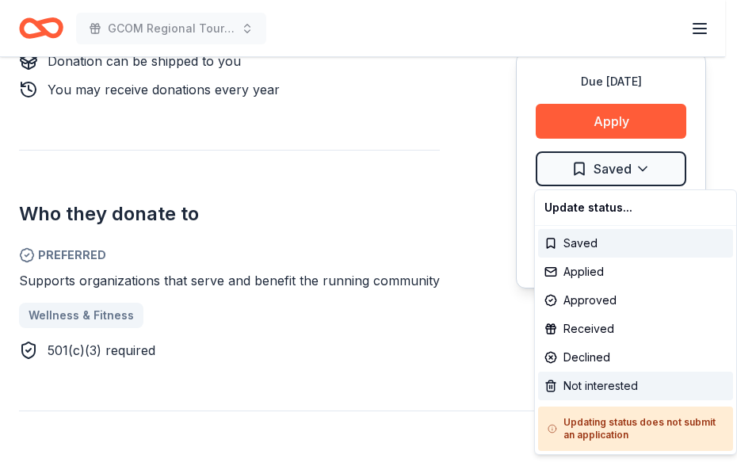
click at [636, 391] on div "Not interested" at bounding box center [635, 386] width 195 height 29
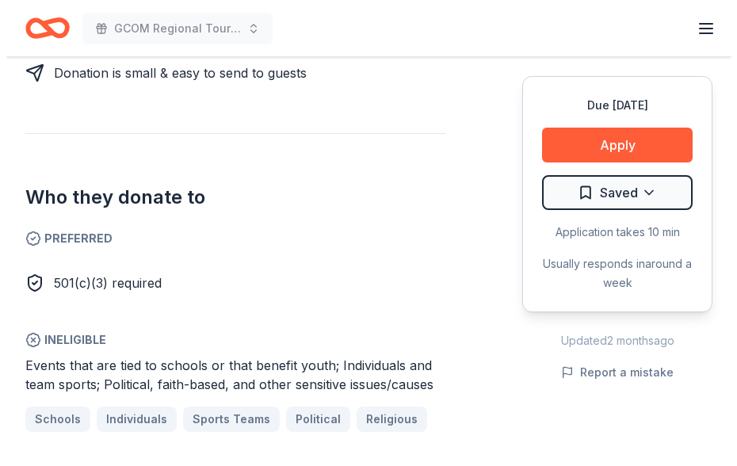
scroll to position [872, 0]
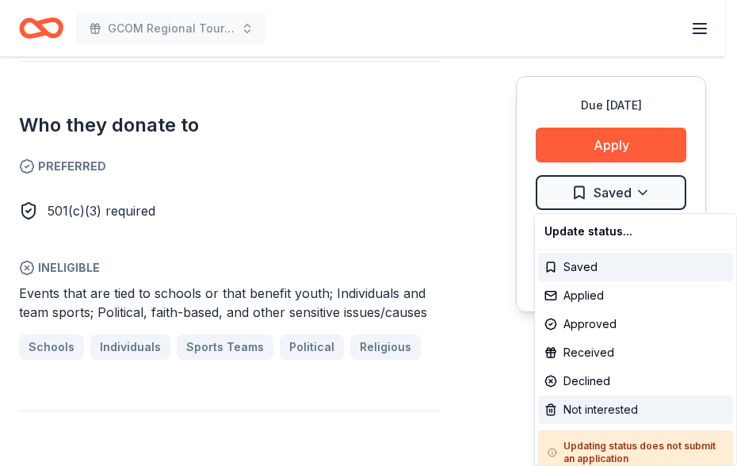
click at [609, 404] on div "Not interested" at bounding box center [635, 410] width 195 height 29
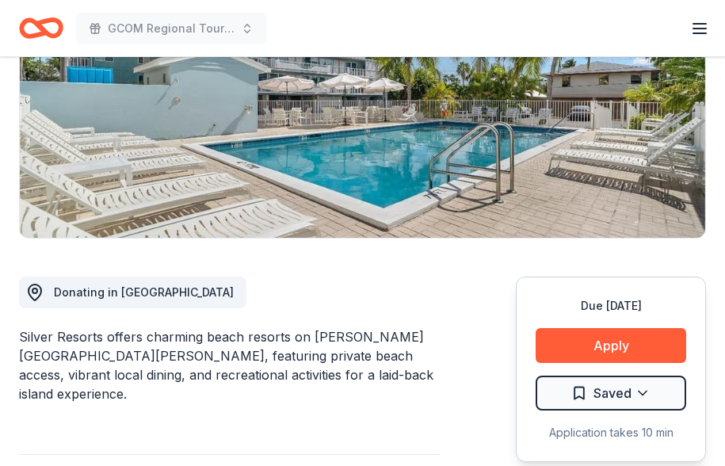
scroll to position [238, 0]
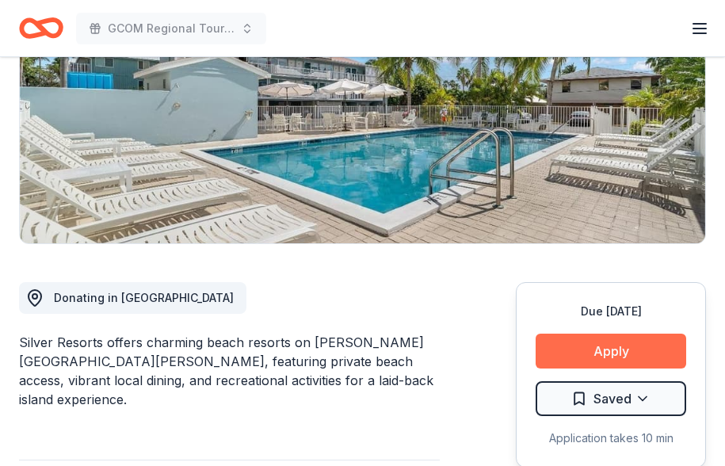
click at [576, 350] on button "Apply" at bounding box center [611, 351] width 151 height 35
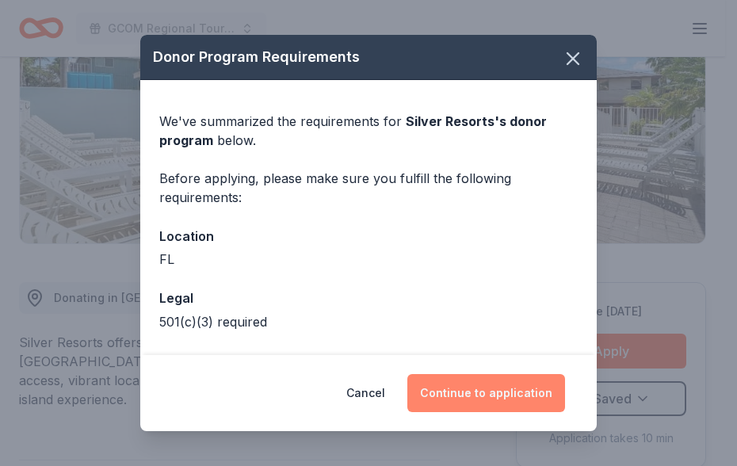
click at [471, 386] on button "Continue to application" at bounding box center [487, 393] width 158 height 38
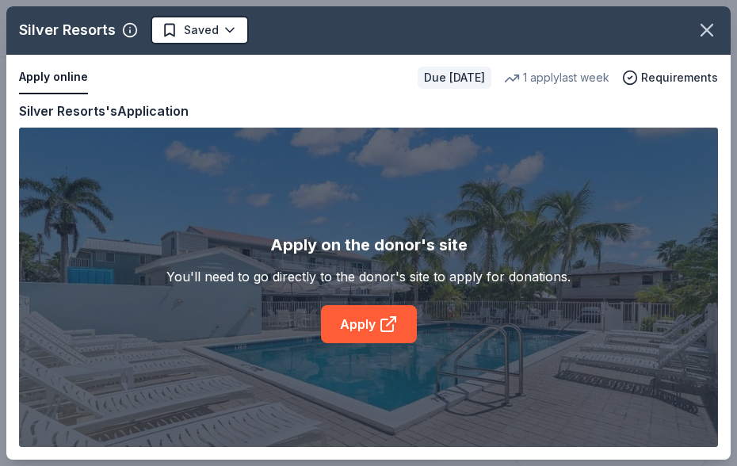
drag, startPoint x: 281, startPoint y: 172, endPoint x: 288, endPoint y: 196, distance: 24.6
click at [282, 172] on div "Apply on the donor's site You'll need to go directly to the donor's site to app…" at bounding box center [368, 288] width 699 height 320
click at [355, 328] on link "Apply" at bounding box center [369, 324] width 96 height 38
click at [704, 30] on icon "button" at bounding box center [707, 30] width 22 height 22
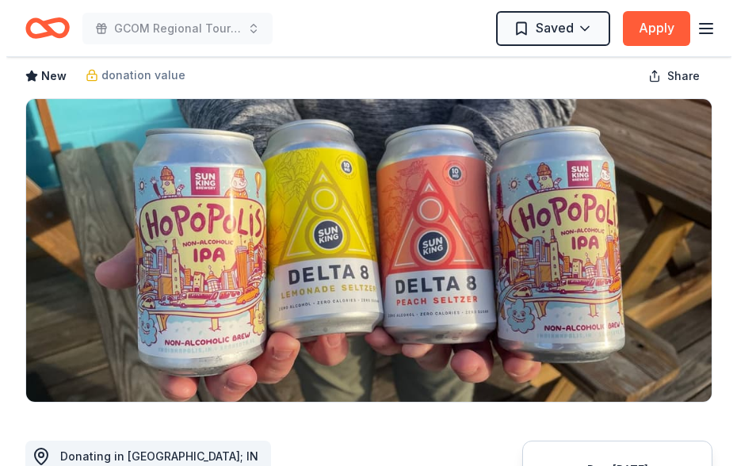
scroll to position [396, 0]
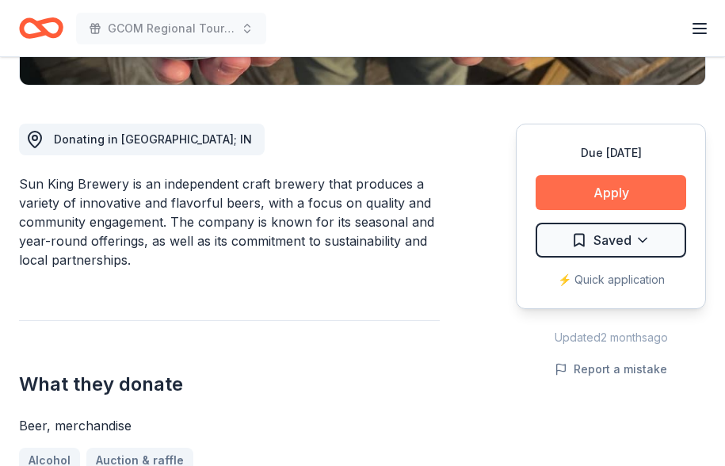
click at [618, 189] on button "Apply" at bounding box center [611, 192] width 151 height 35
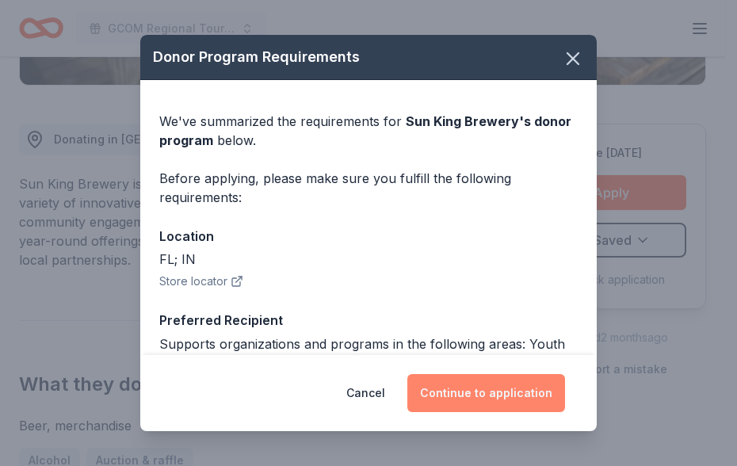
click at [484, 389] on button "Continue to application" at bounding box center [487, 393] width 158 height 38
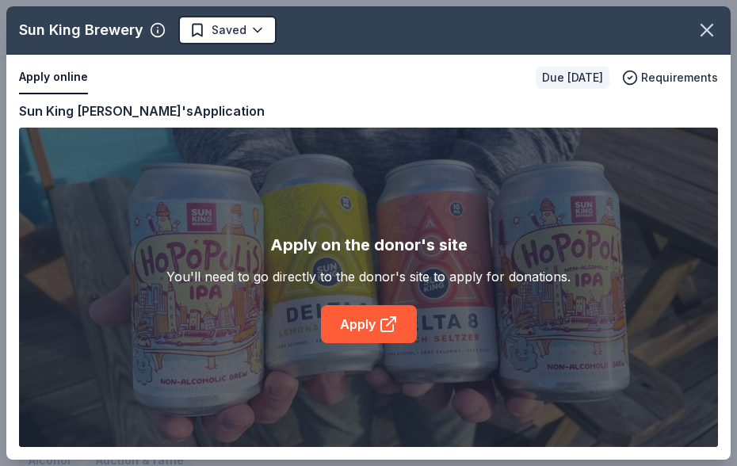
drag, startPoint x: 393, startPoint y: 76, endPoint x: 406, endPoint y: 148, distance: 73.3
click at [393, 76] on div "Apply online" at bounding box center [271, 77] width 504 height 33
click at [381, 317] on icon at bounding box center [388, 324] width 19 height 19
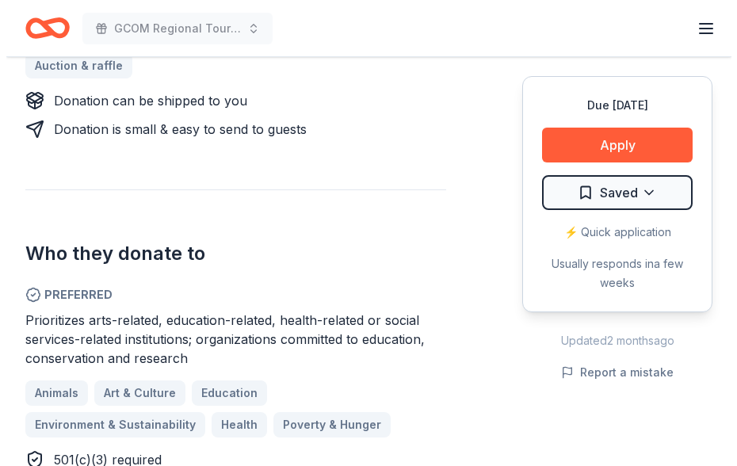
scroll to position [793, 0]
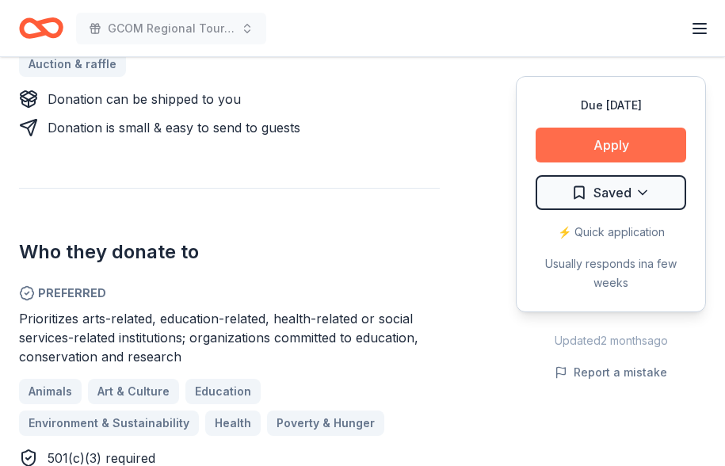
click at [637, 142] on button "Apply" at bounding box center [611, 145] width 151 height 35
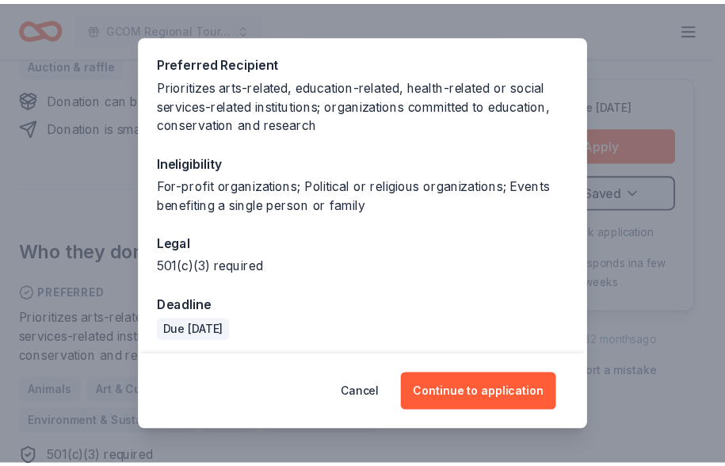
scroll to position [242, 0]
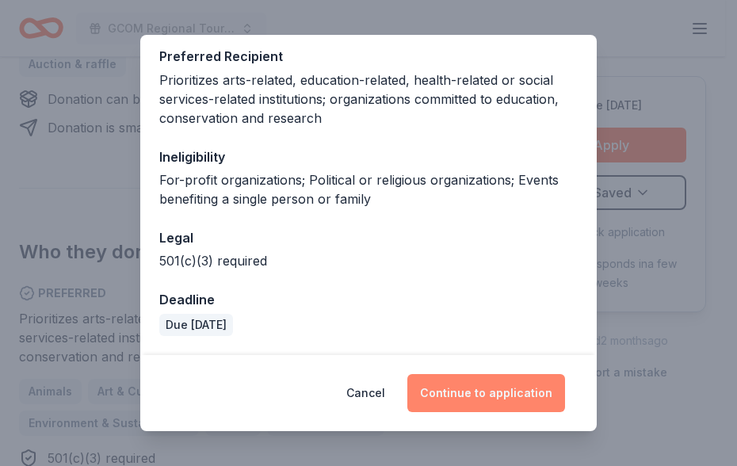
click at [511, 393] on button "Continue to application" at bounding box center [487, 393] width 158 height 38
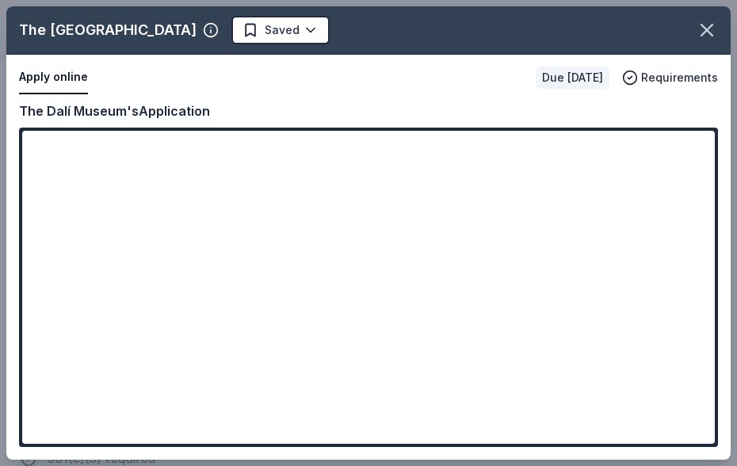
click at [412, 94] on div "Apply online" at bounding box center [271, 77] width 504 height 33
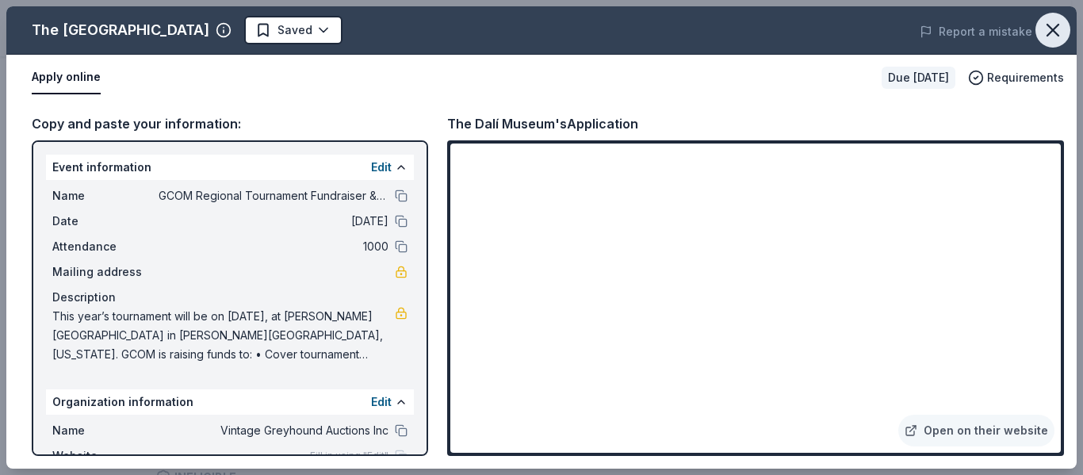
click at [725, 22] on icon "button" at bounding box center [1053, 30] width 22 height 22
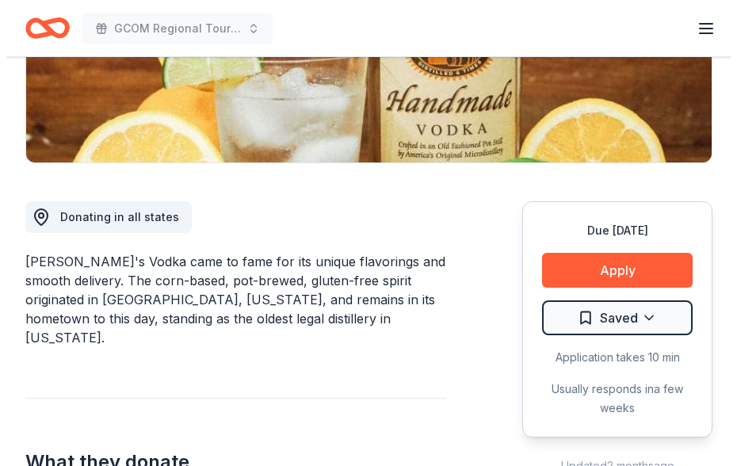
scroll to position [317, 0]
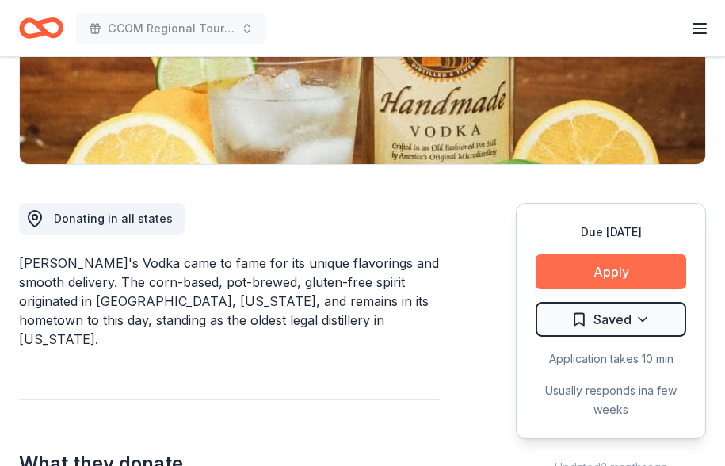
click at [591, 270] on button "Apply" at bounding box center [611, 271] width 151 height 35
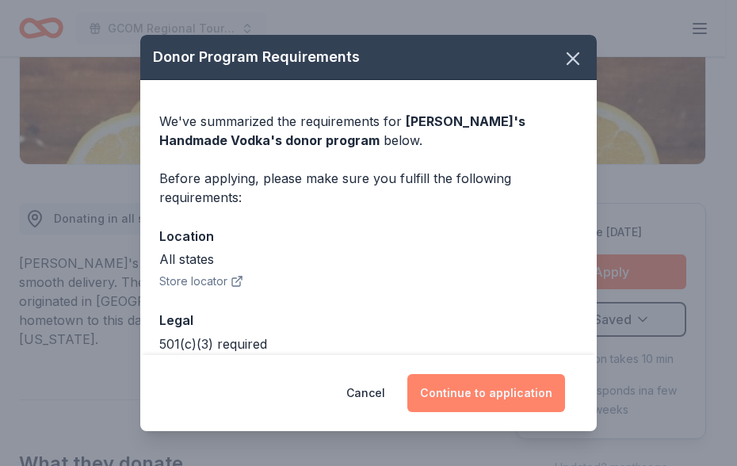
click at [496, 384] on button "Continue to application" at bounding box center [487, 393] width 158 height 38
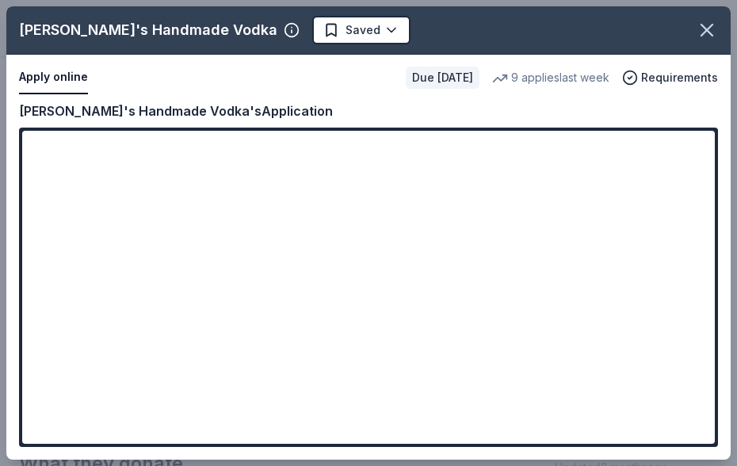
drag, startPoint x: 263, startPoint y: 111, endPoint x: 136, endPoint y: 111, distance: 126.9
click at [136, 111] on div "[PERSON_NAME]'s Handmade Vodka's Application" at bounding box center [368, 111] width 699 height 21
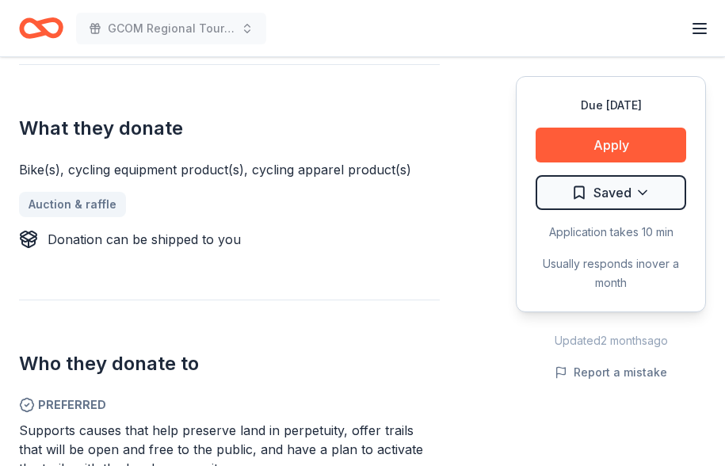
scroll to position [634, 0]
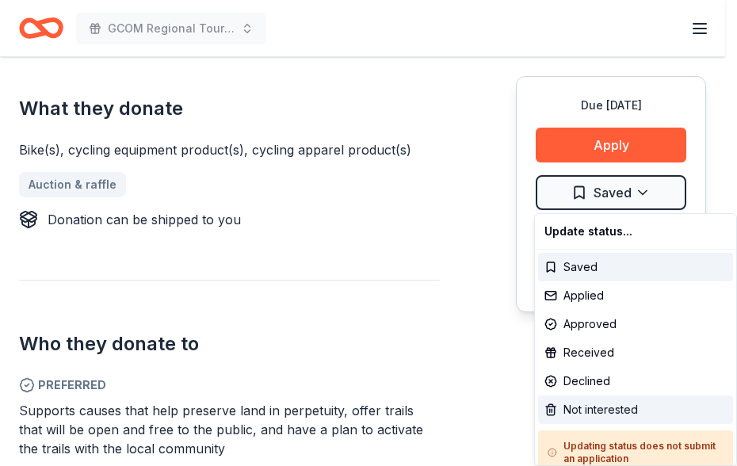
click at [614, 405] on div "Not interested" at bounding box center [635, 410] width 195 height 29
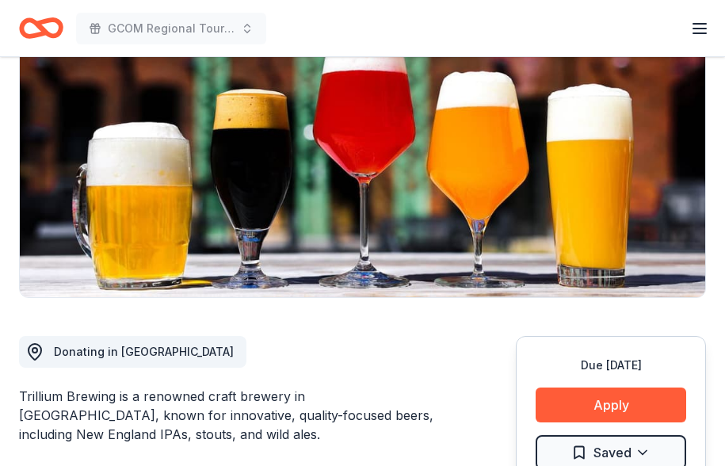
scroll to position [159, 0]
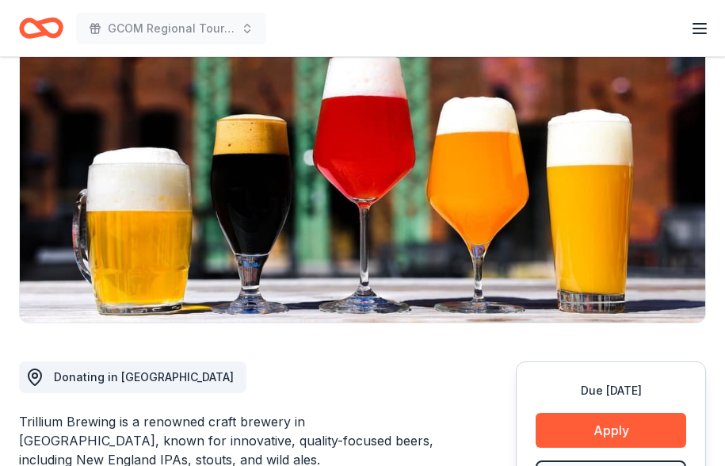
drag, startPoint x: 386, startPoint y: 28, endPoint x: 465, endPoint y: 140, distance: 137.7
click at [386, 28] on div "GCOM Regional Tournament Fundraiser & Event Earn Rewards" at bounding box center [362, 28] width 687 height 37
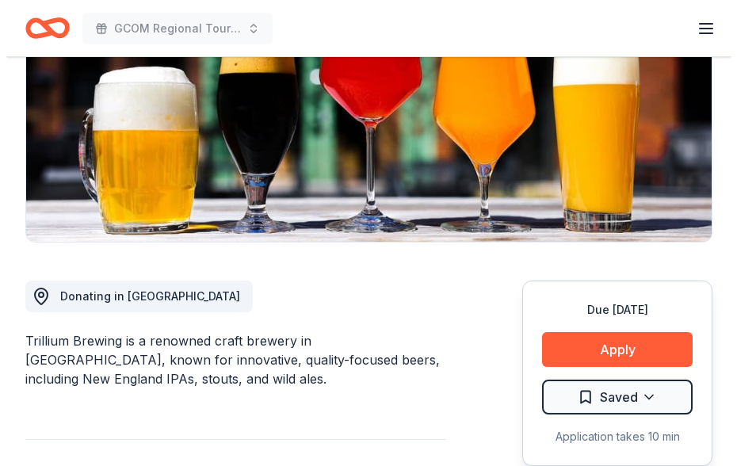
scroll to position [396, 0]
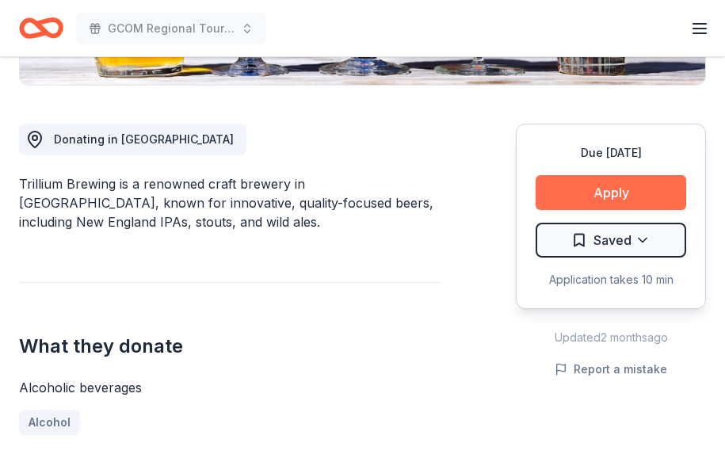
click at [652, 189] on button "Apply" at bounding box center [611, 192] width 151 height 35
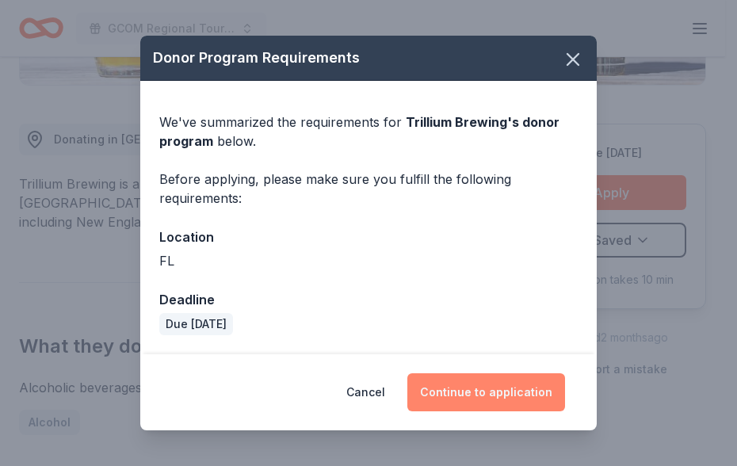
click at [459, 390] on button "Continue to application" at bounding box center [487, 392] width 158 height 38
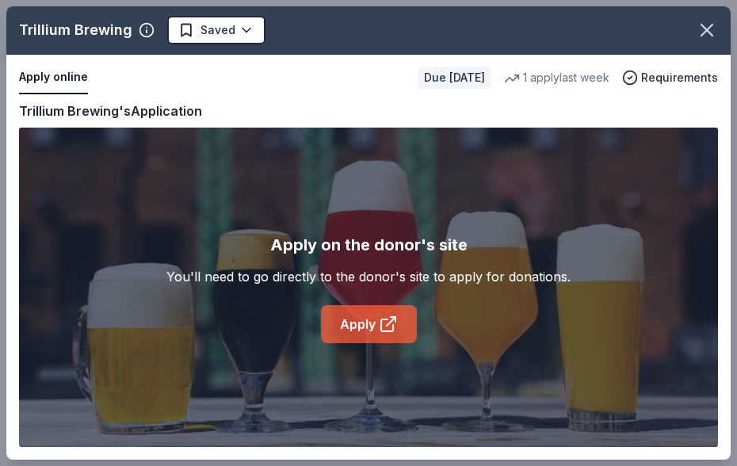
click at [369, 314] on link "Apply" at bounding box center [369, 324] width 96 height 38
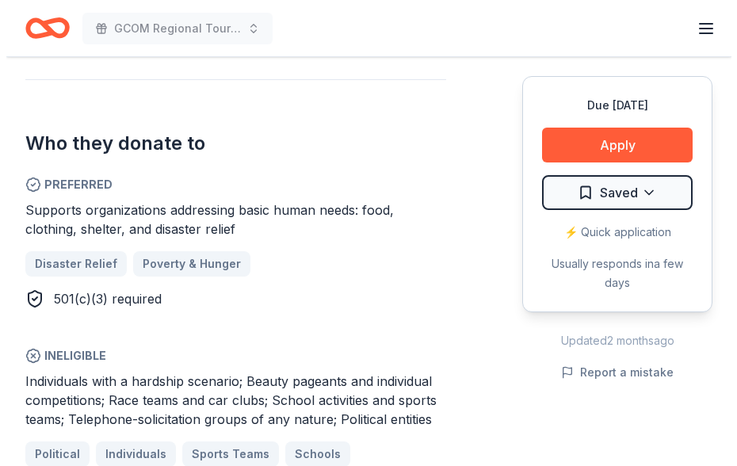
scroll to position [872, 0]
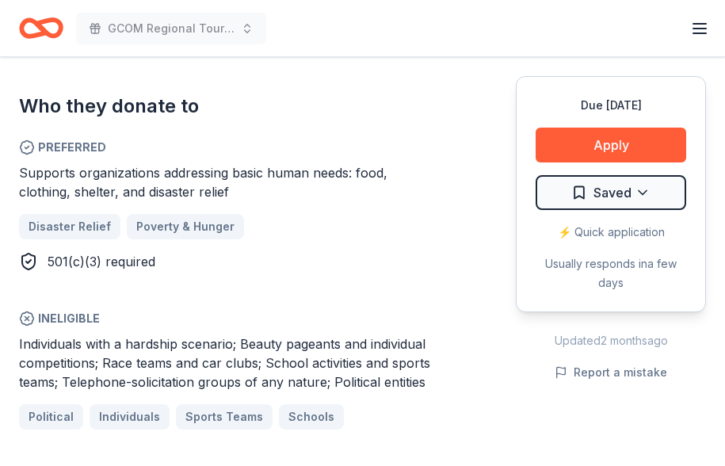
click at [457, 192] on div "Donating in all states U-Haul is an American moving truck, trailer, and self-st…" at bounding box center [362, 198] width 687 height 1177
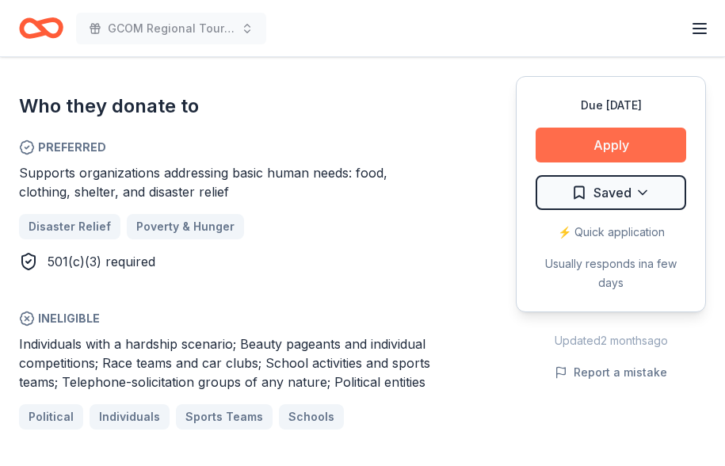
click at [575, 135] on button "Apply" at bounding box center [611, 145] width 151 height 35
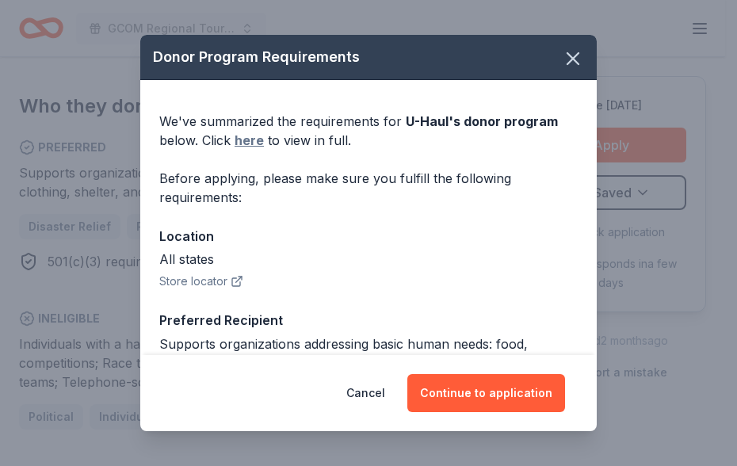
click at [257, 141] on link "here" at bounding box center [249, 140] width 29 height 19
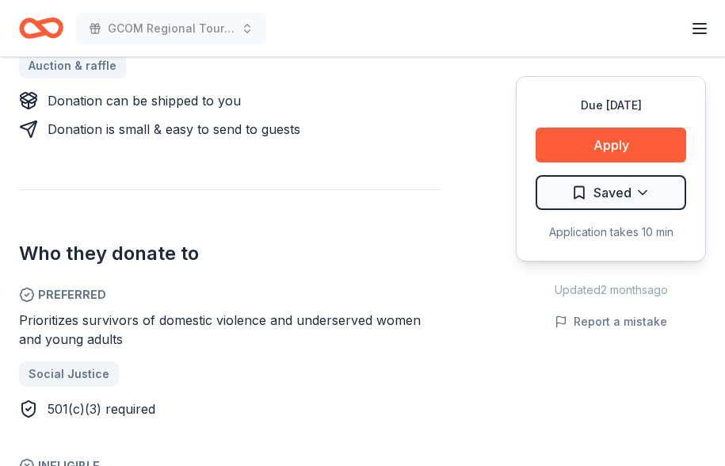
scroll to position [793, 0]
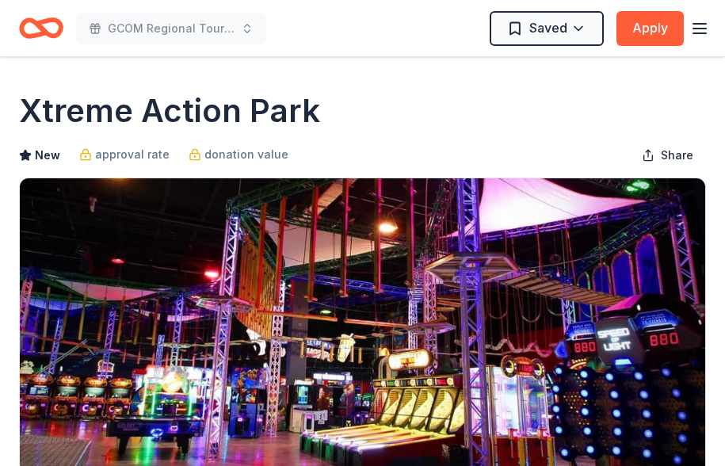
click at [437, 119] on div "Xtreme Action Park" at bounding box center [362, 111] width 687 height 44
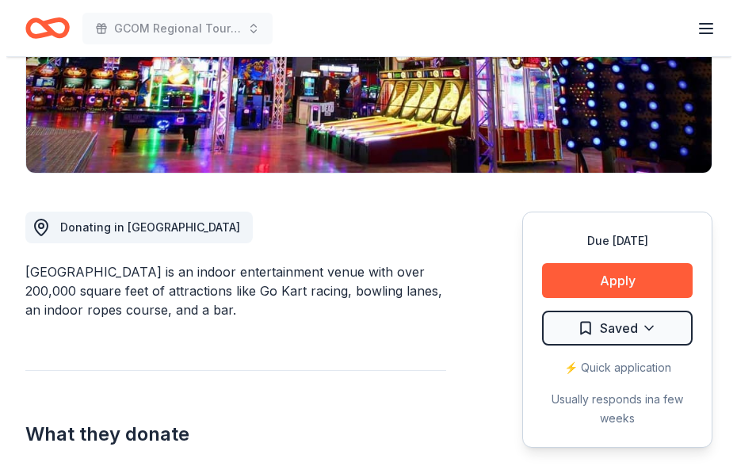
scroll to position [396, 0]
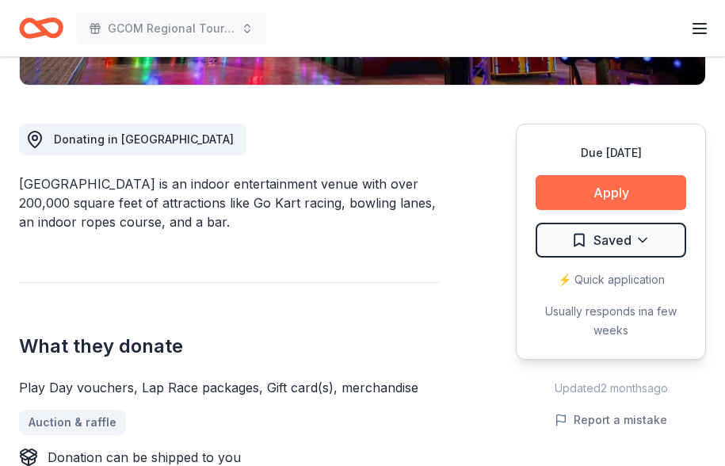
click at [595, 194] on button "Apply" at bounding box center [611, 192] width 151 height 35
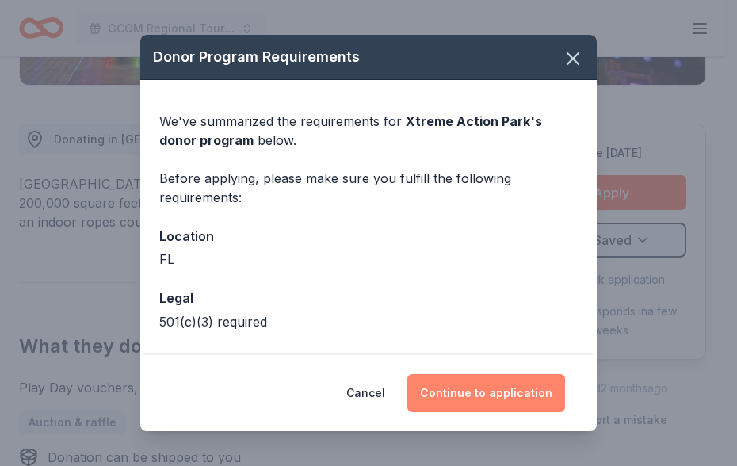
click at [499, 392] on button "Continue to application" at bounding box center [487, 393] width 158 height 38
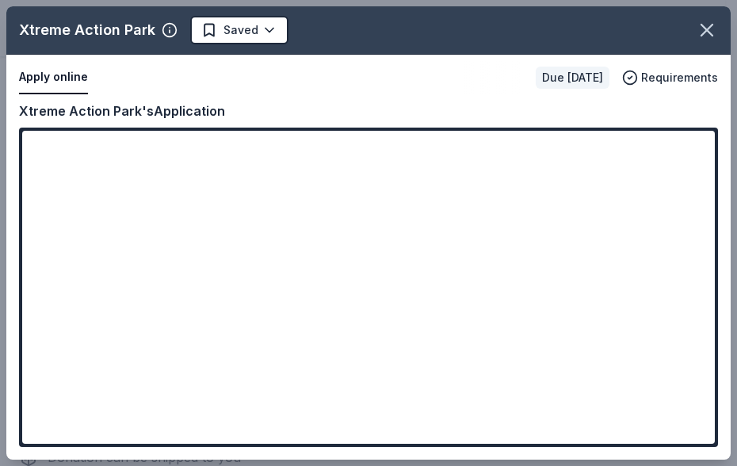
drag, startPoint x: 364, startPoint y: 111, endPoint x: 369, endPoint y: 132, distance: 21.3
click at [364, 112] on div "Xtreme Action Park's Application" at bounding box center [368, 111] width 699 height 21
drag, startPoint x: 222, startPoint y: 111, endPoint x: 160, endPoint y: 113, distance: 61.9
click at [173, 113] on div "Xtreme Action Park's Application" at bounding box center [368, 111] width 699 height 21
